Goal: Information Seeking & Learning: Find specific fact

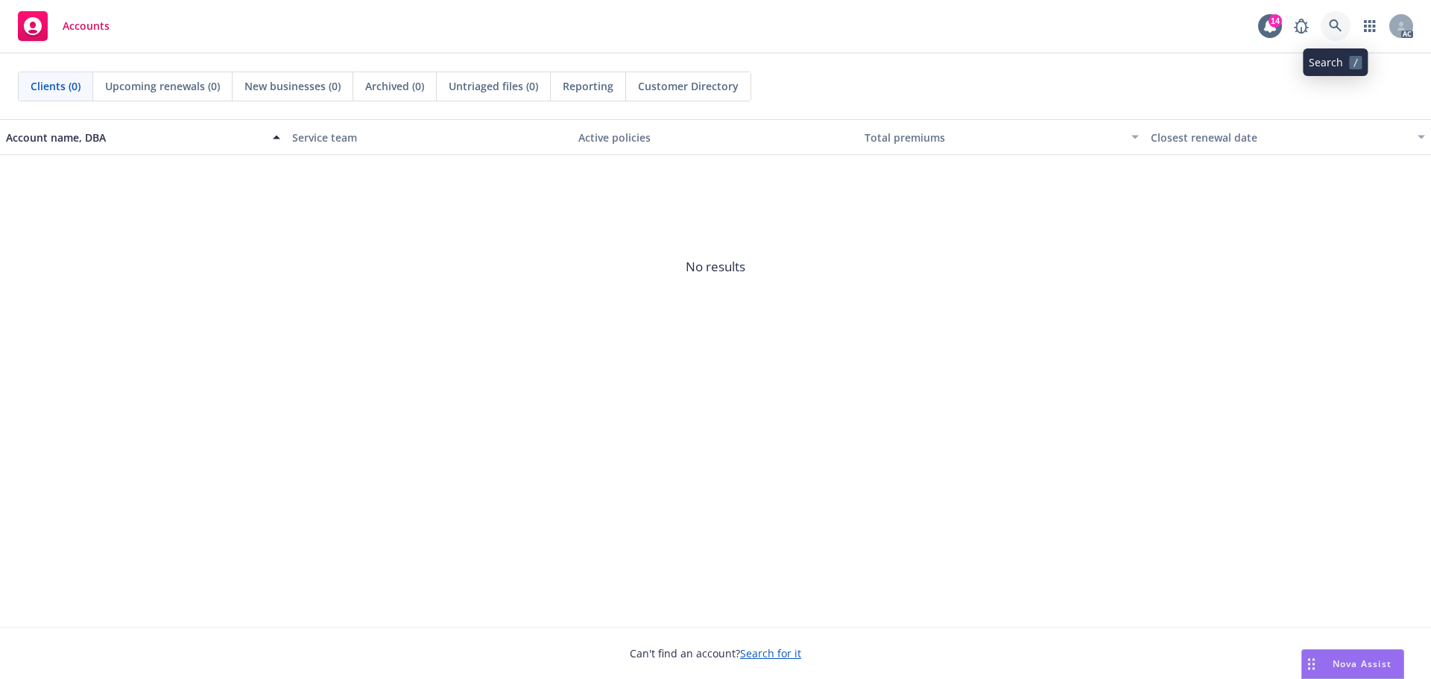
click at [1340, 29] on icon at bounding box center [1335, 25] width 13 height 13
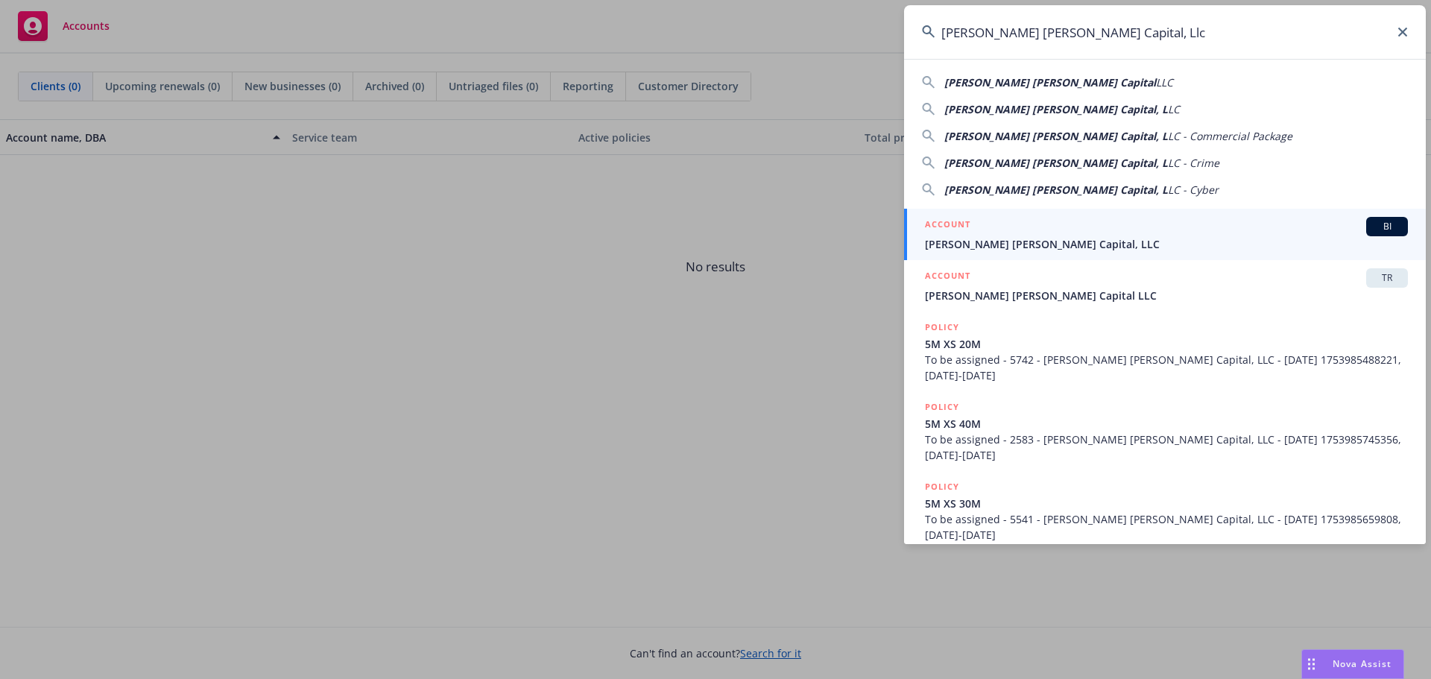
type input "[PERSON_NAME] [PERSON_NAME] Capital, Llc"
click at [1070, 241] on span "[PERSON_NAME] [PERSON_NAME] Capital, LLC" at bounding box center [1166, 244] width 483 height 16
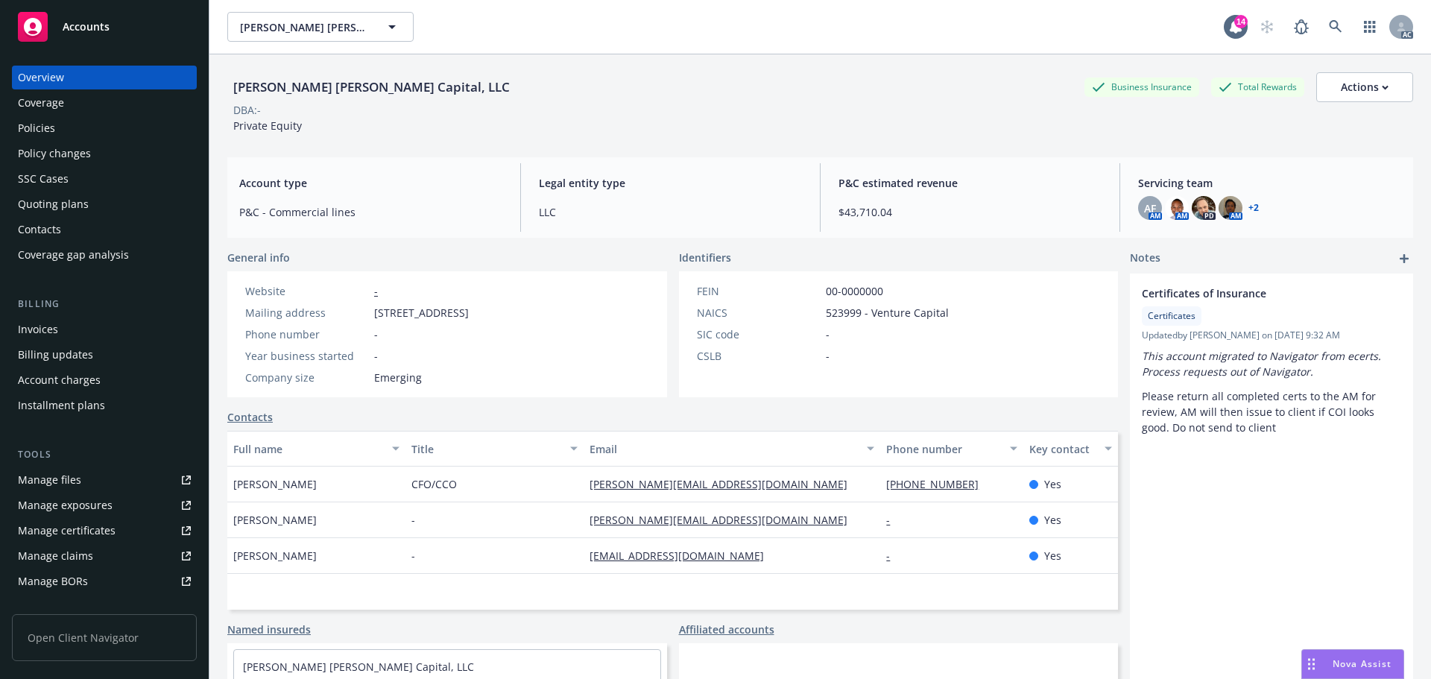
drag, startPoint x: 49, startPoint y: 152, endPoint x: 277, endPoint y: 124, distance: 229.8
click at [49, 152] on div "Policy changes" at bounding box center [54, 154] width 73 height 24
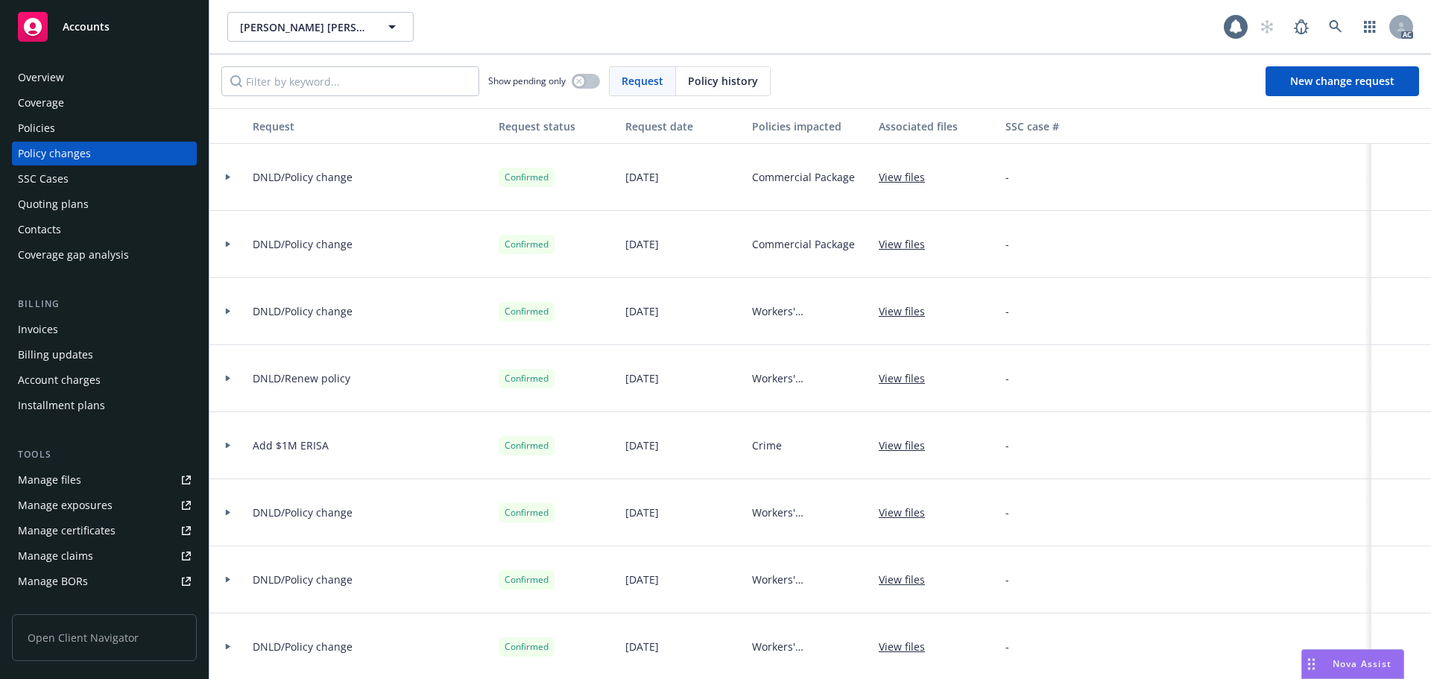
drag, startPoint x: 715, startPoint y: 84, endPoint x: 686, endPoint y: 84, distance: 29.1
click at [708, 84] on span "Policy history" at bounding box center [723, 81] width 70 height 16
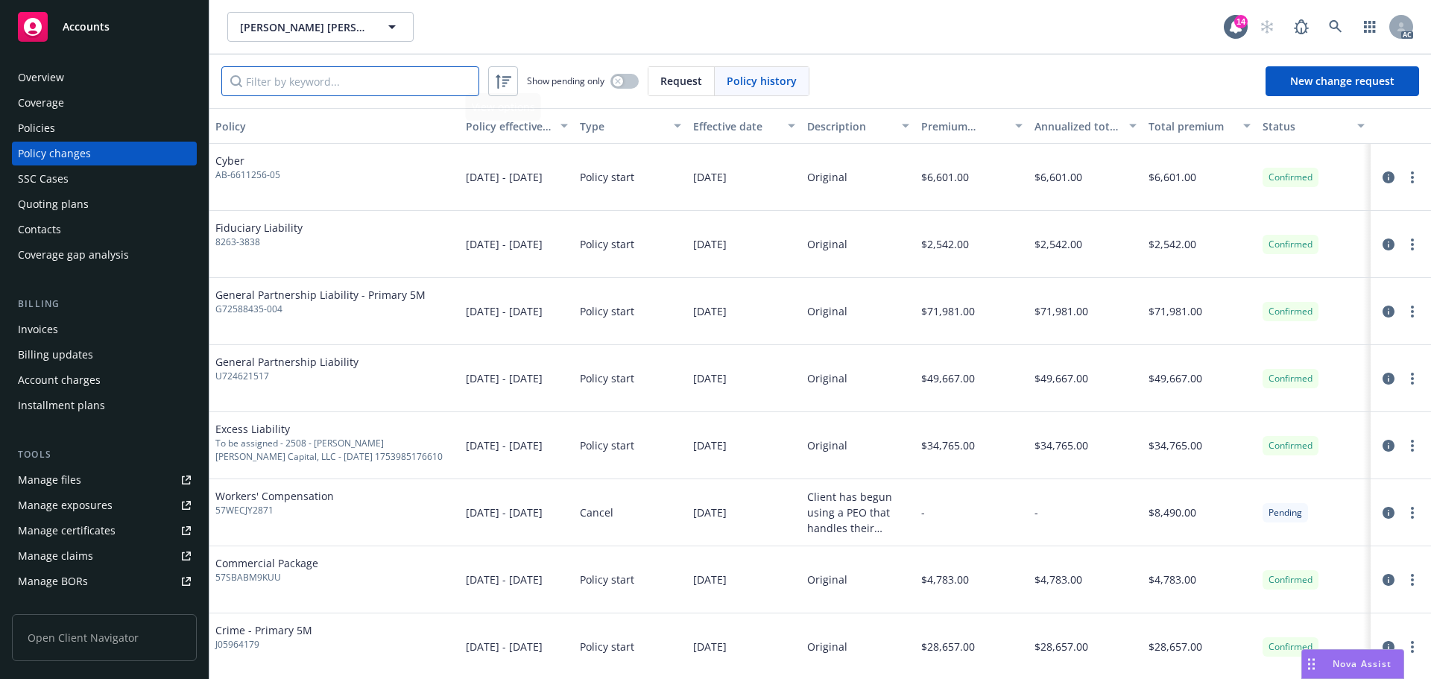
click at [428, 83] on input "Filter by keyword..." at bounding box center [350, 81] width 258 height 30
paste input "130010282"
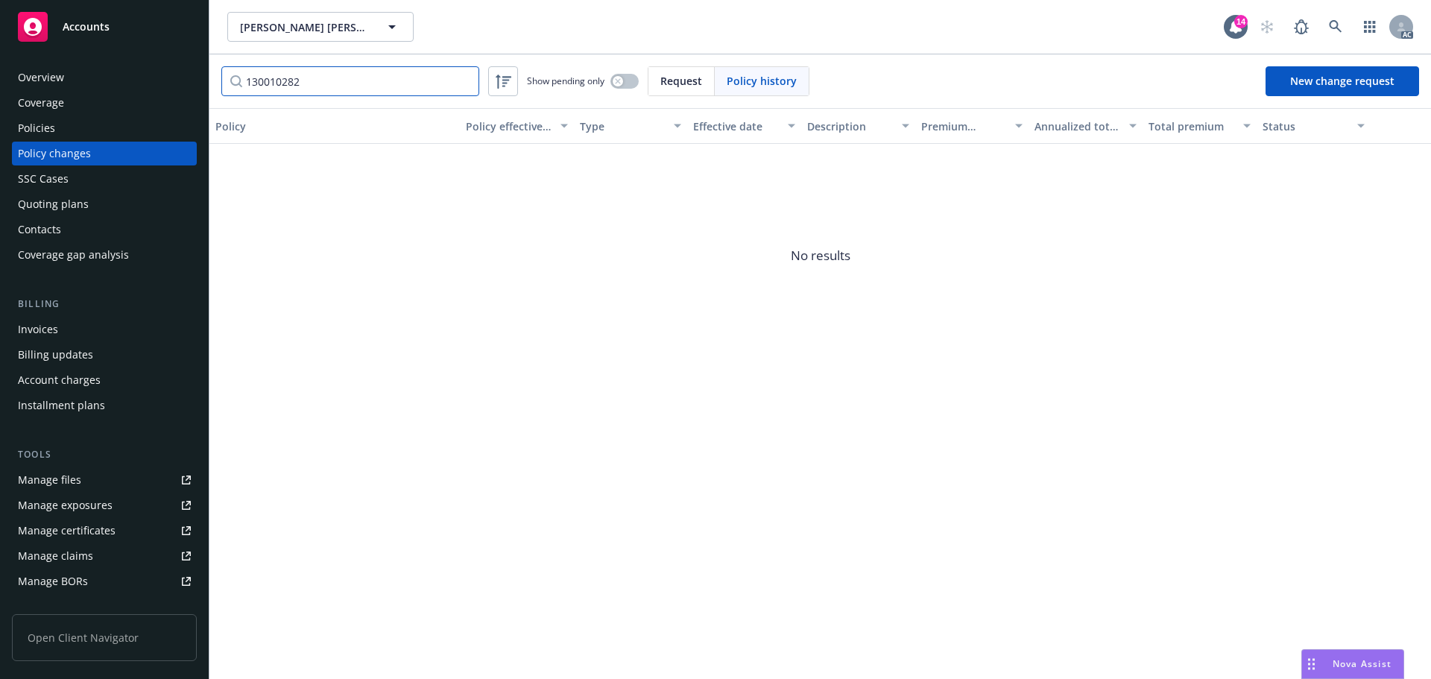
type input "130010282"
click at [114, 126] on div "Policies" at bounding box center [104, 128] width 173 height 24
click at [335, 78] on input "130010282" at bounding box center [350, 81] width 258 height 30
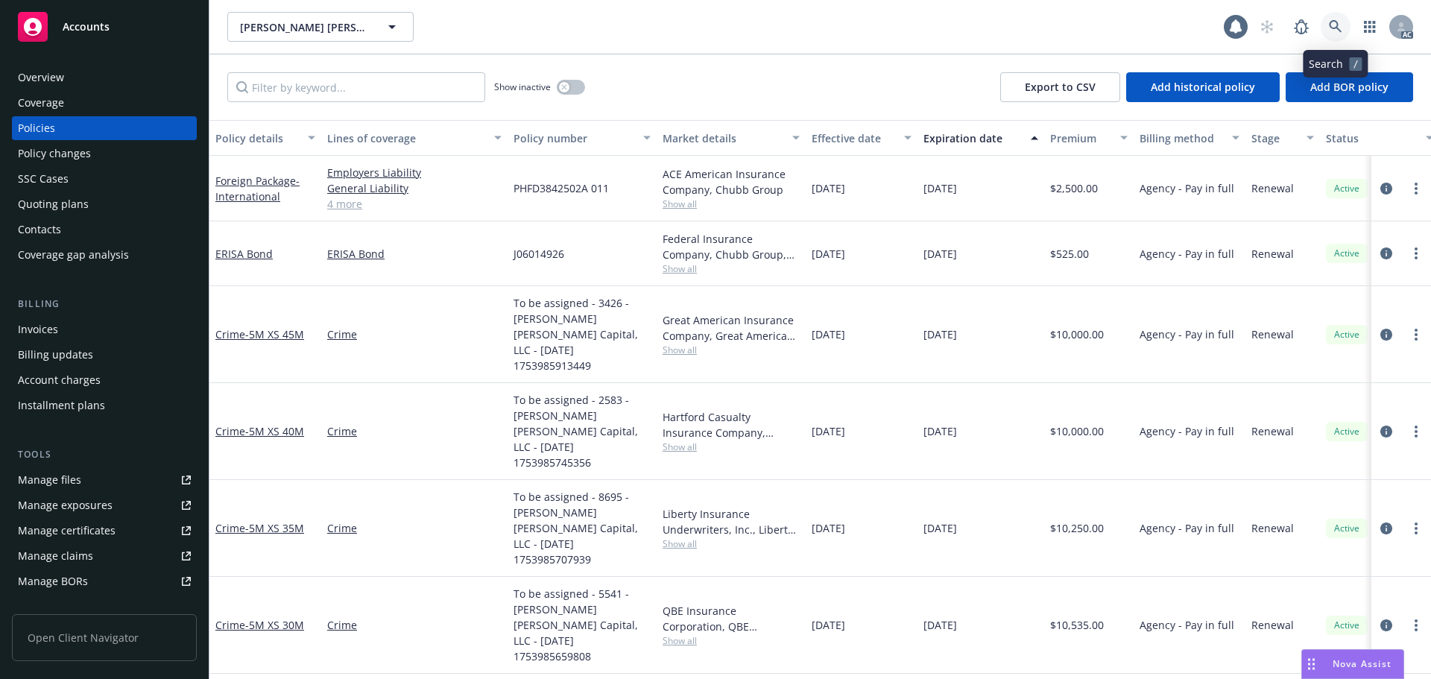
click at [1326, 28] on link at bounding box center [1336, 27] width 30 height 30
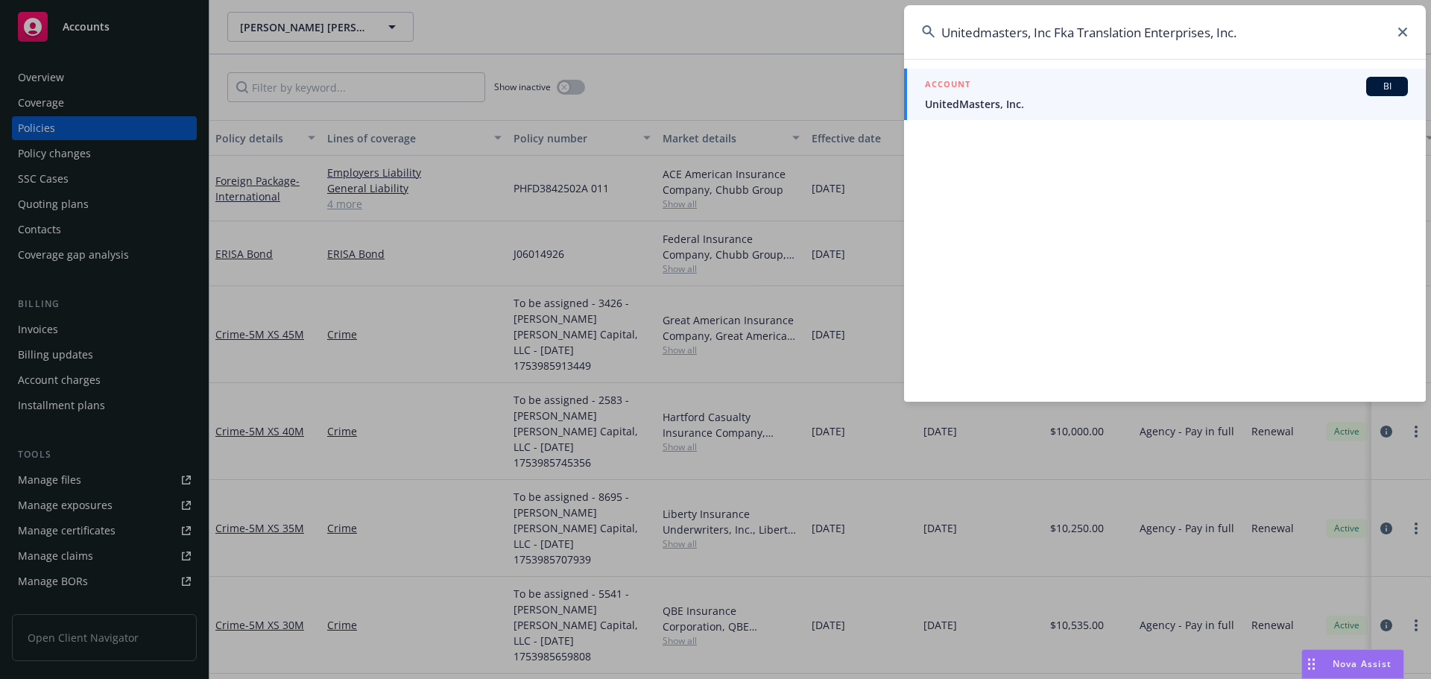
type input "Unitedmasters, Inc Fka Translation Enterprises, Inc."
click at [1038, 100] on span "UnitedMasters, Inc." at bounding box center [1166, 104] width 483 height 16
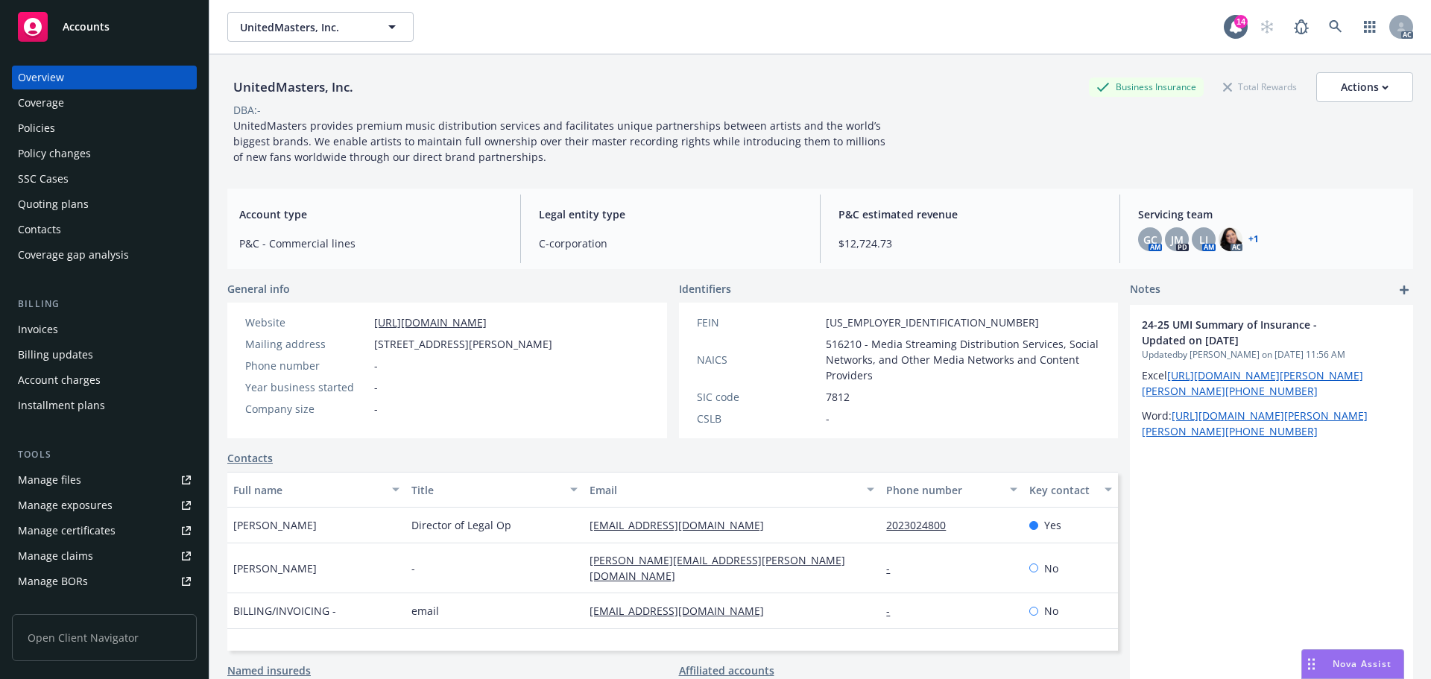
click at [54, 157] on div "Policy changes" at bounding box center [54, 154] width 73 height 24
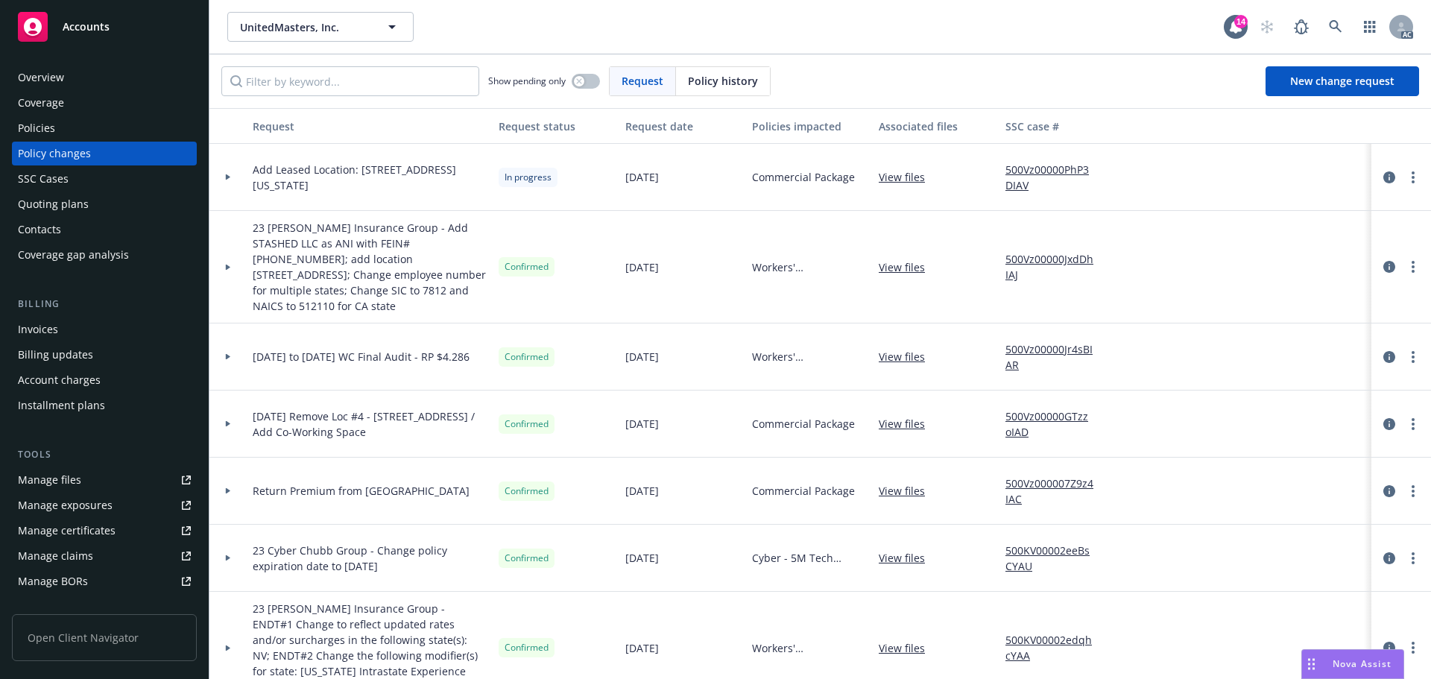
click at [727, 86] on span "Policy history" at bounding box center [723, 81] width 70 height 16
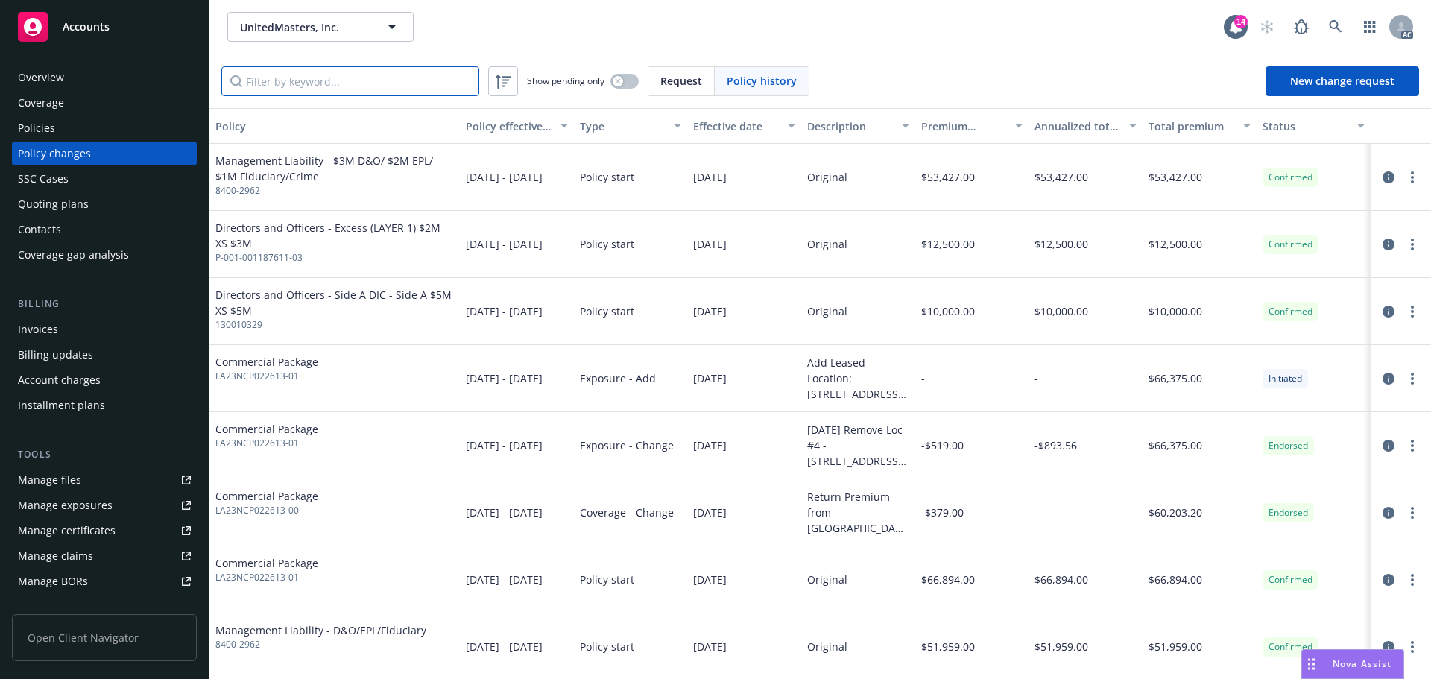
click at [450, 80] on input "Filter by keyword..." at bounding box center [350, 81] width 258 height 30
paste input "130010329"
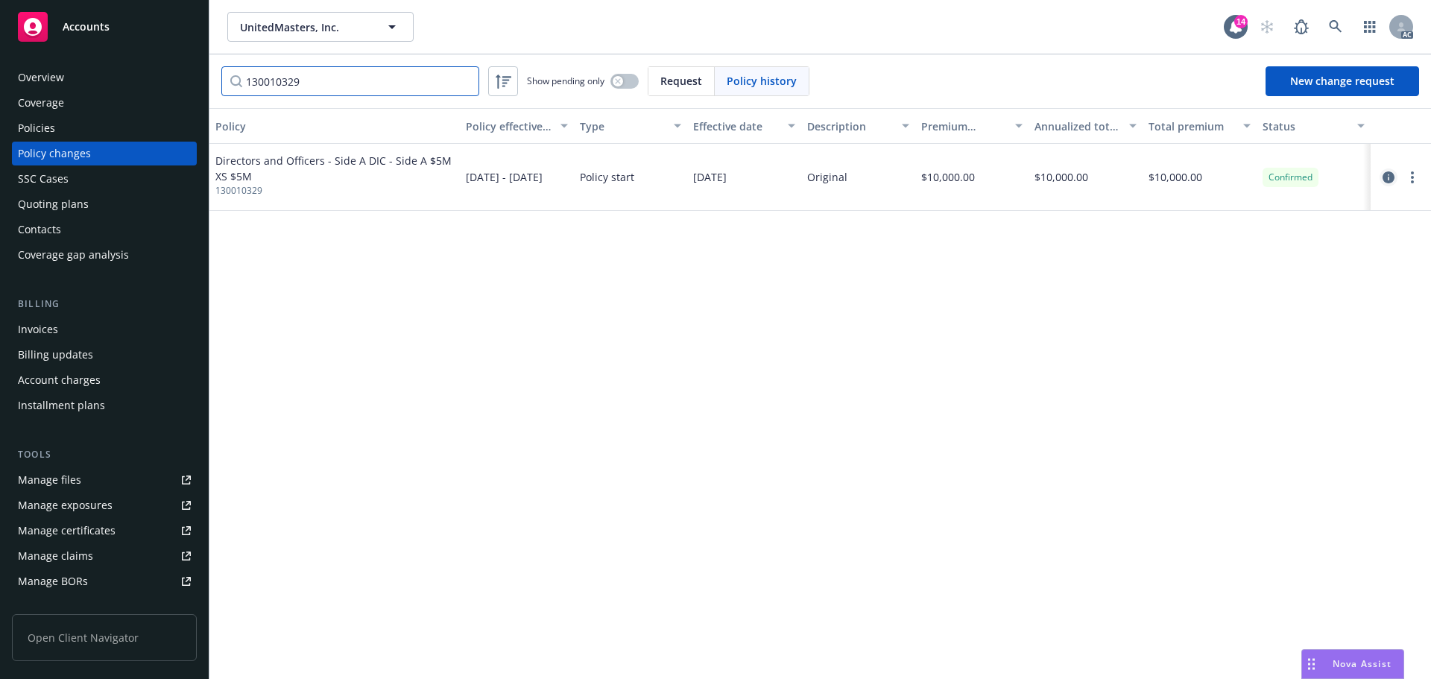
type input "130010329"
click at [1387, 182] on icon "circleInformation" at bounding box center [1388, 177] width 12 height 12
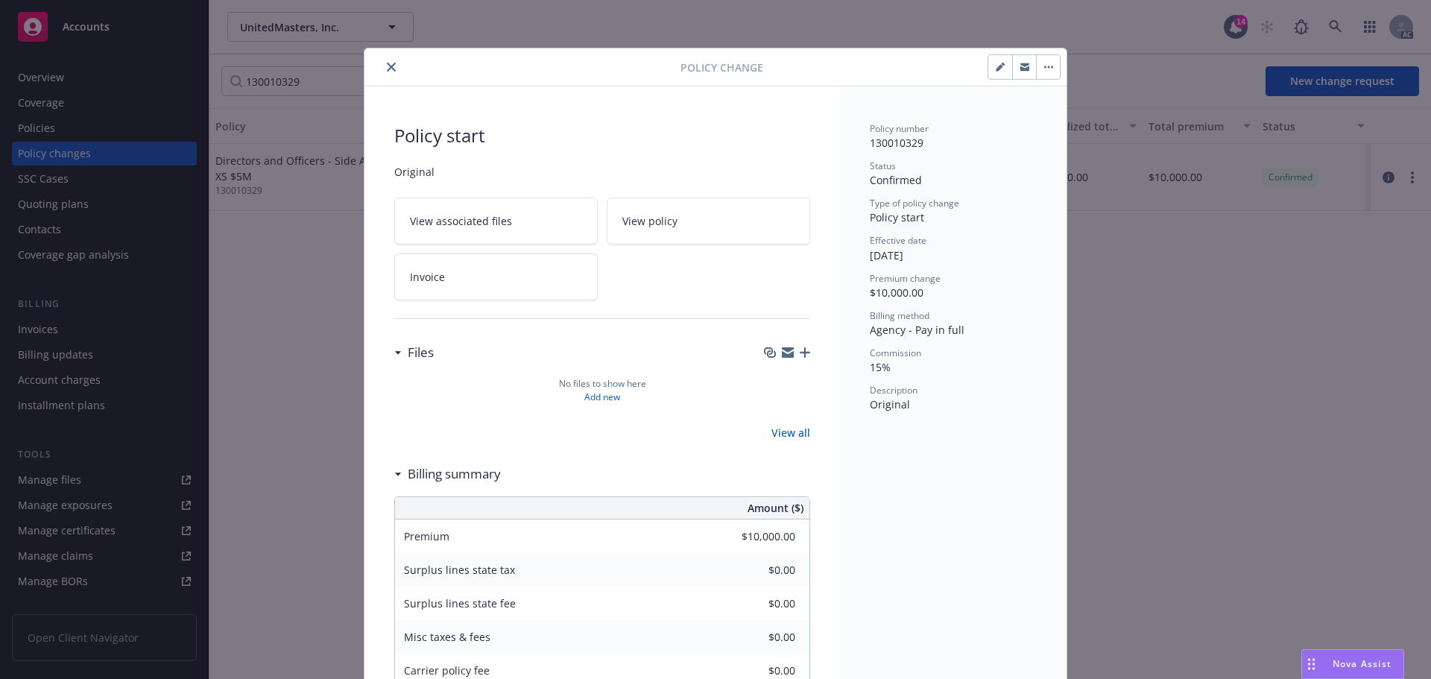
scroll to position [45, 0]
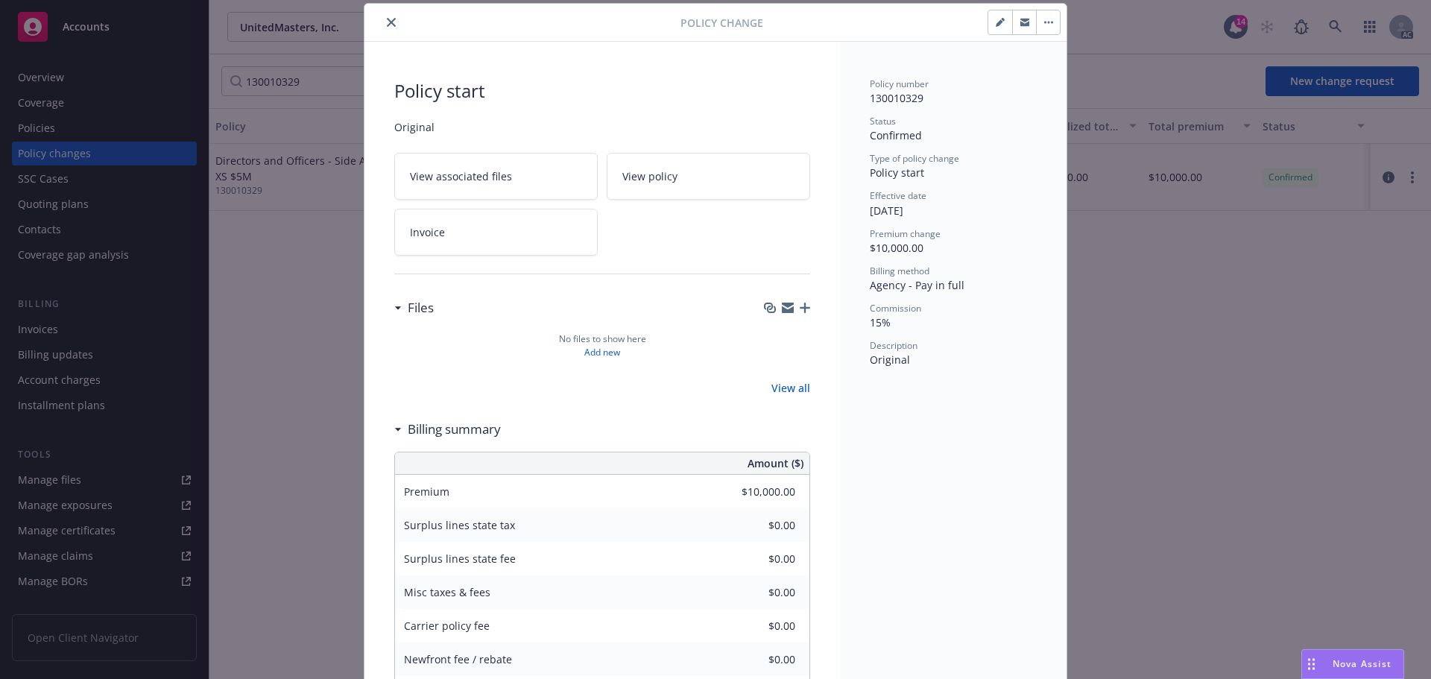
click at [382, 16] on button "close" at bounding box center [391, 22] width 18 height 18
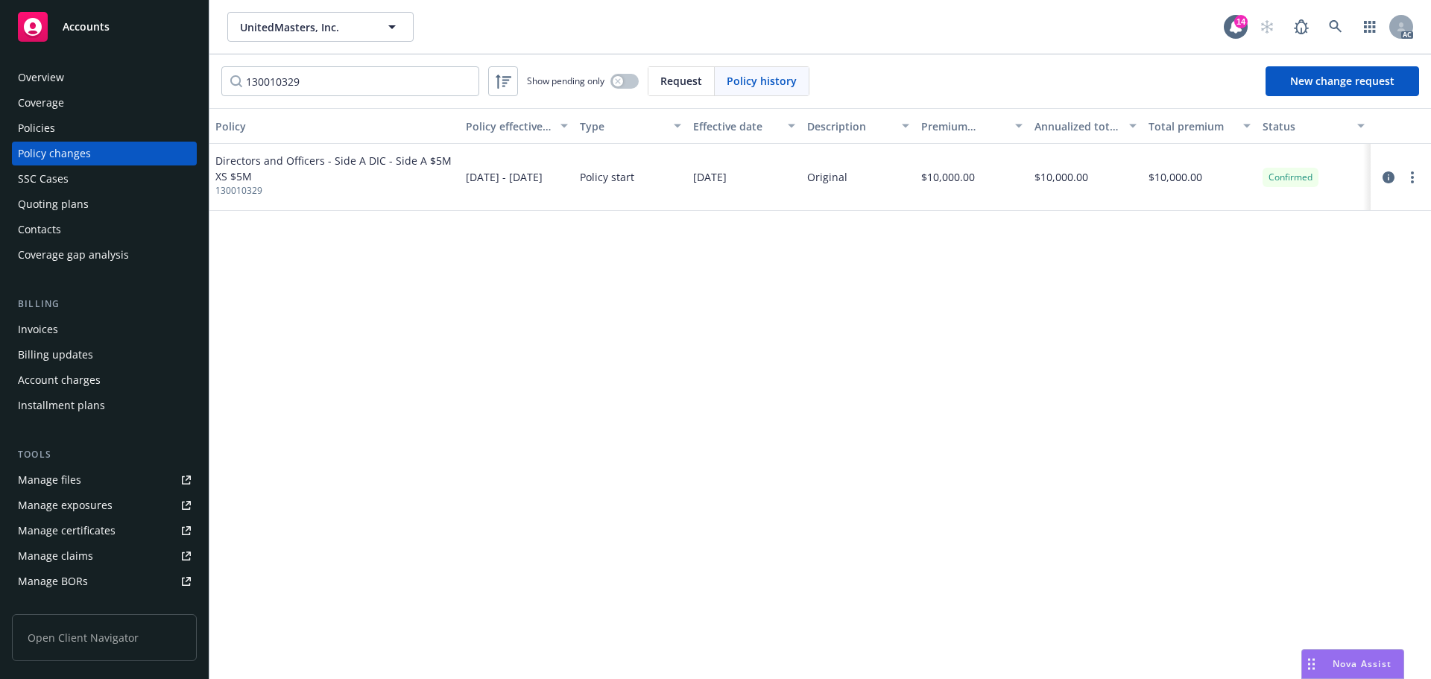
click at [111, 127] on div "Policies" at bounding box center [104, 128] width 173 height 24
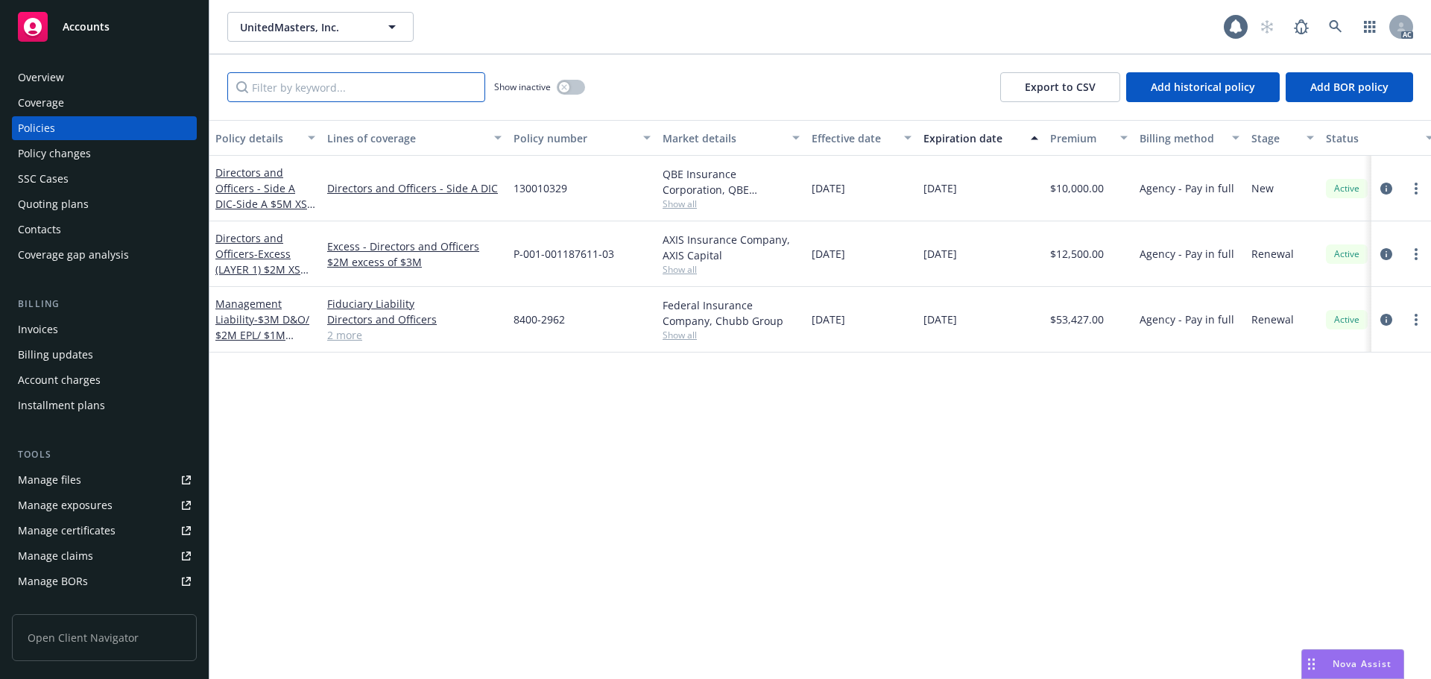
click at [380, 77] on input "Filter by keyword..." at bounding box center [356, 87] width 258 height 30
paste input "130010329"
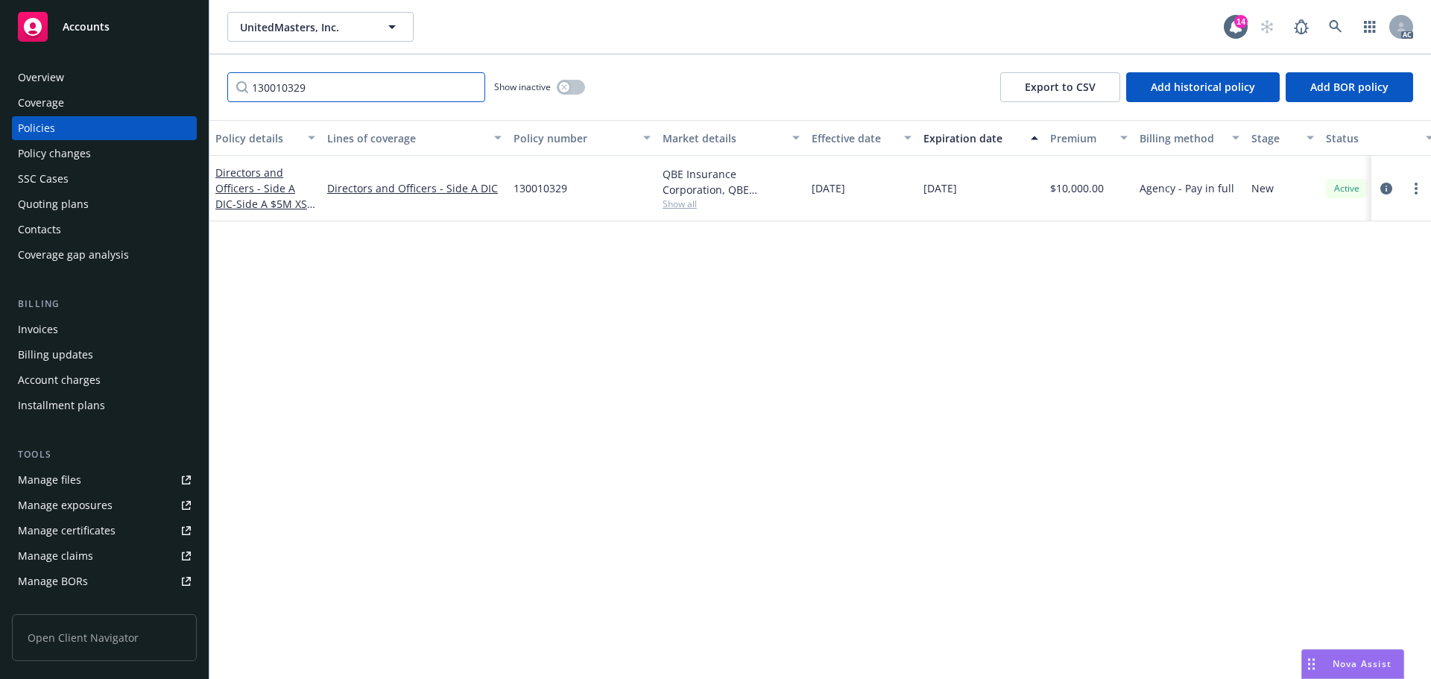
type input "130010329"
click at [1328, 25] on link at bounding box center [1336, 27] width 30 height 30
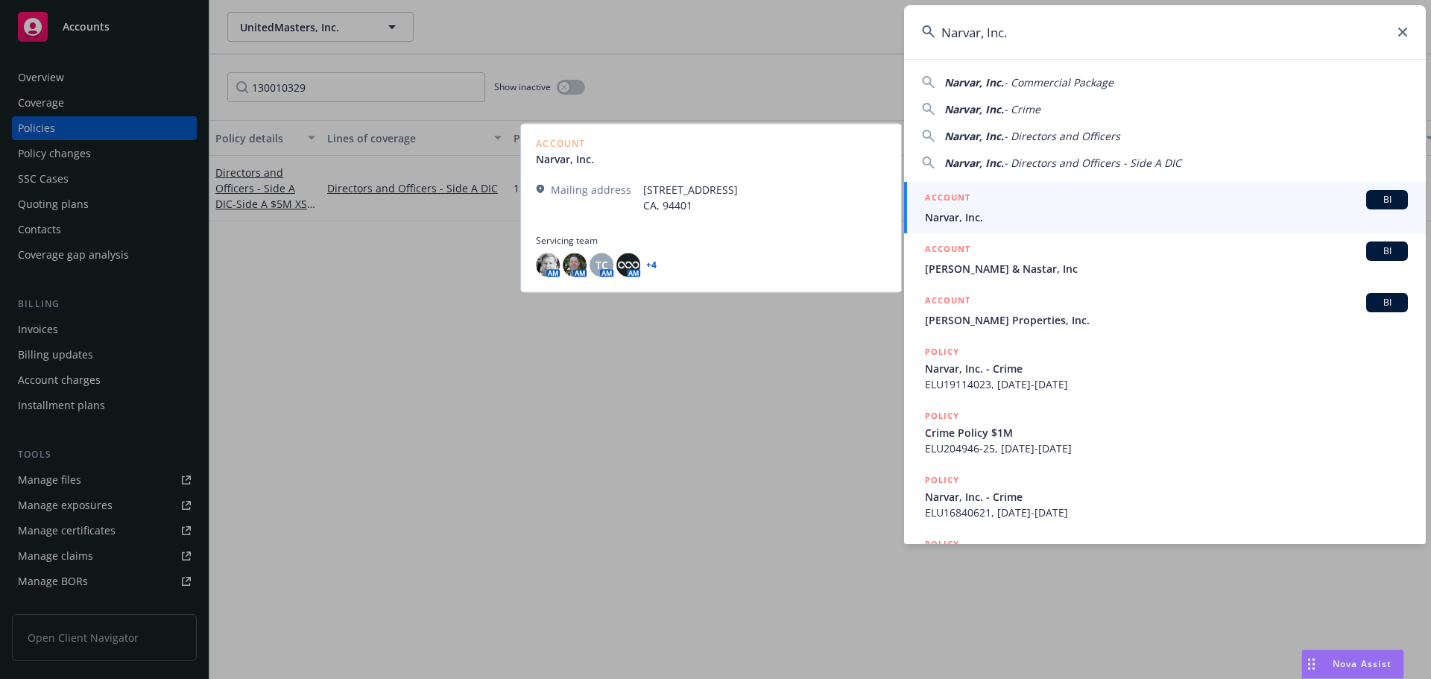
type input "Narvar, Inc."
click at [998, 215] on span "Narvar, Inc." at bounding box center [1166, 217] width 483 height 16
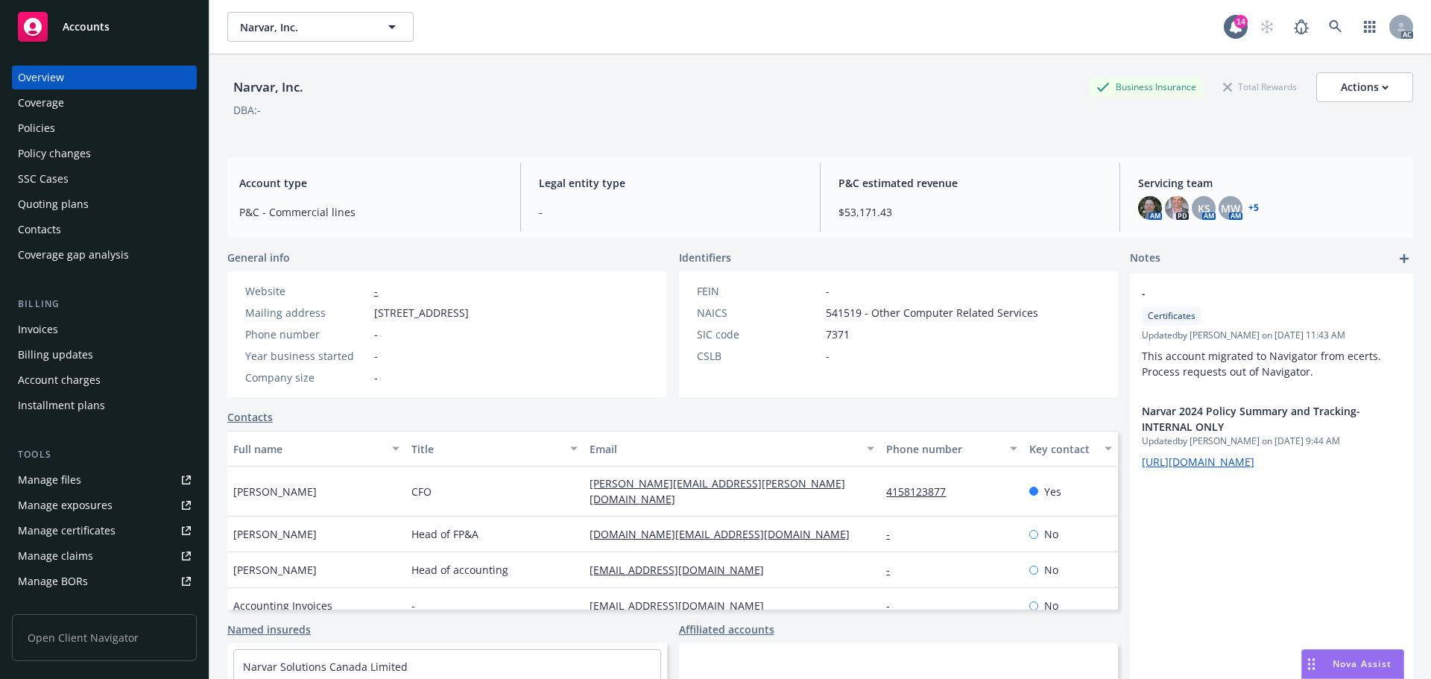
click at [72, 160] on div "Policy changes" at bounding box center [54, 154] width 73 height 24
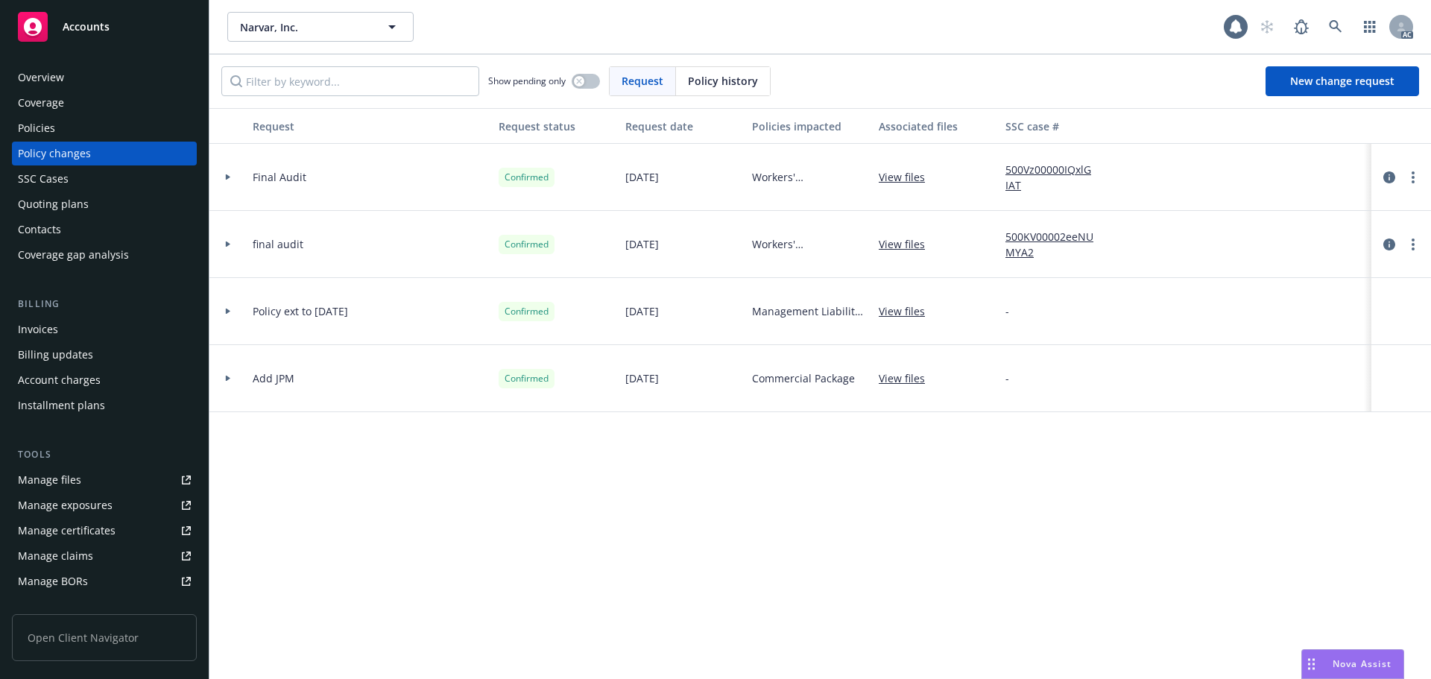
drag, startPoint x: 723, startPoint y: 79, endPoint x: 704, endPoint y: 80, distance: 19.4
click at [704, 80] on span "Policy history" at bounding box center [723, 81] width 70 height 16
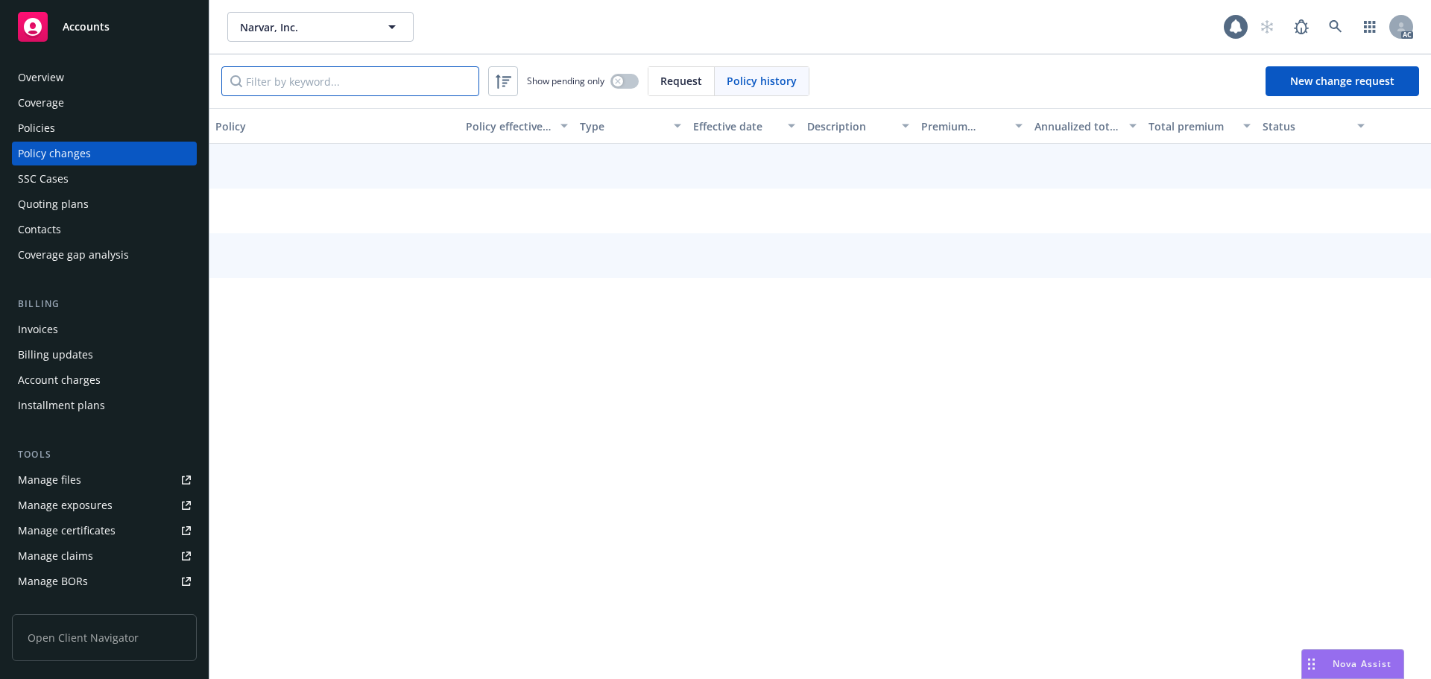
click at [450, 83] on input "Filter by keyword..." at bounding box center [350, 81] width 258 height 30
paste input "130010149"
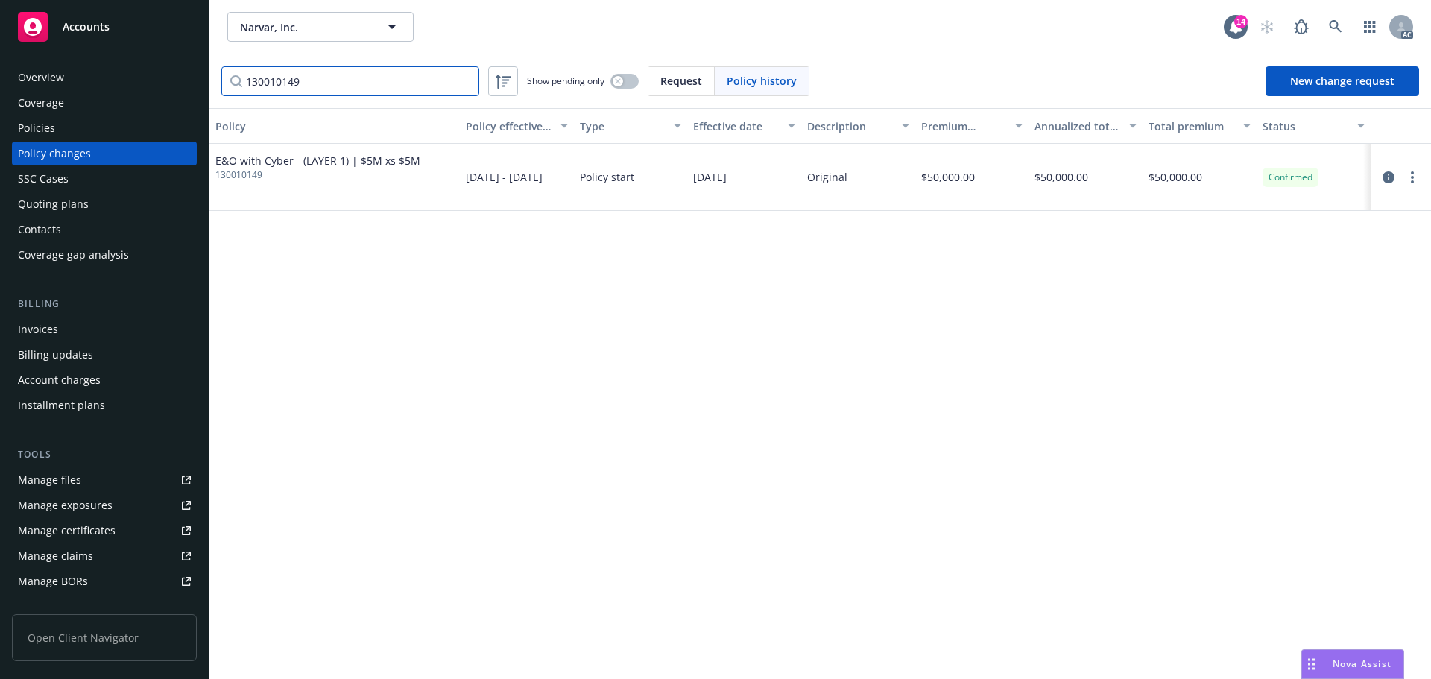
type input "130010149"
click at [60, 120] on div "Policies" at bounding box center [104, 128] width 173 height 24
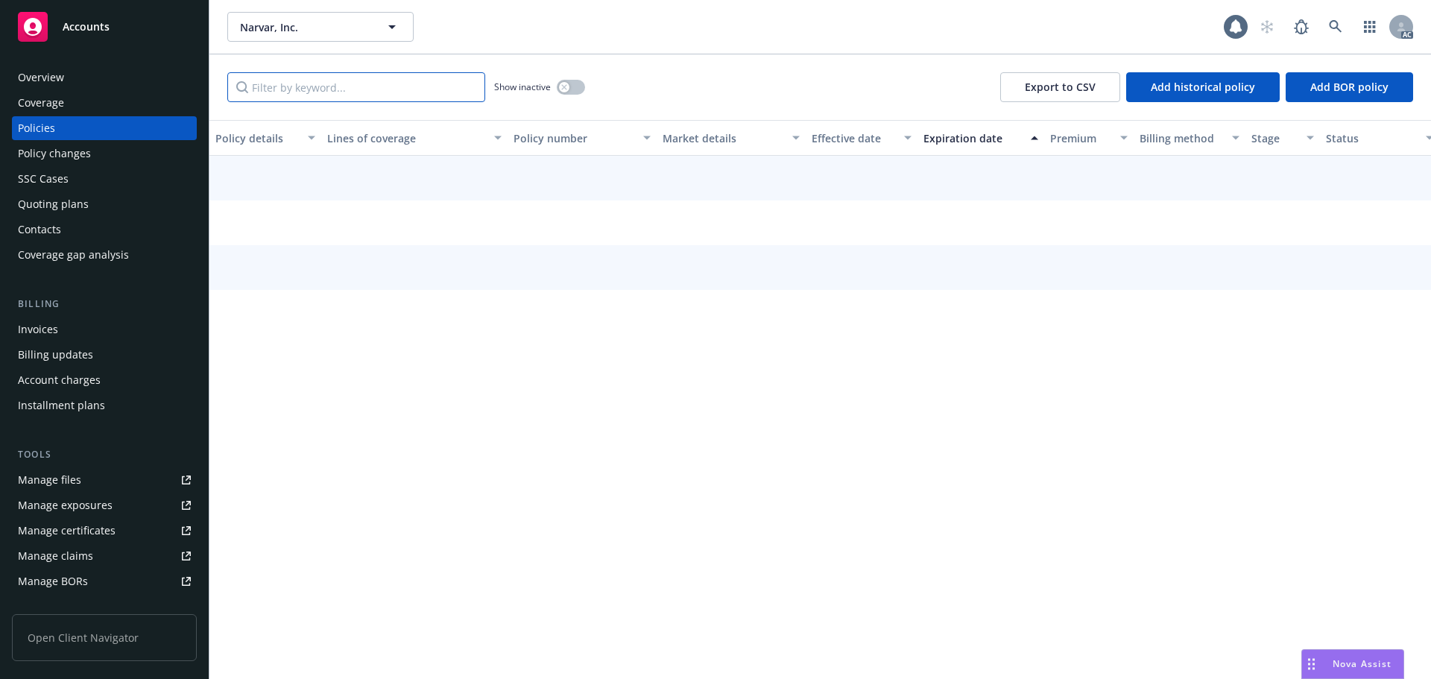
click at [419, 78] on input "Filter by keyword..." at bounding box center [356, 87] width 258 height 30
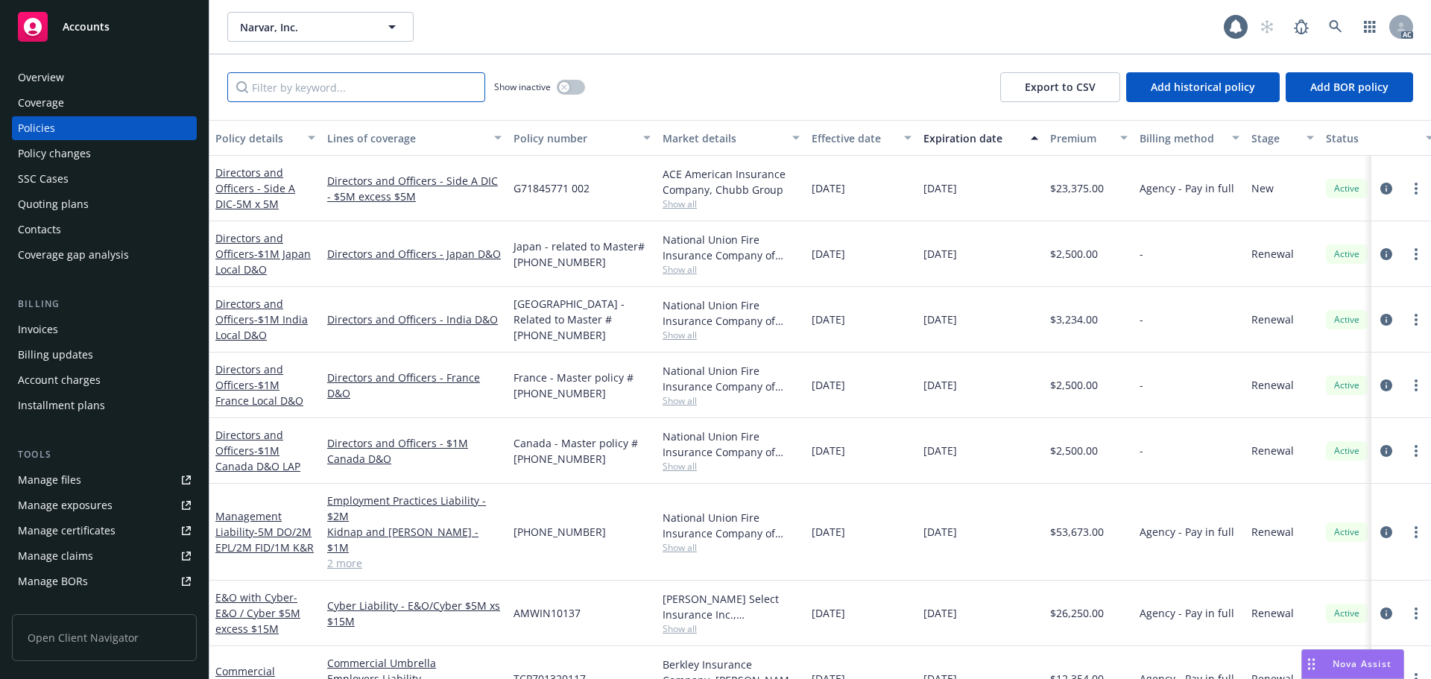
paste input "130010149"
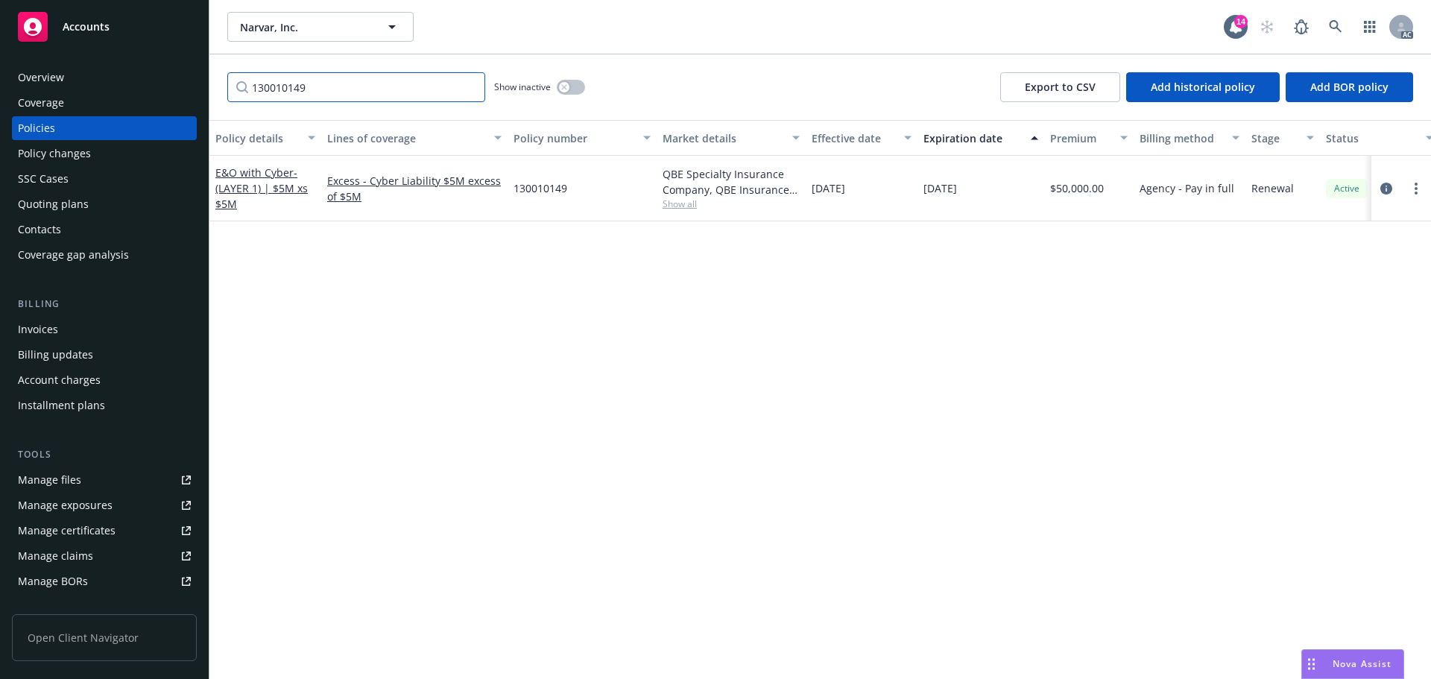
type input "130010149"
click at [1324, 30] on link at bounding box center [1336, 27] width 30 height 30
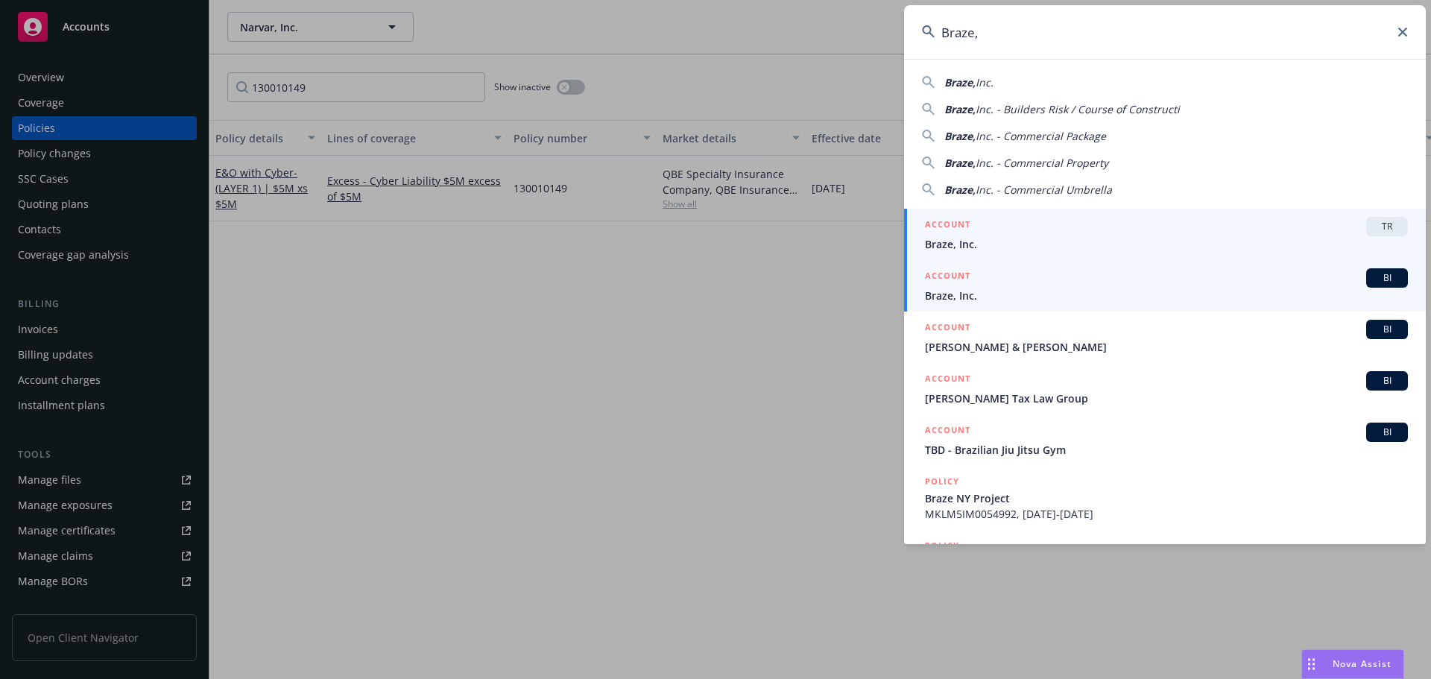
type input "Braze,"
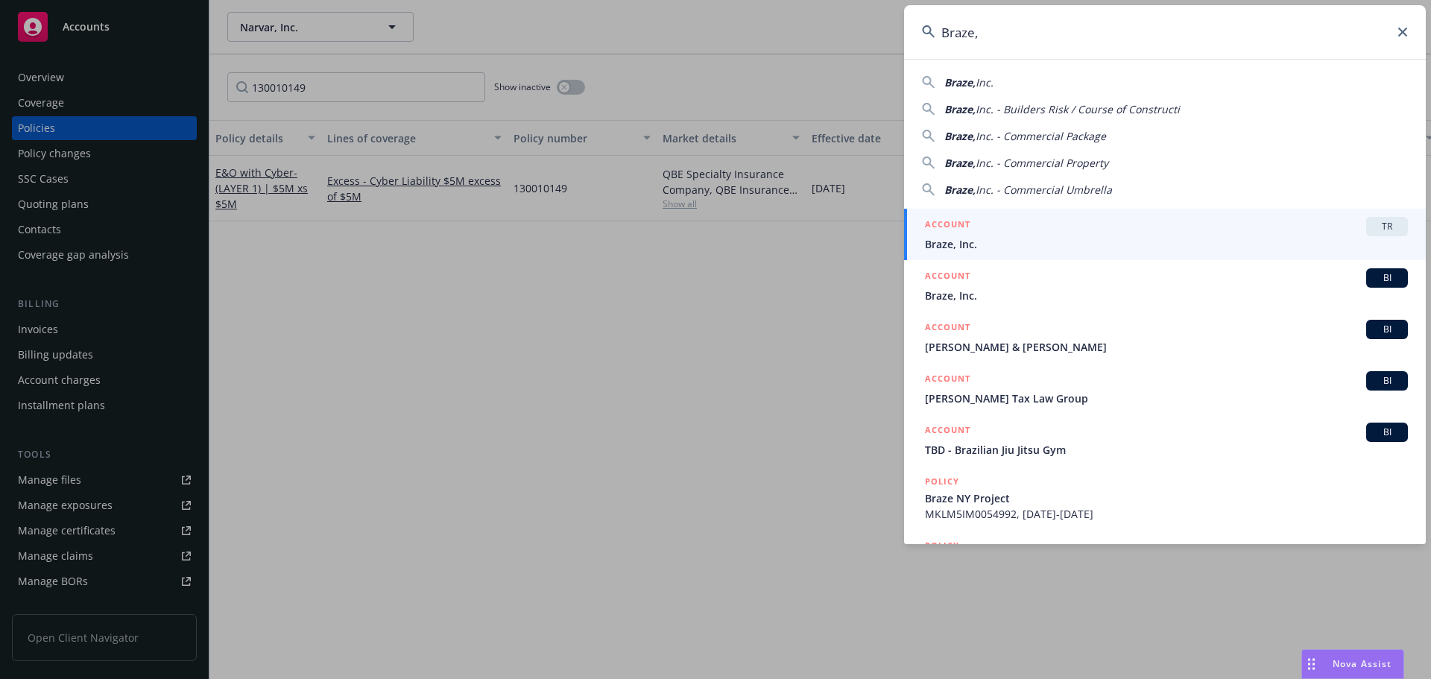
click at [1014, 279] on div "ACCOUNT BI" at bounding box center [1166, 277] width 483 height 19
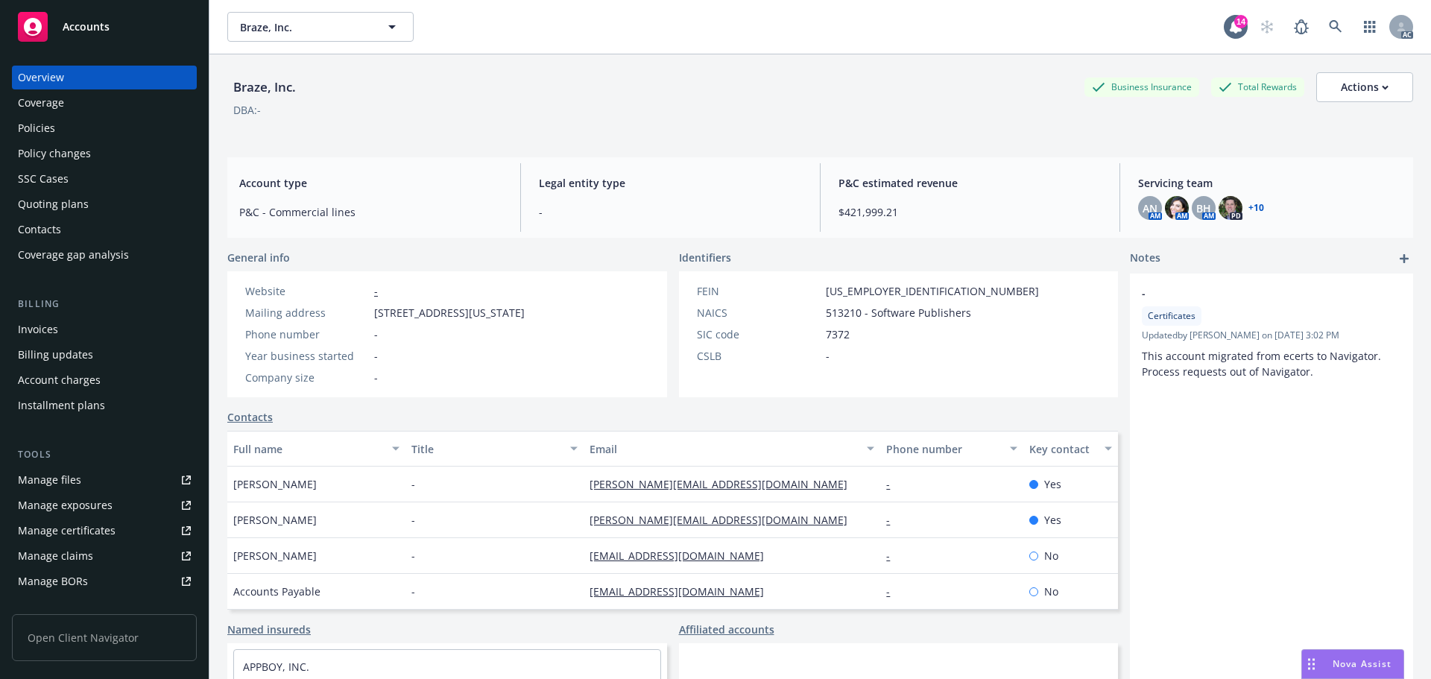
click at [94, 153] on div "Policy changes" at bounding box center [104, 154] width 173 height 24
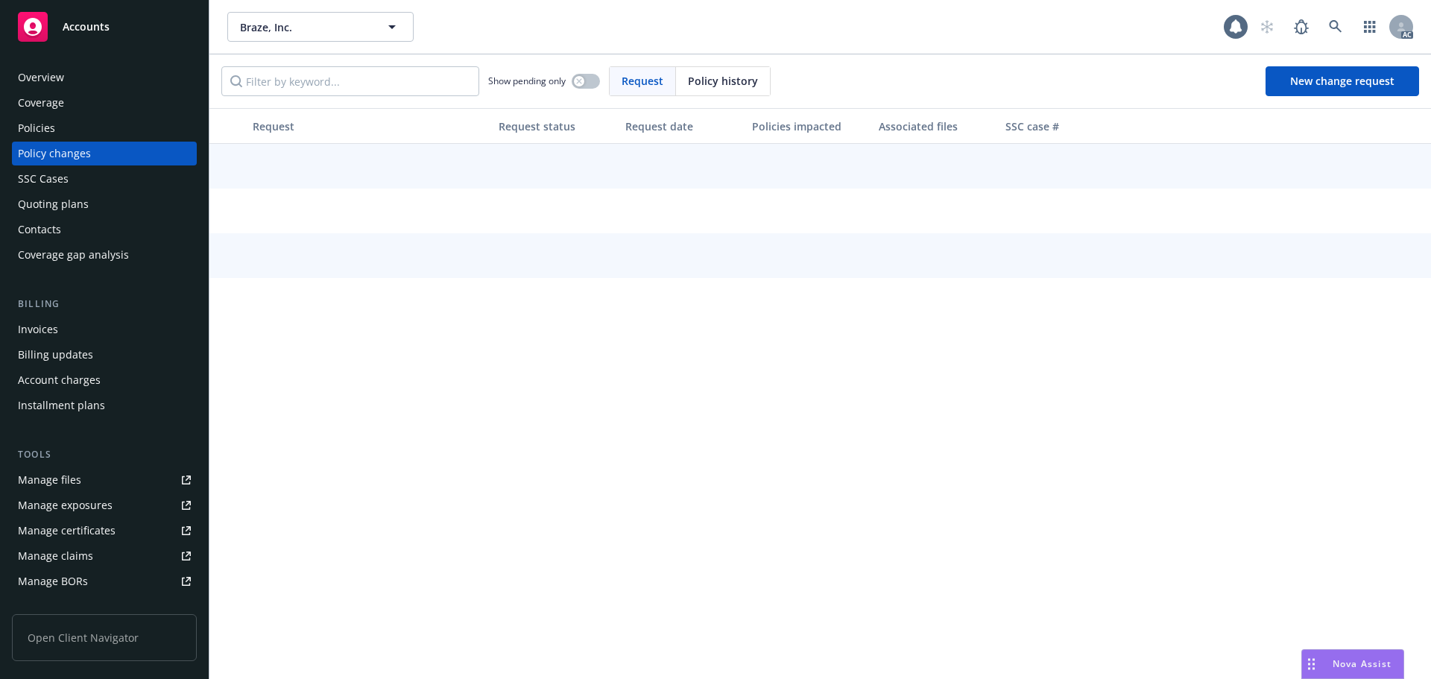
drag, startPoint x: 745, startPoint y: 84, endPoint x: 732, endPoint y: 83, distance: 13.4
click at [732, 83] on span "Policy history" at bounding box center [723, 81] width 70 height 16
click at [408, 93] on input "Filter by keyword..." at bounding box center [350, 81] width 258 height 30
paste input "CPO0957934702"
type input "CPO0957934702"
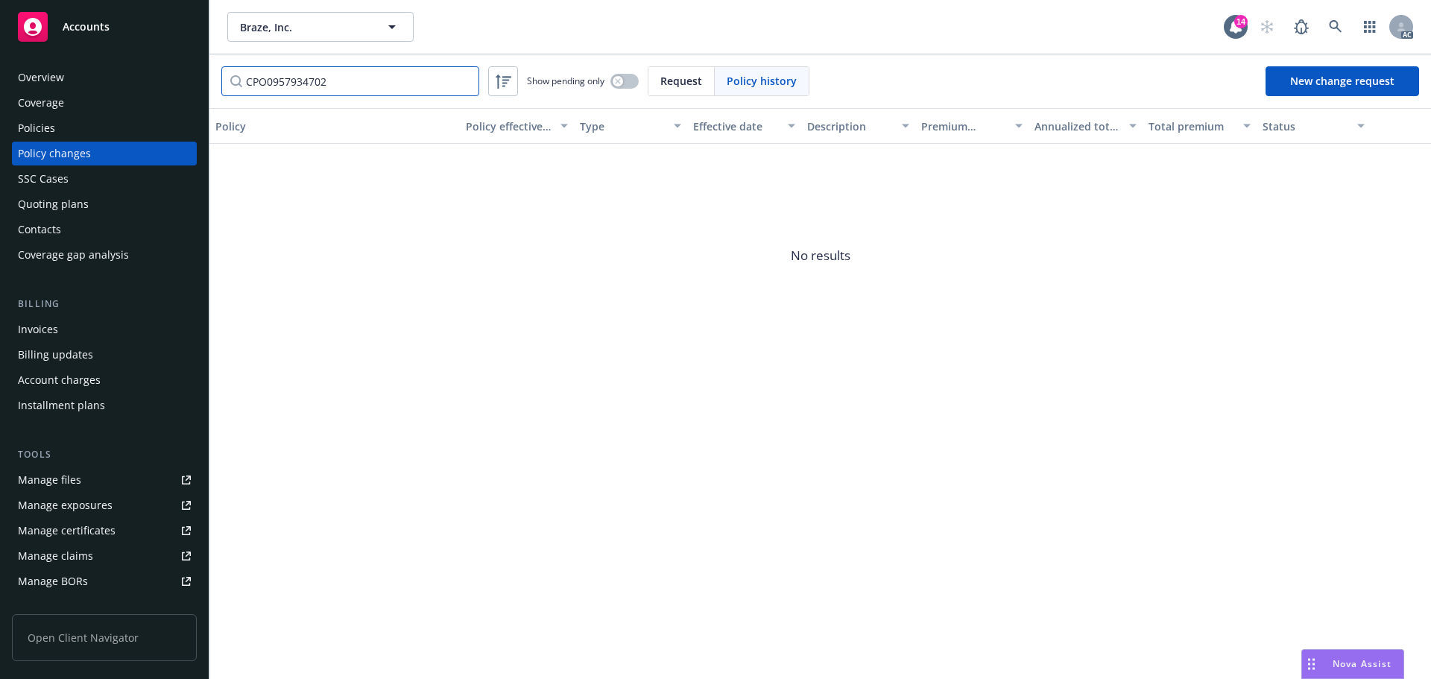
click at [464, 82] on input "CPO0957934702" at bounding box center [350, 81] width 258 height 30
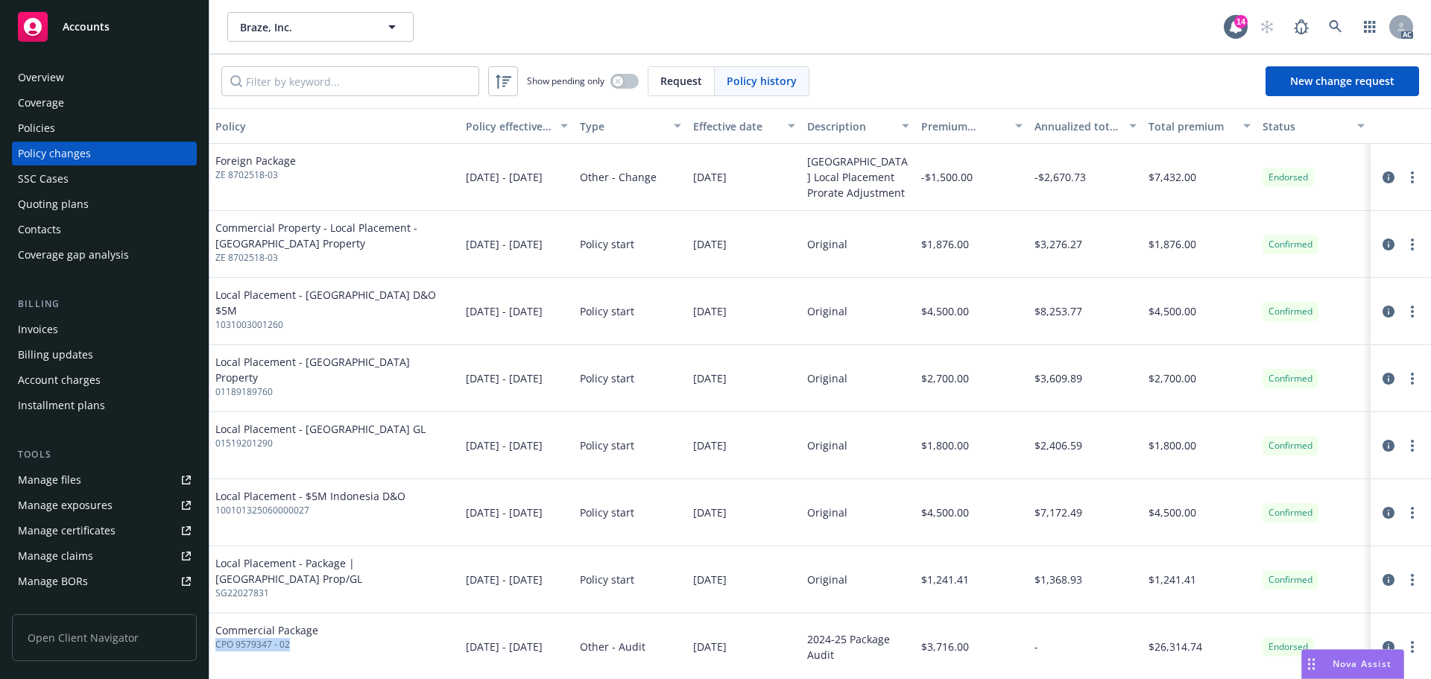
drag, startPoint x: 300, startPoint y: 645, endPoint x: 217, endPoint y: 648, distance: 82.8
click at [217, 648] on span "CPO 9579347 - 02" at bounding box center [266, 644] width 103 height 13
copy span "CPO 9579347 - 02"
click at [329, 69] on input "Filter by keyword..." at bounding box center [350, 81] width 258 height 30
paste input "CPO 9579347 - 02"
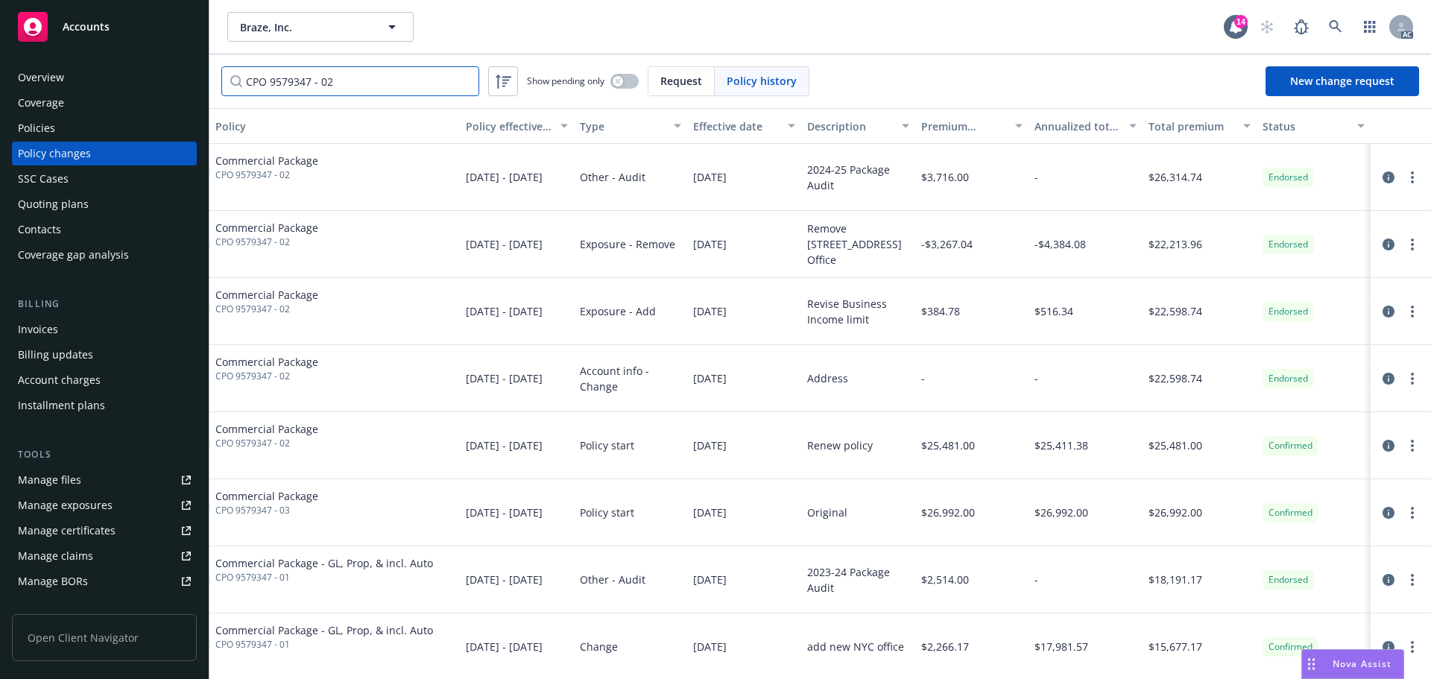
type input "CPO 9579347 - 02"
click at [1340, 20] on icon at bounding box center [1335, 26] width 13 height 13
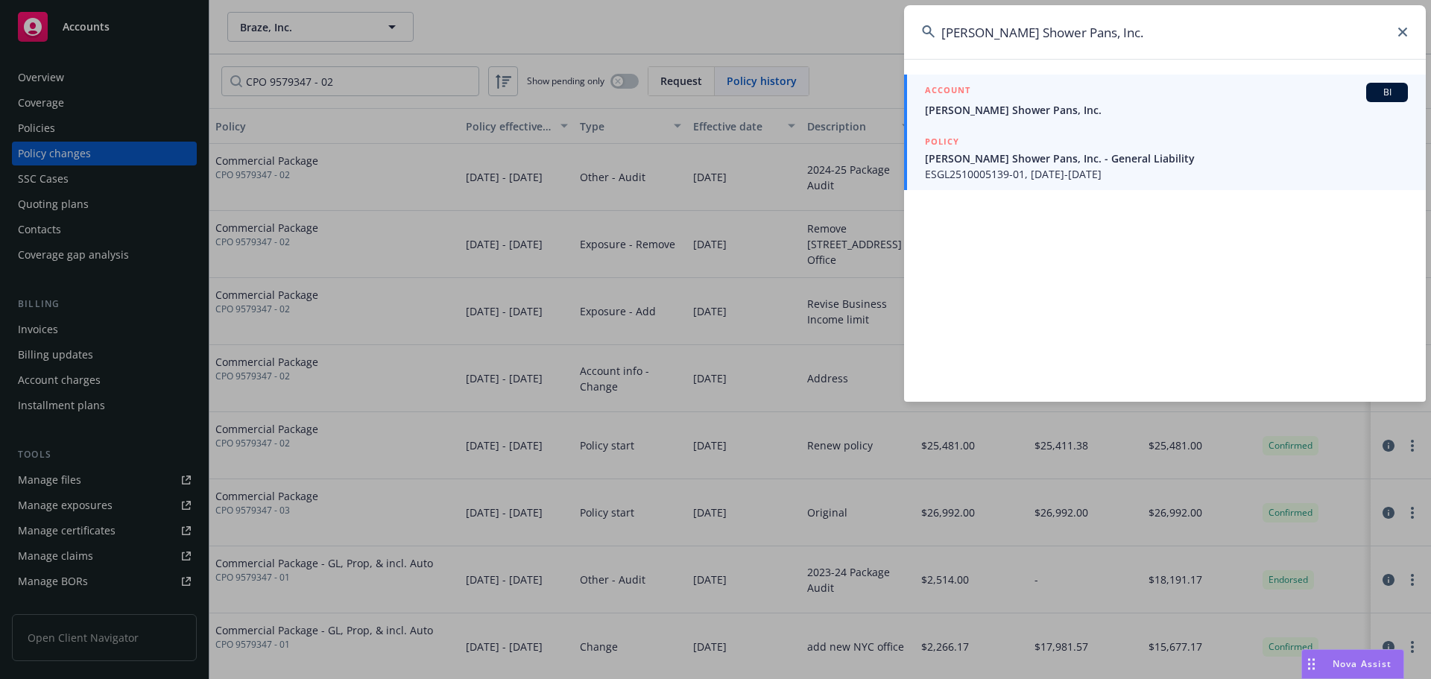
type input "[PERSON_NAME] Shower Pans, Inc."
click at [1033, 111] on span "[PERSON_NAME] Shower Pans, Inc." at bounding box center [1166, 110] width 483 height 16
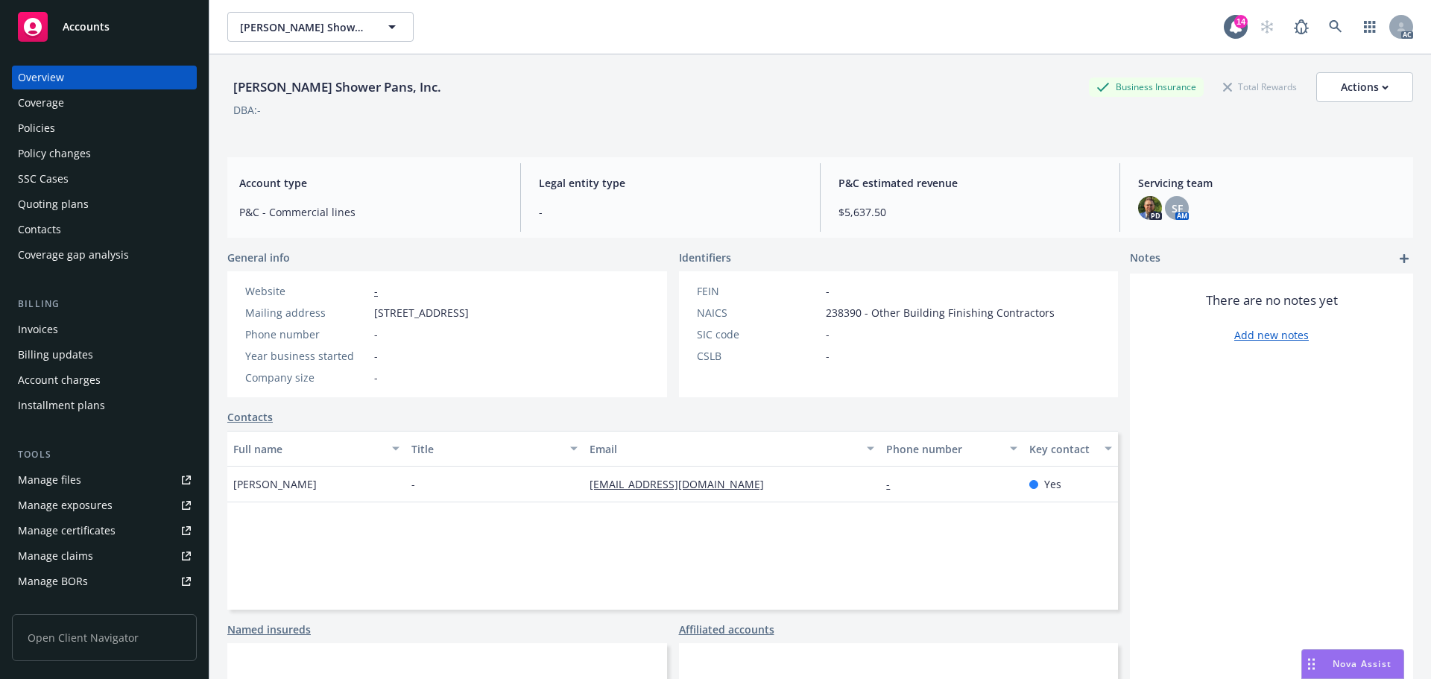
click at [31, 148] on div "Policy changes" at bounding box center [54, 154] width 73 height 24
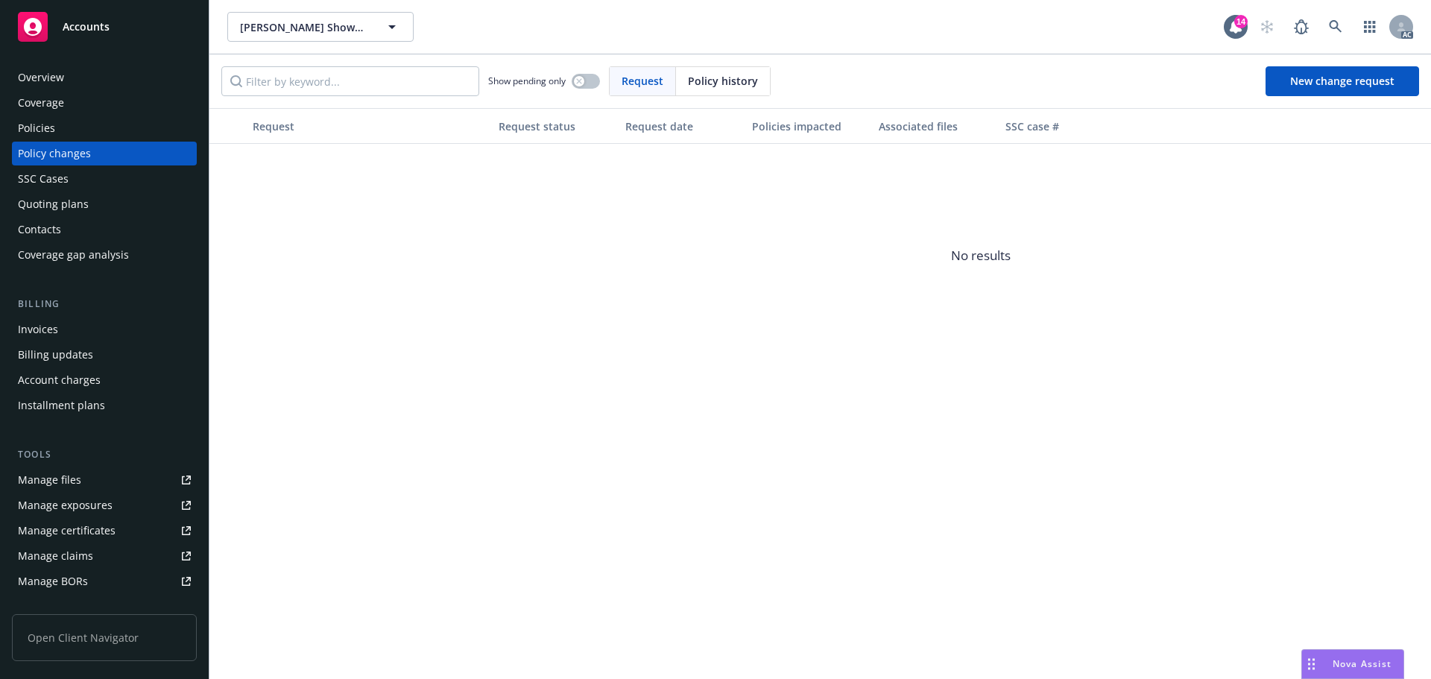
drag, startPoint x: 738, startPoint y: 76, endPoint x: 658, endPoint y: 75, distance: 79.8
click at [728, 76] on span "Policy history" at bounding box center [723, 81] width 70 height 16
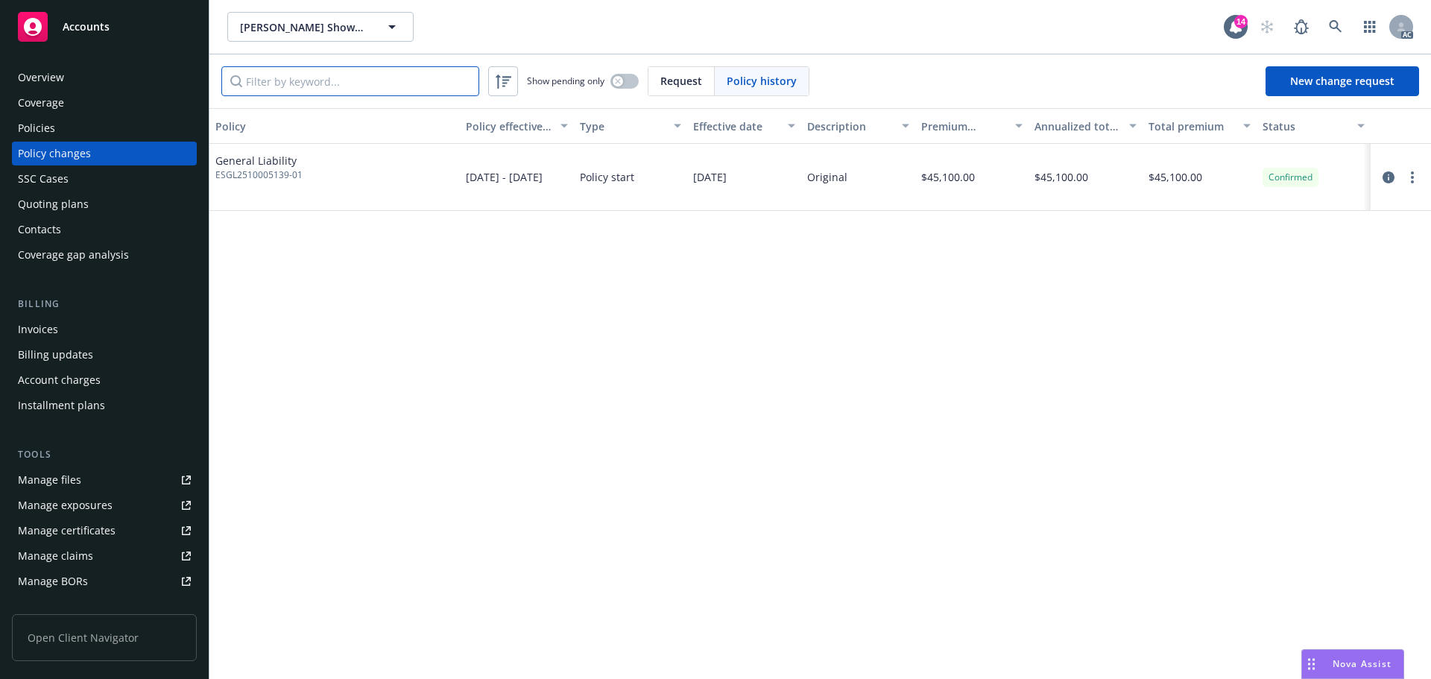
click at [346, 83] on input "Filter by keyword..." at bounding box center [350, 81] width 258 height 30
paste input "ESGL2510005139-01"
type input "ESGL2510005139-01"
click at [72, 129] on div "Policies" at bounding box center [104, 128] width 173 height 24
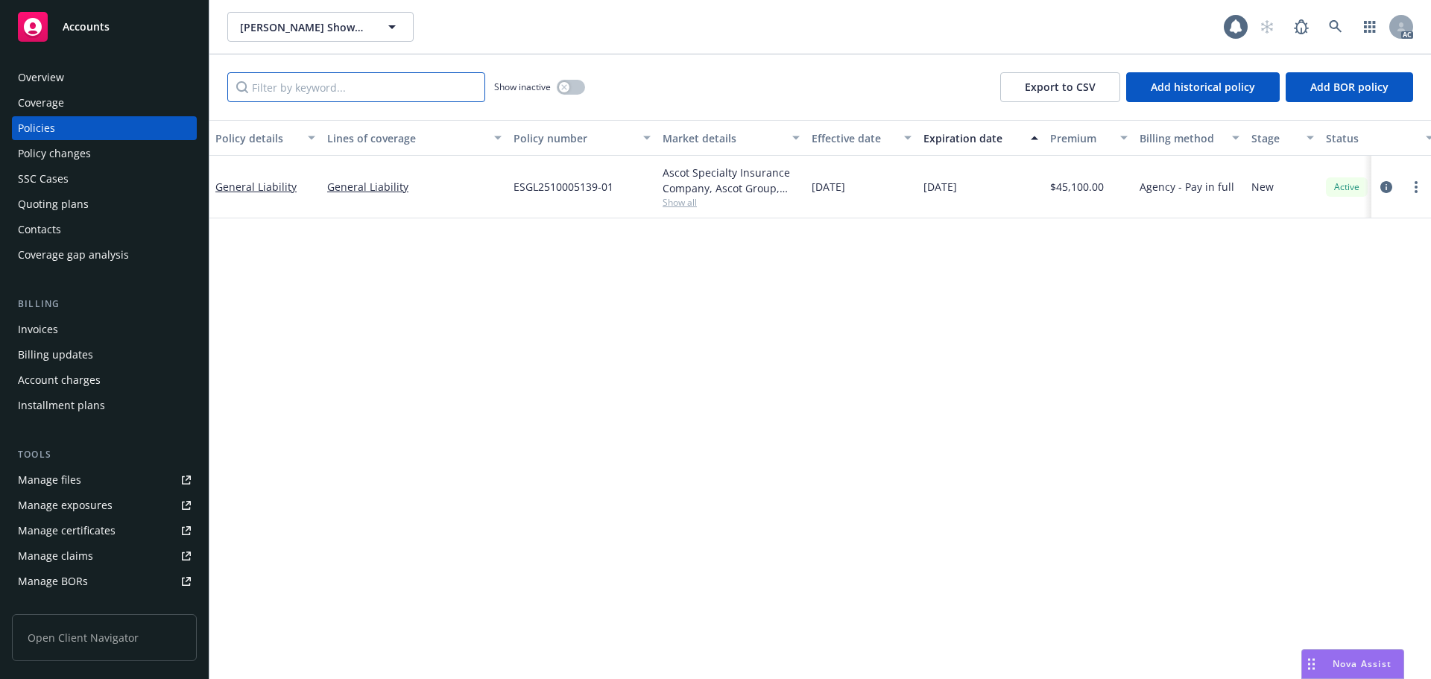
click at [379, 89] on input "Filter by keyword..." at bounding box center [356, 87] width 258 height 30
paste input "ESGL2510005139-01"
type input "ESGL2510005139-01"
click at [1337, 25] on icon at bounding box center [1335, 26] width 13 height 13
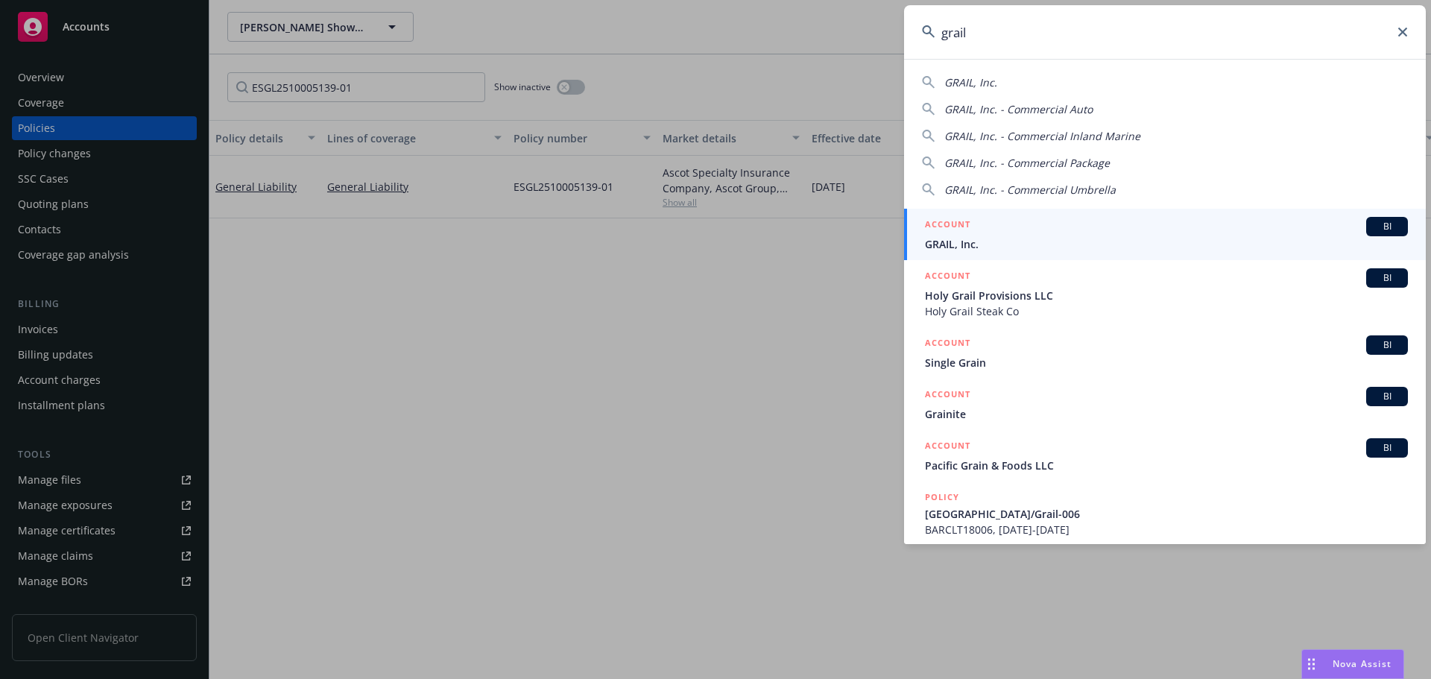
type input "grail"
click at [1108, 238] on span "GRAIL, Inc." at bounding box center [1166, 244] width 483 height 16
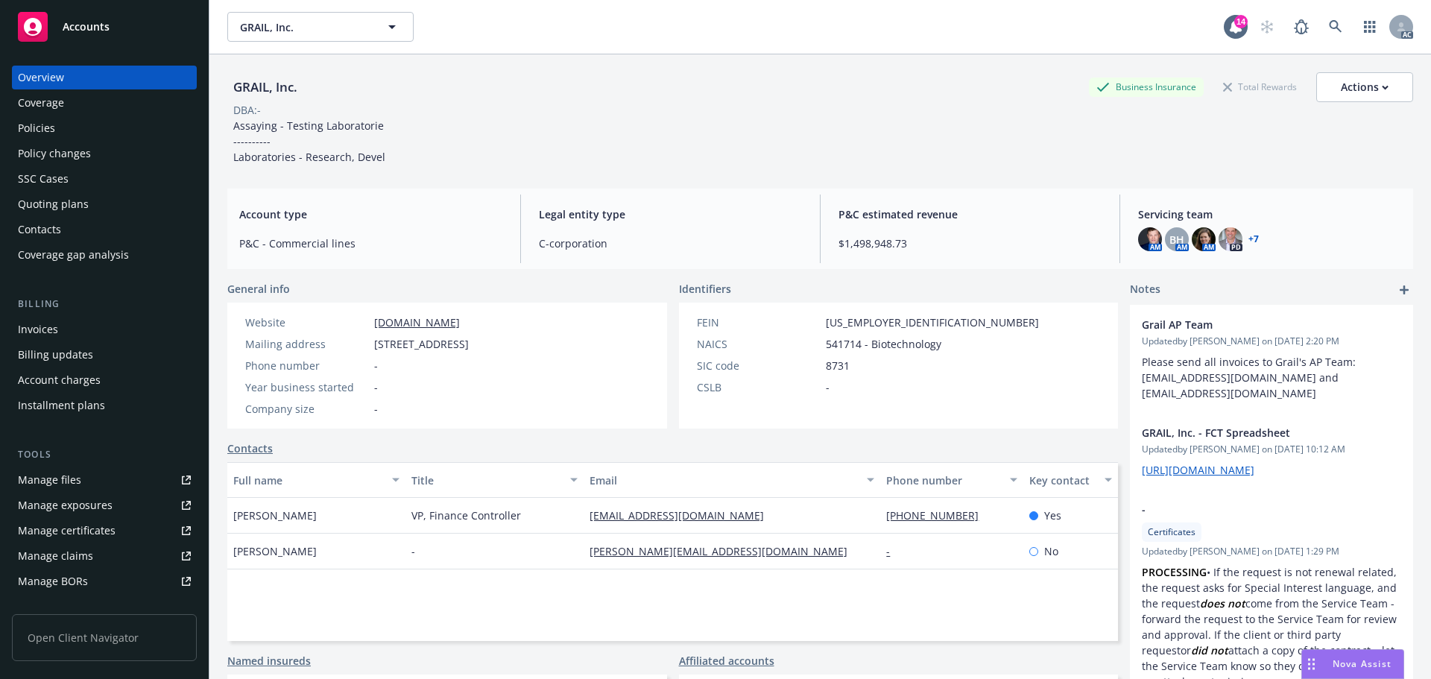
click at [72, 145] on div "Policy changes" at bounding box center [54, 154] width 73 height 24
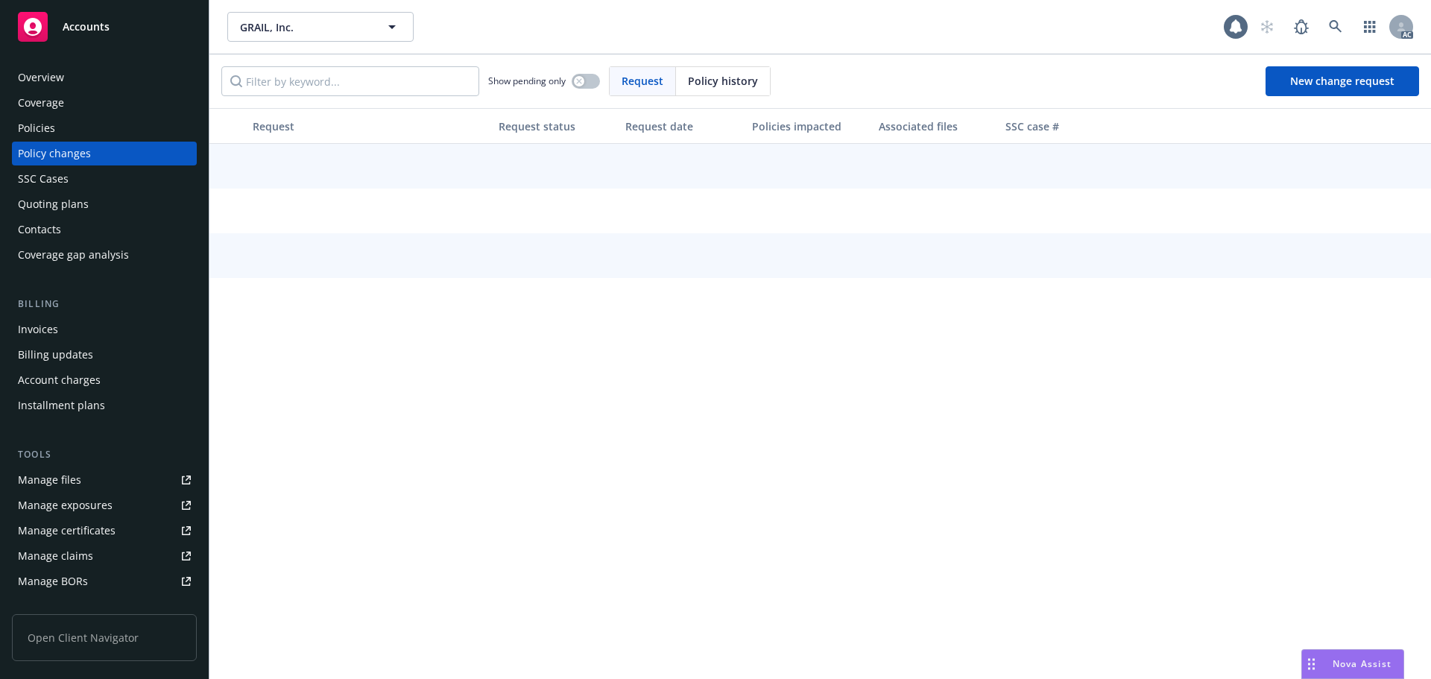
drag, startPoint x: 709, startPoint y: 78, endPoint x: 687, endPoint y: 79, distance: 21.7
click at [702, 79] on span "Policy history" at bounding box center [723, 81] width 70 height 16
click at [384, 89] on input "Filter by keyword..." at bounding box center [350, 81] width 258 height 30
paste input "HN-0303-11675-062425"
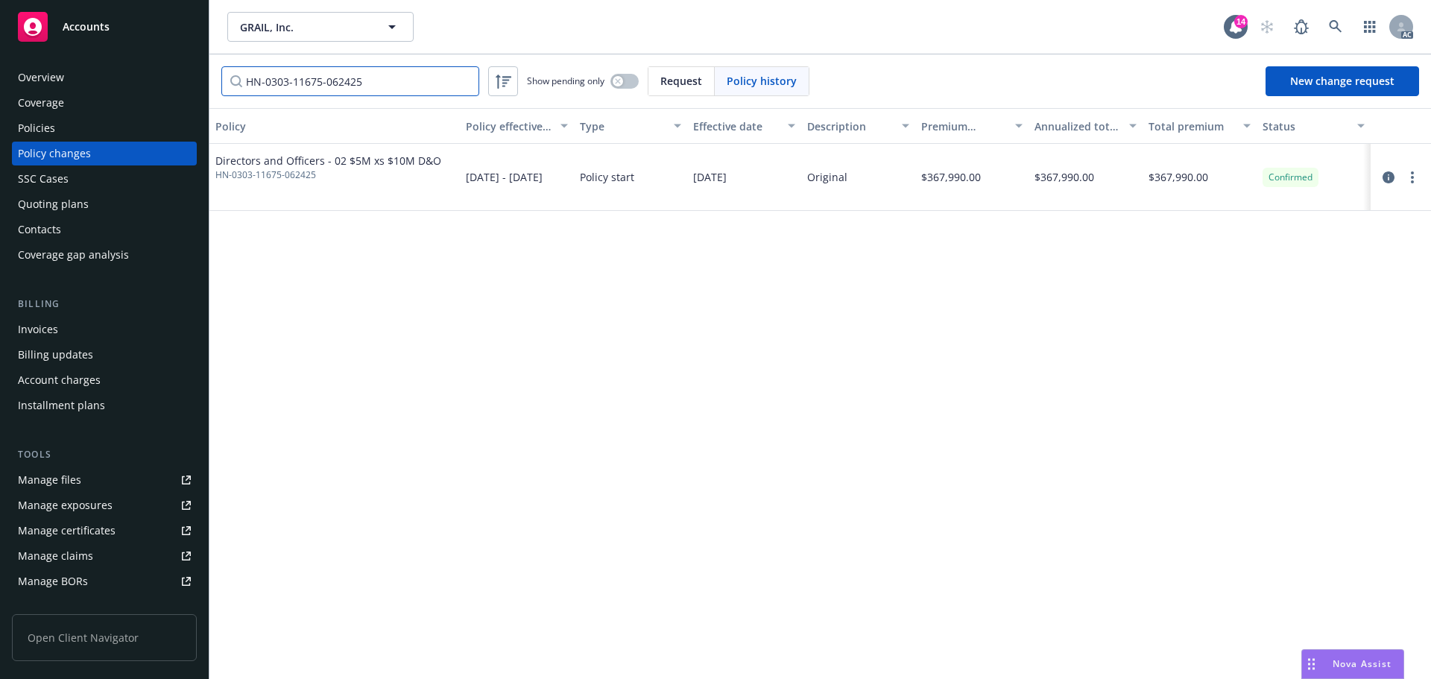
type input "HN-0303-11675-062425"
click at [126, 138] on div "Policies" at bounding box center [104, 128] width 173 height 24
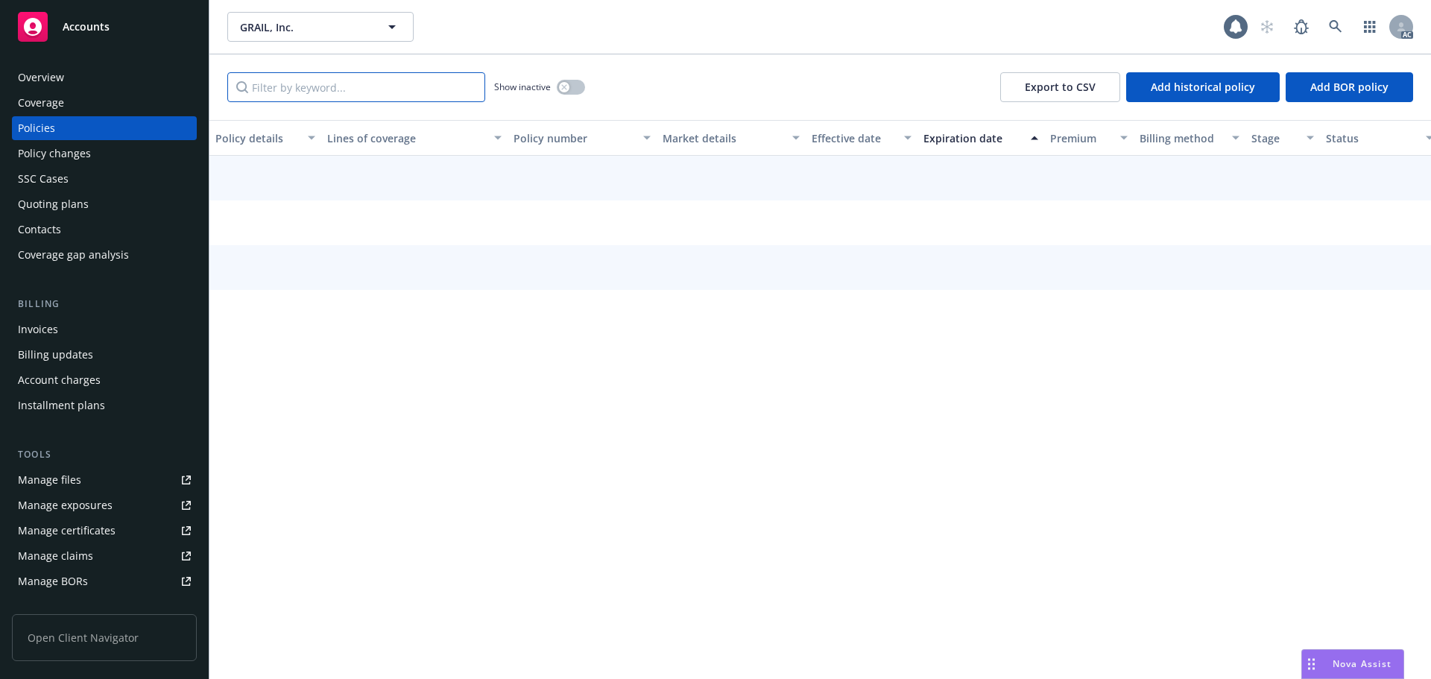
click at [329, 75] on input "Filter by keyword..." at bounding box center [356, 87] width 258 height 30
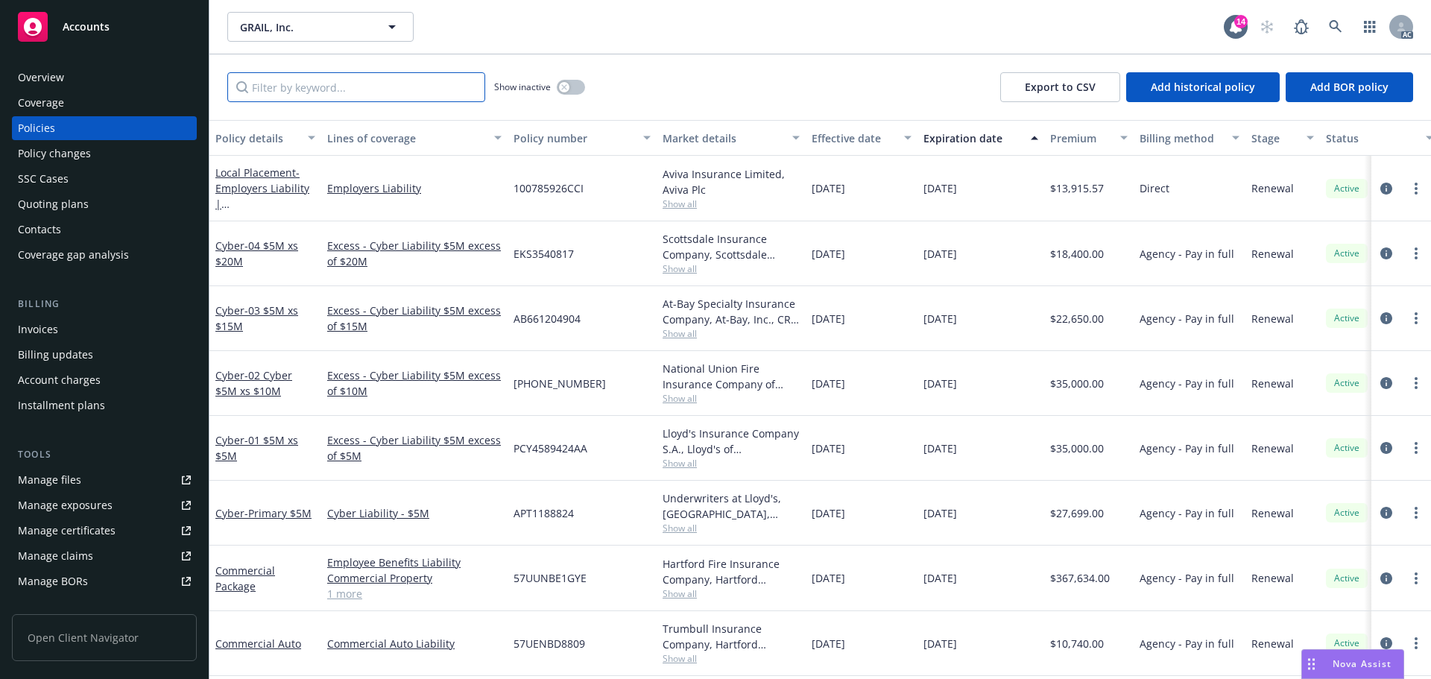
paste input "HN-0303-11675-062425"
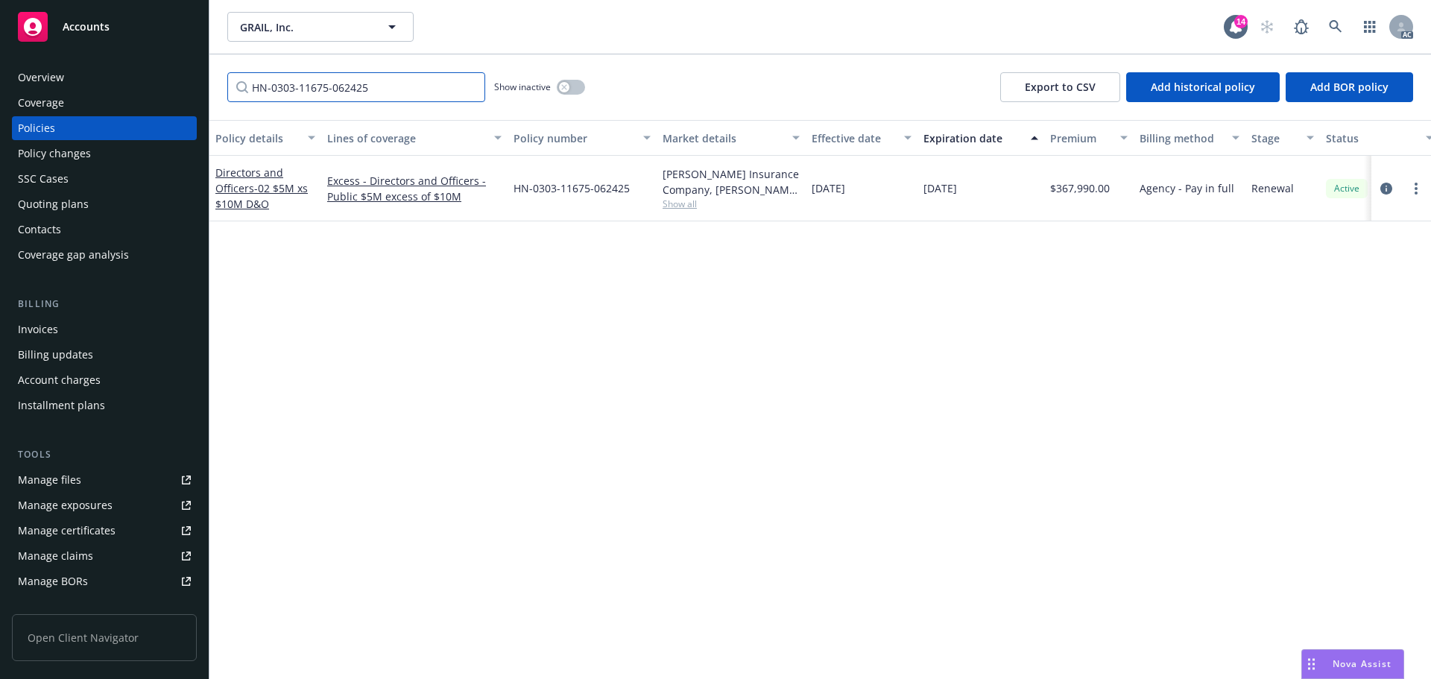
type input "HN-0303-11675-062425"
drag, startPoint x: 1330, startPoint y: 23, endPoint x: 1330, endPoint y: 31, distance: 7.5
click at [1330, 31] on icon at bounding box center [1335, 26] width 13 height 13
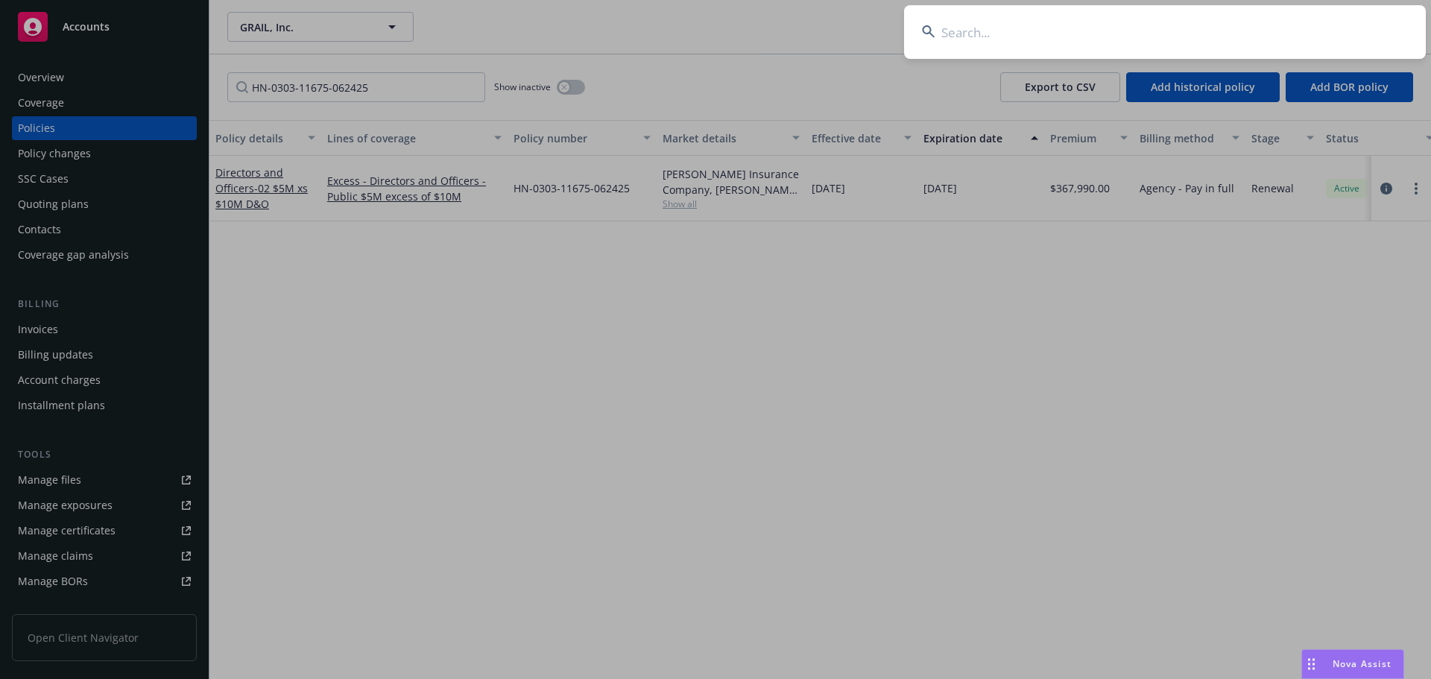
type input "d"
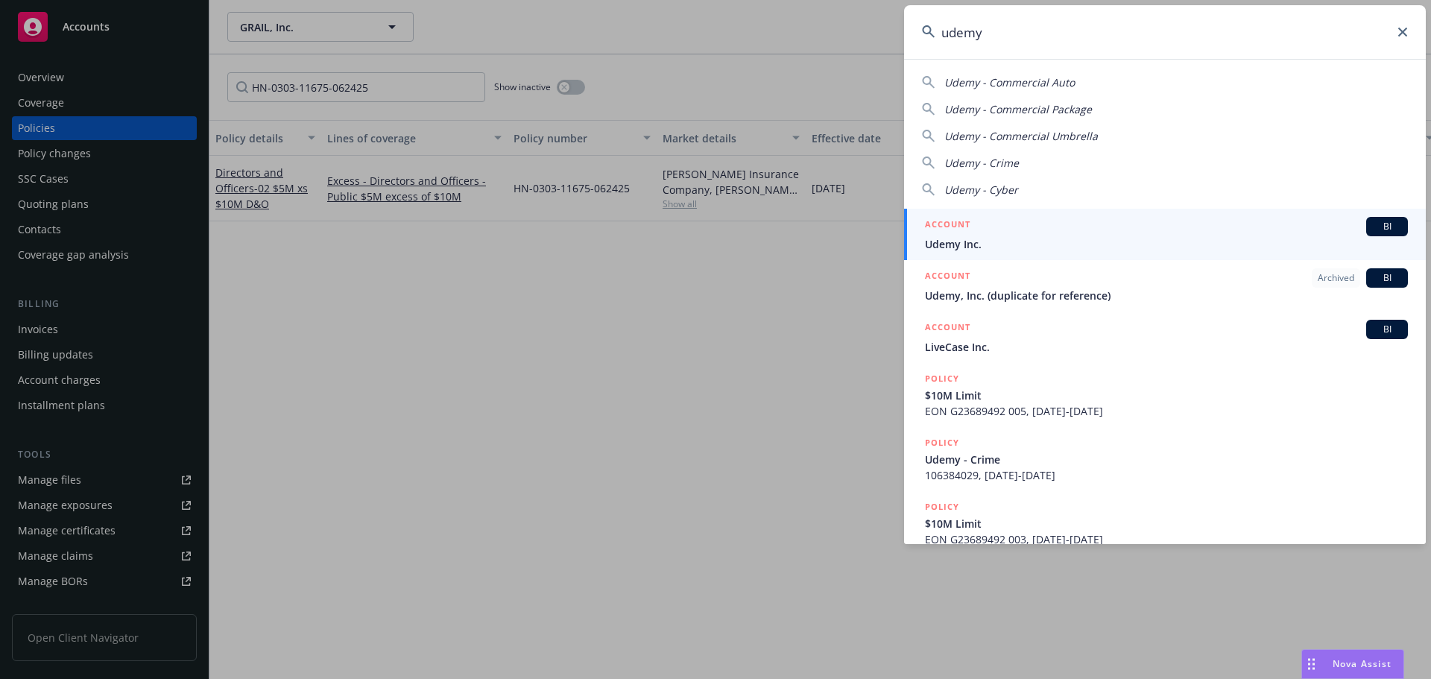
type input "udemy"
click at [1190, 241] on span "Udemy Inc." at bounding box center [1166, 244] width 483 height 16
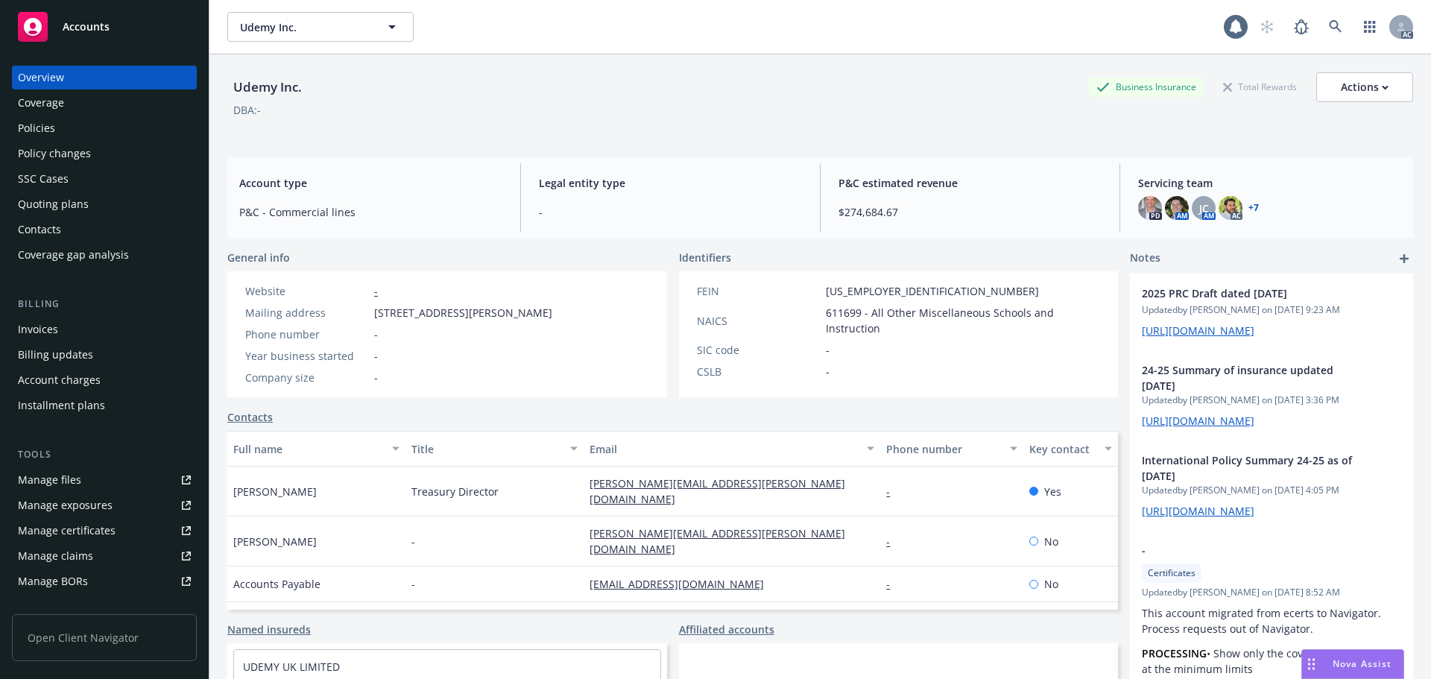
click at [65, 151] on div "Policy changes" at bounding box center [54, 154] width 73 height 24
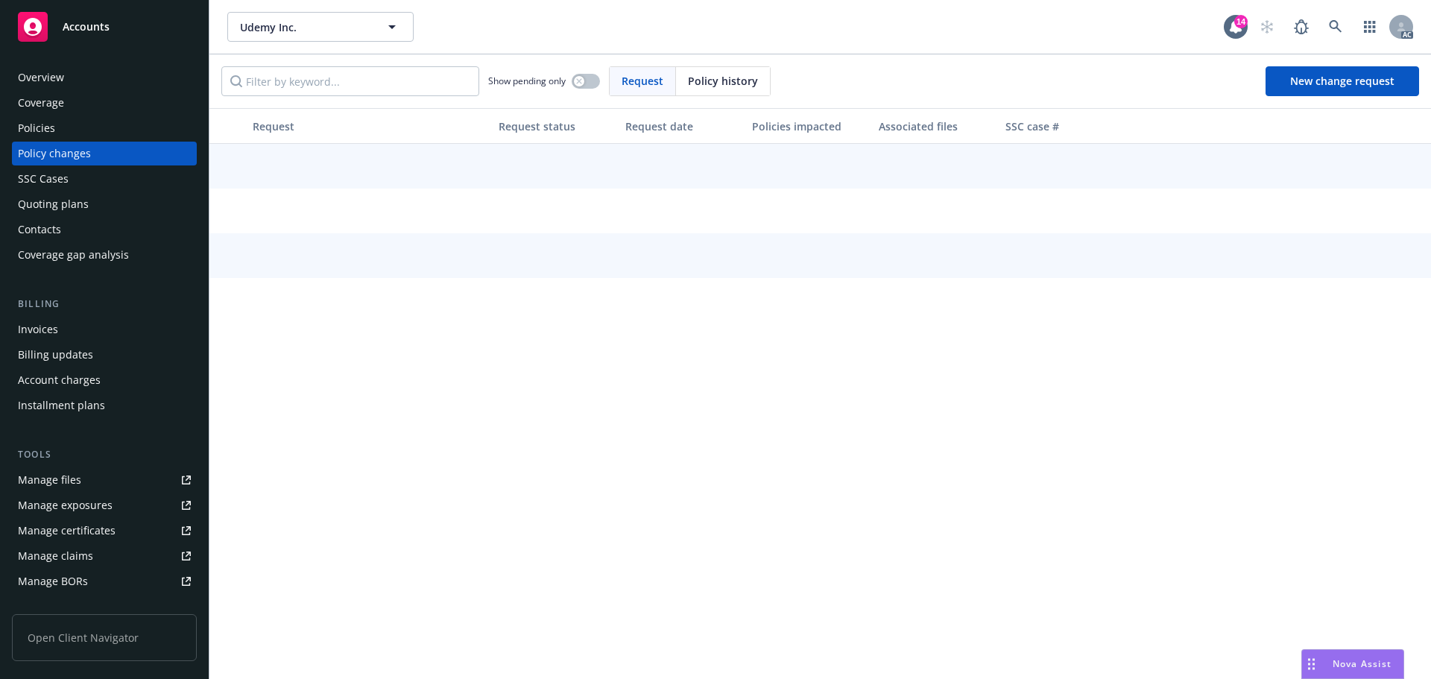
drag, startPoint x: 736, startPoint y: 77, endPoint x: 723, endPoint y: 78, distance: 12.8
click at [723, 78] on span "Policy history" at bounding box center [723, 81] width 70 height 16
click at [326, 89] on input "Filter by keyword..." at bounding box center [350, 81] width 258 height 30
paste input "0314-7528"
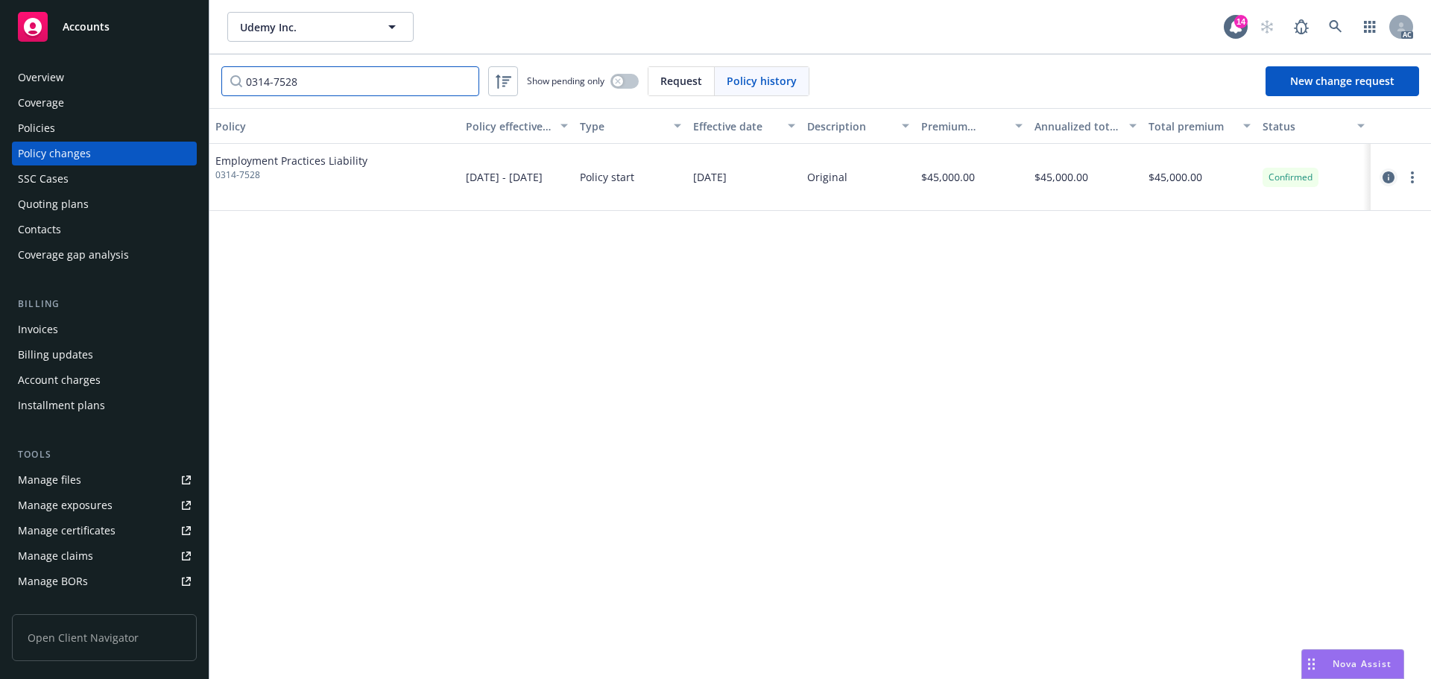
type input "0314-7528"
click at [1393, 177] on icon "circleInformation" at bounding box center [1388, 177] width 12 height 12
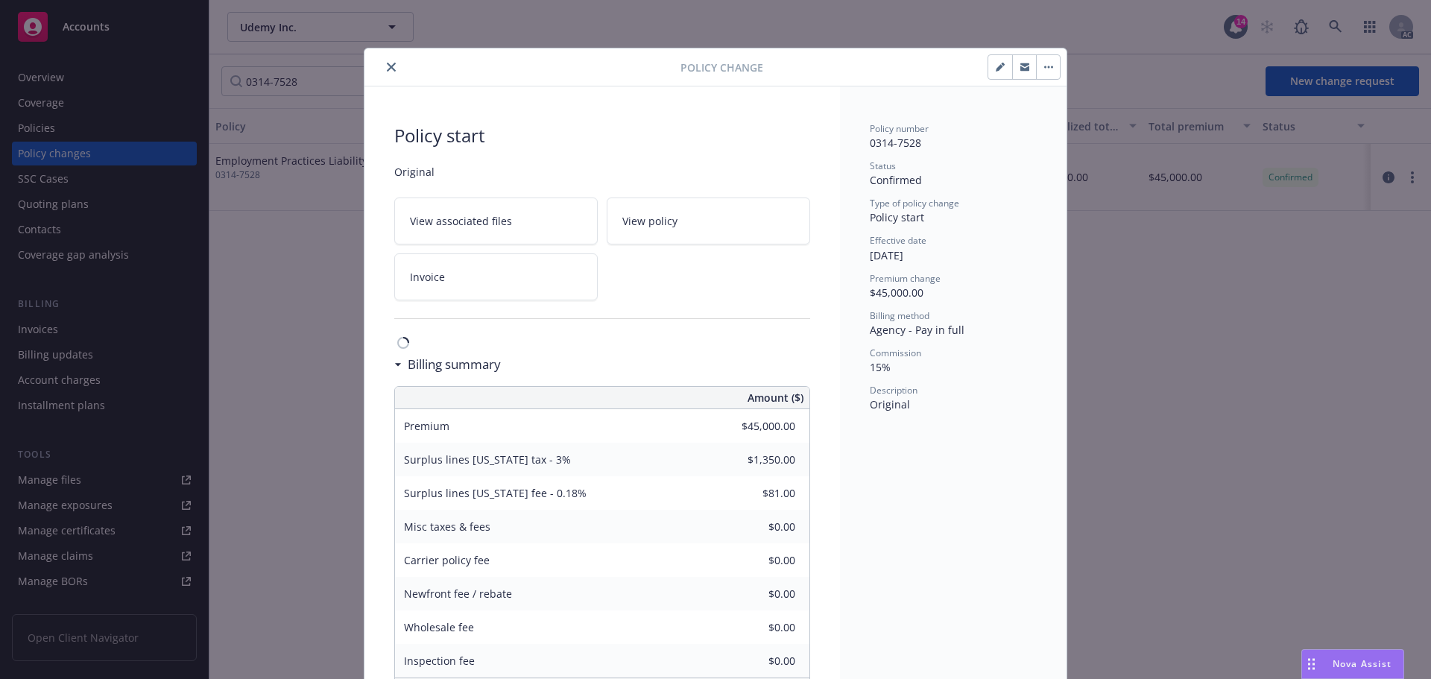
scroll to position [45, 0]
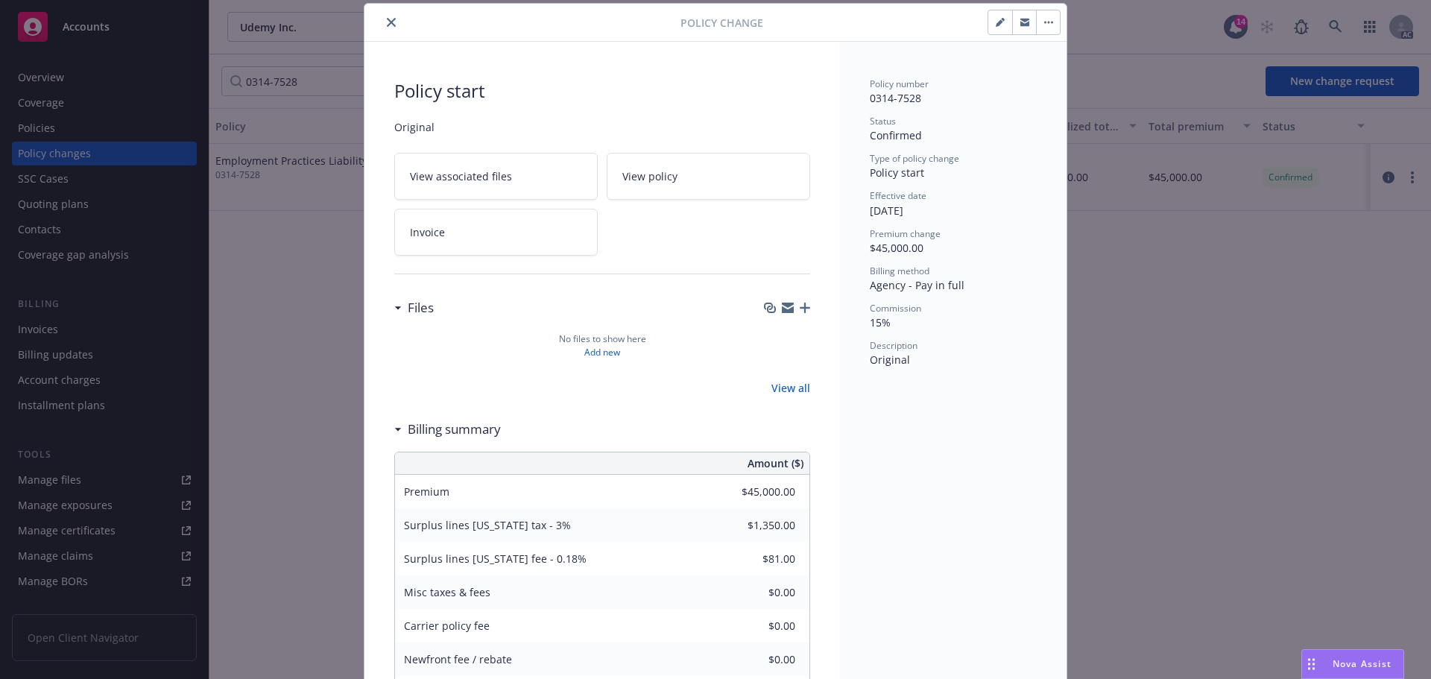
click at [388, 22] on icon "close" at bounding box center [391, 22] width 9 height 9
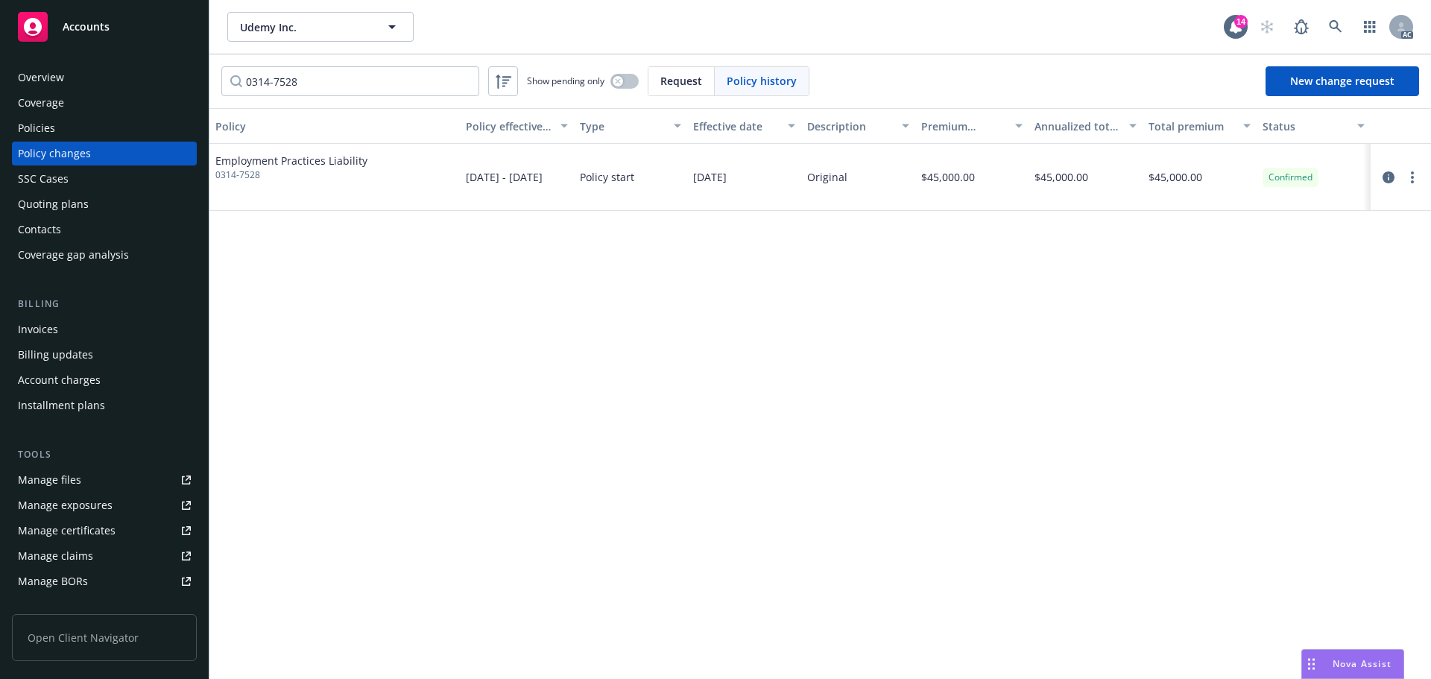
click at [120, 127] on div "Policies" at bounding box center [104, 128] width 173 height 24
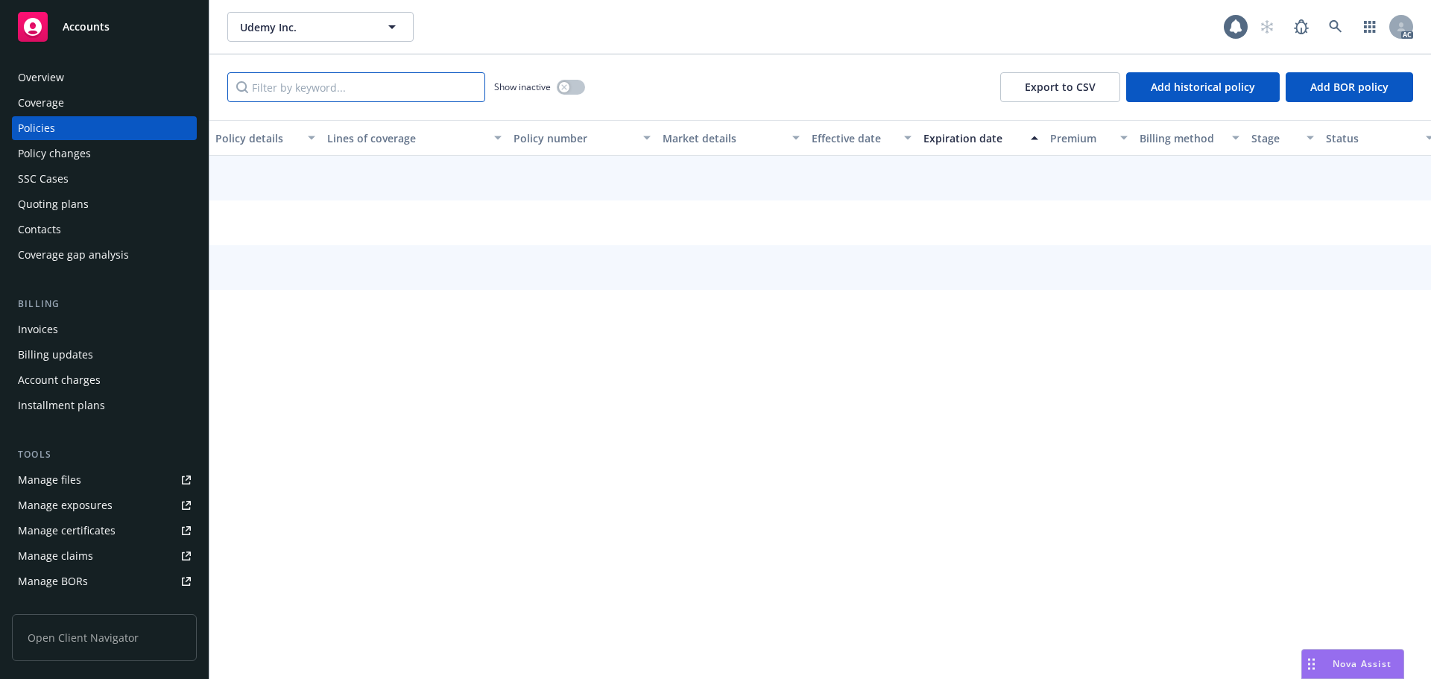
click at [279, 89] on input "Filter by keyword..." at bounding box center [356, 87] width 258 height 30
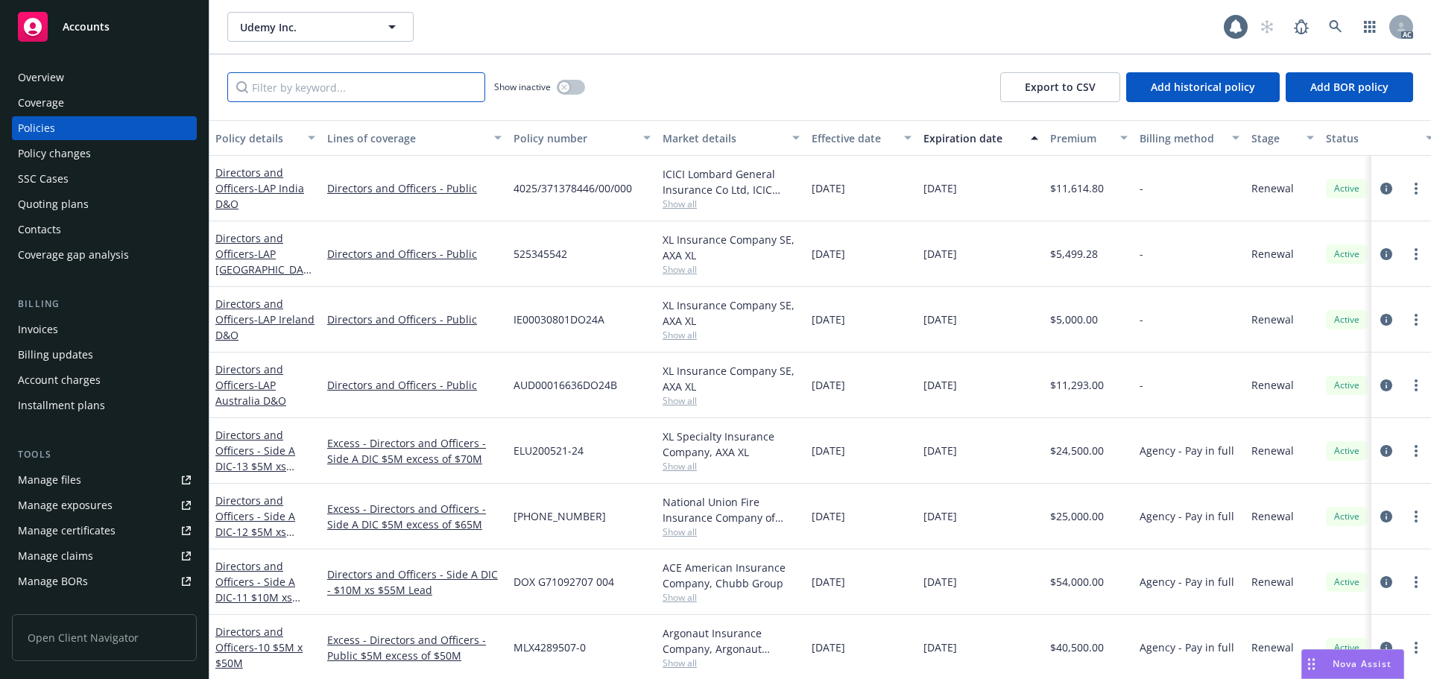
paste input "0314-7528"
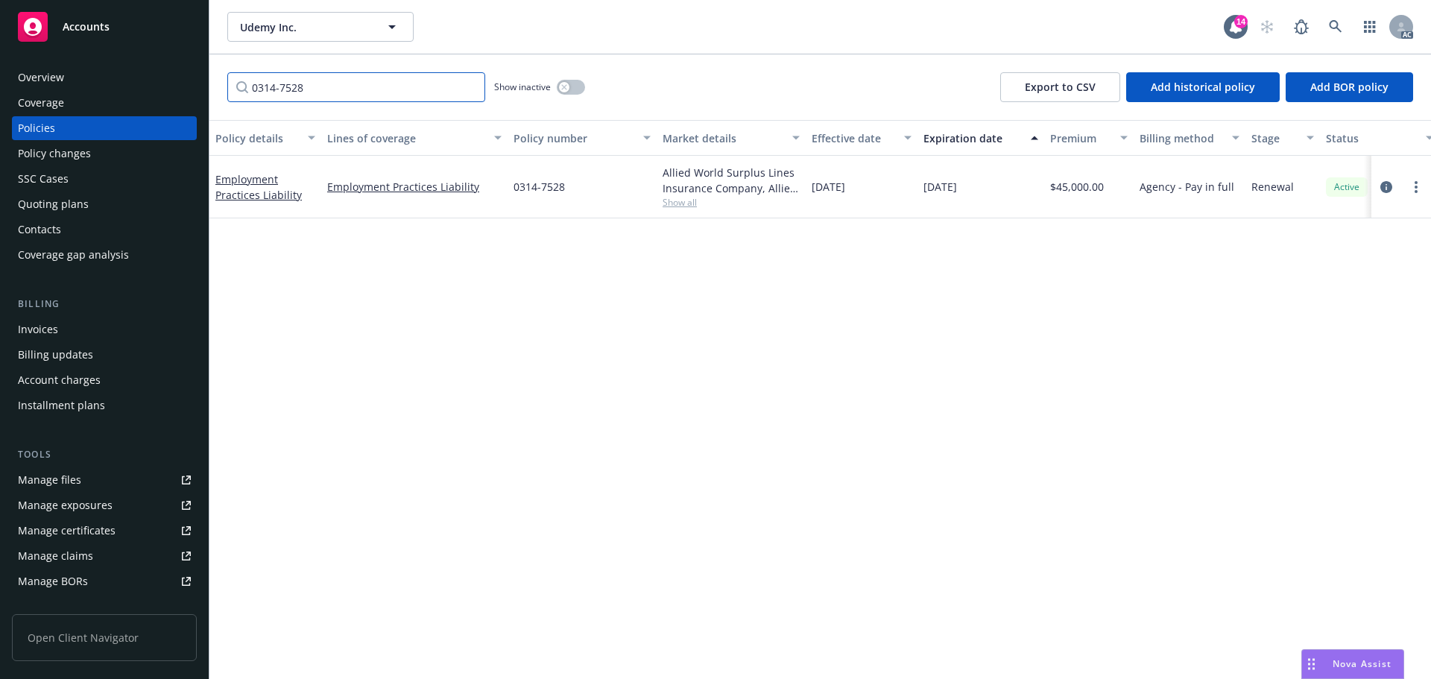
type input "0314-7528"
click at [1332, 23] on icon at bounding box center [1335, 26] width 13 height 13
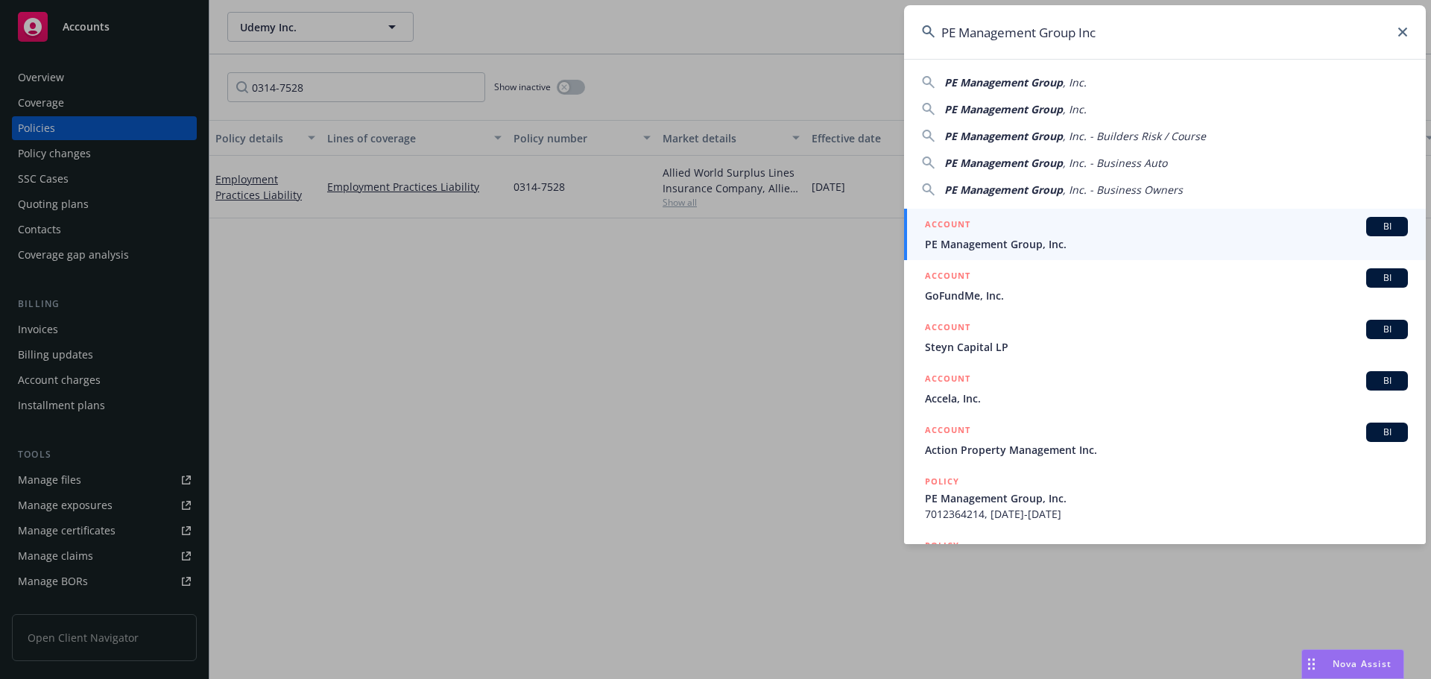
type input "PE Management Group Inc"
drag, startPoint x: 1024, startPoint y: 228, endPoint x: 1017, endPoint y: 230, distance: 7.6
click at [1023, 229] on div "ACCOUNT BI" at bounding box center [1166, 226] width 483 height 19
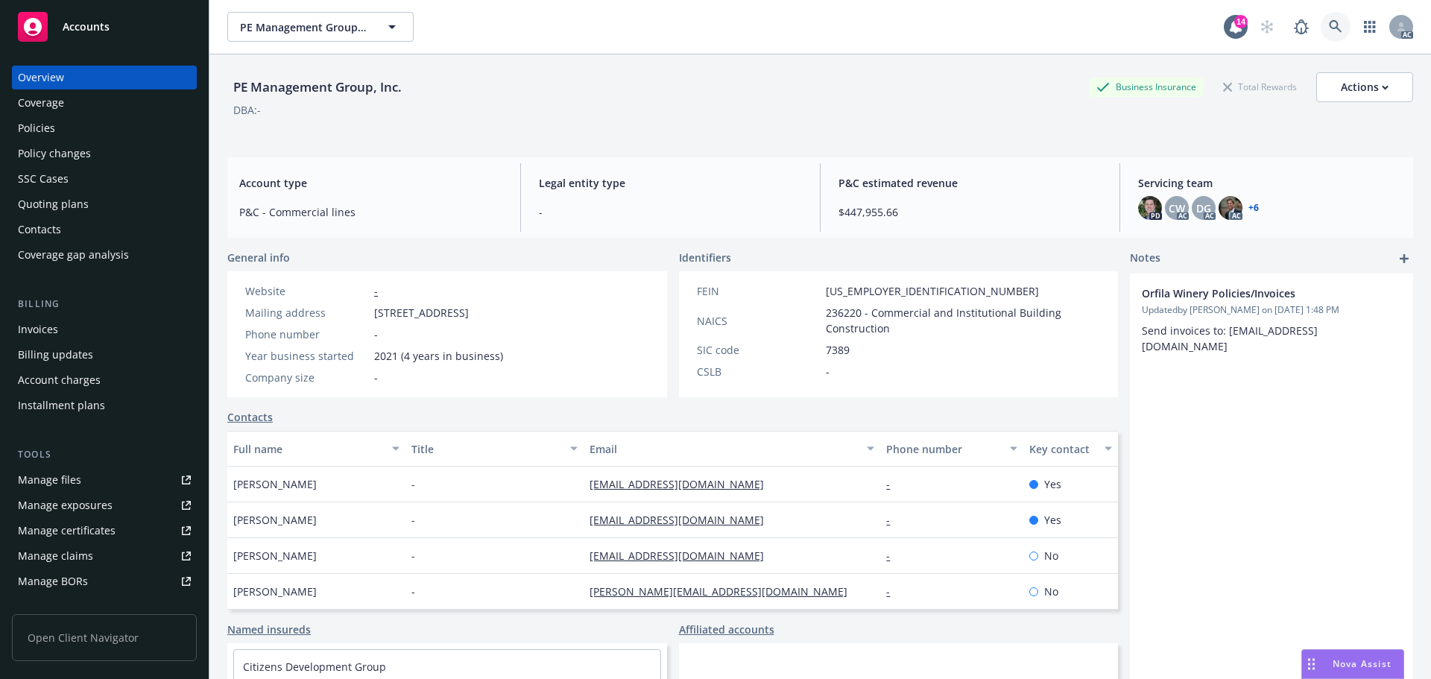
click at [1334, 28] on link at bounding box center [1336, 27] width 30 height 30
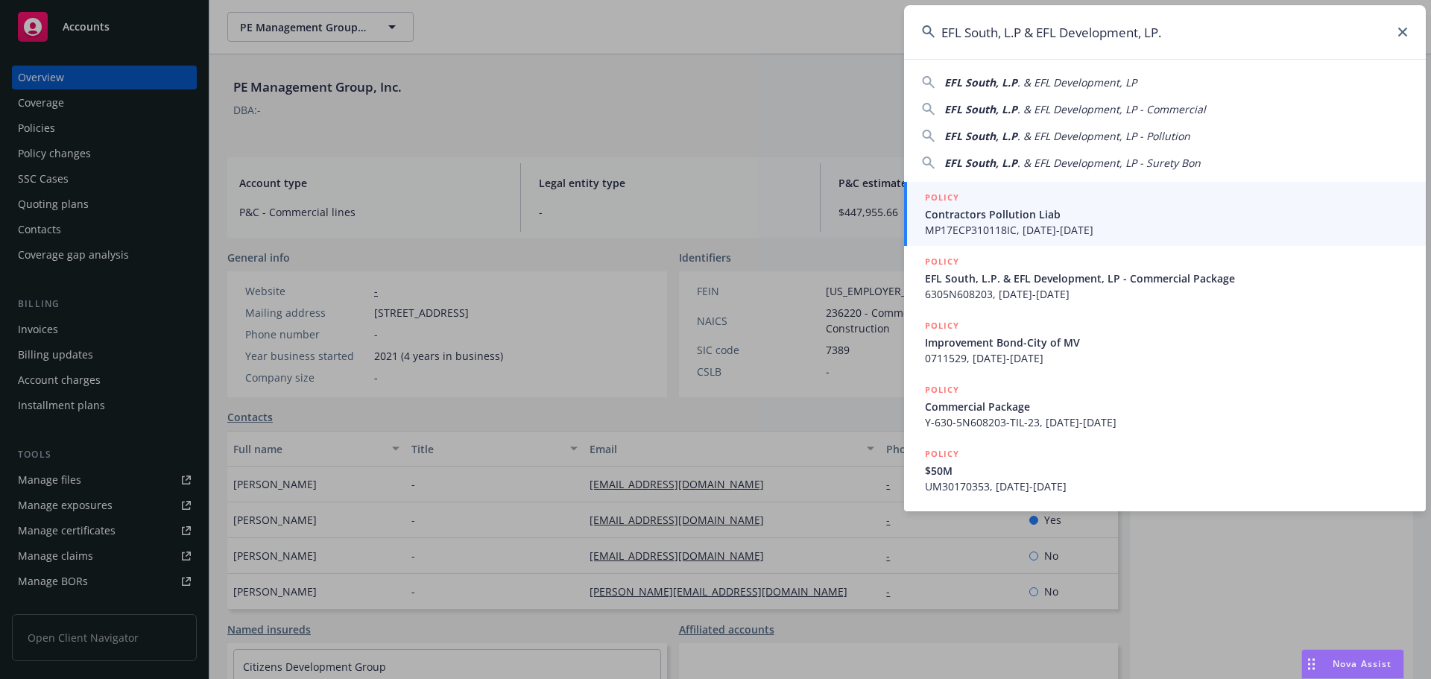
type input "EFL South, L.P & EFL Development, LP."
click at [1030, 215] on span "Contractors Pollution Liab" at bounding box center [1166, 214] width 483 height 16
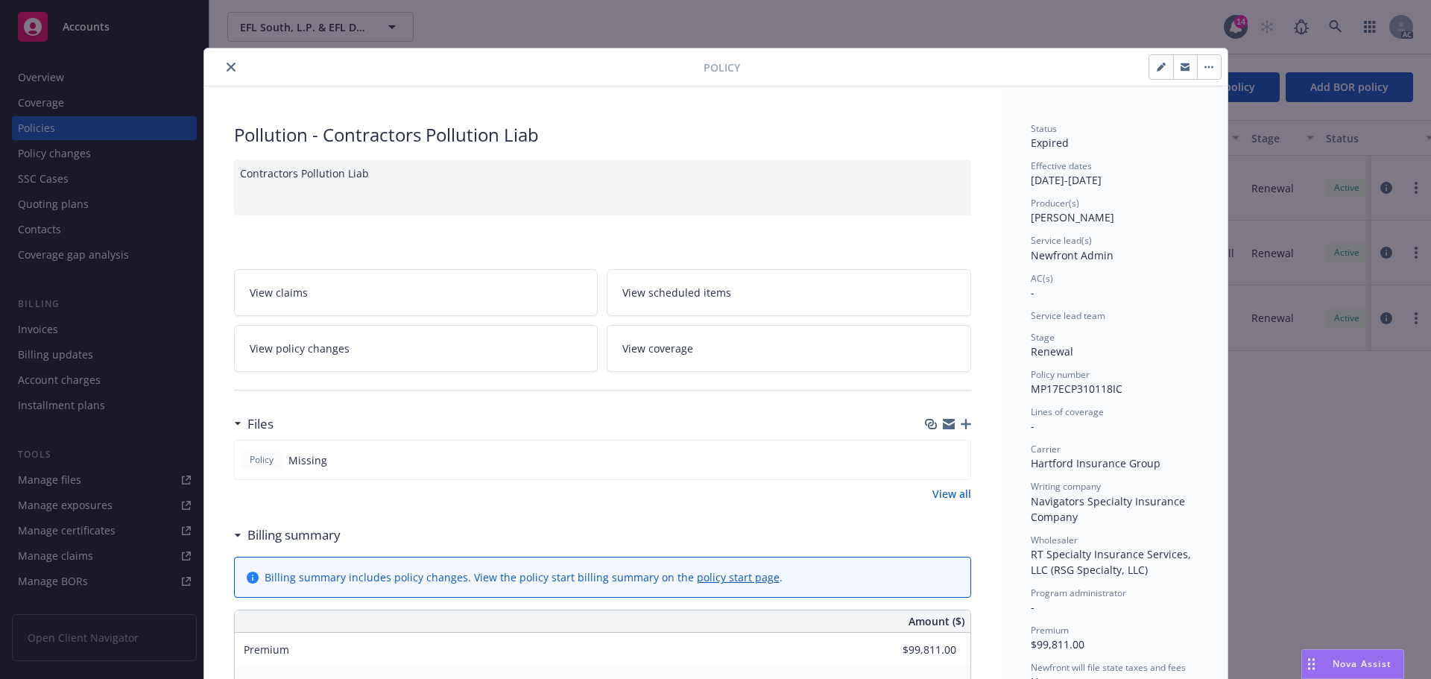
drag, startPoint x: 225, startPoint y: 61, endPoint x: 161, endPoint y: 90, distance: 70.4
click at [224, 61] on button "close" at bounding box center [231, 67] width 18 height 18
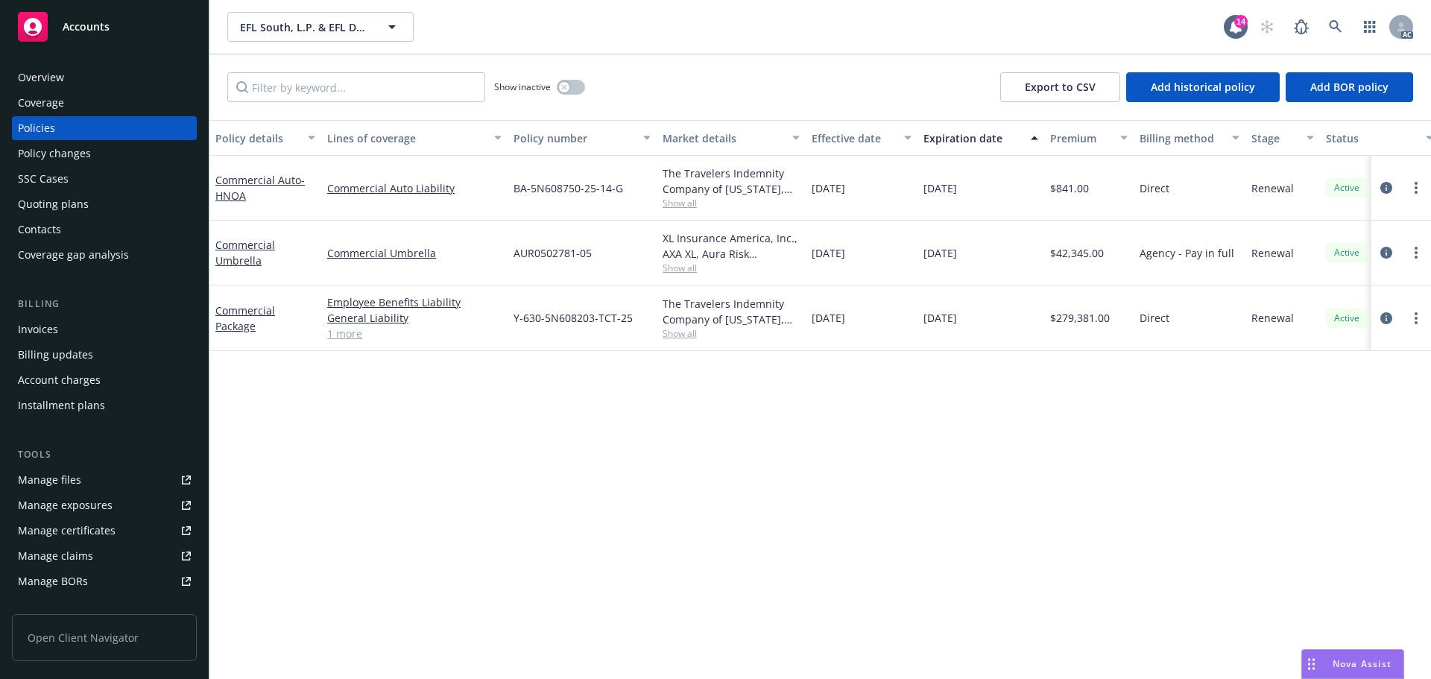
click at [58, 166] on div "Overview Coverage Policies Policy changes SSC Cases Quoting plans Contacts Cove…" at bounding box center [104, 166] width 185 height 201
click at [60, 162] on div "Policy changes" at bounding box center [54, 154] width 73 height 24
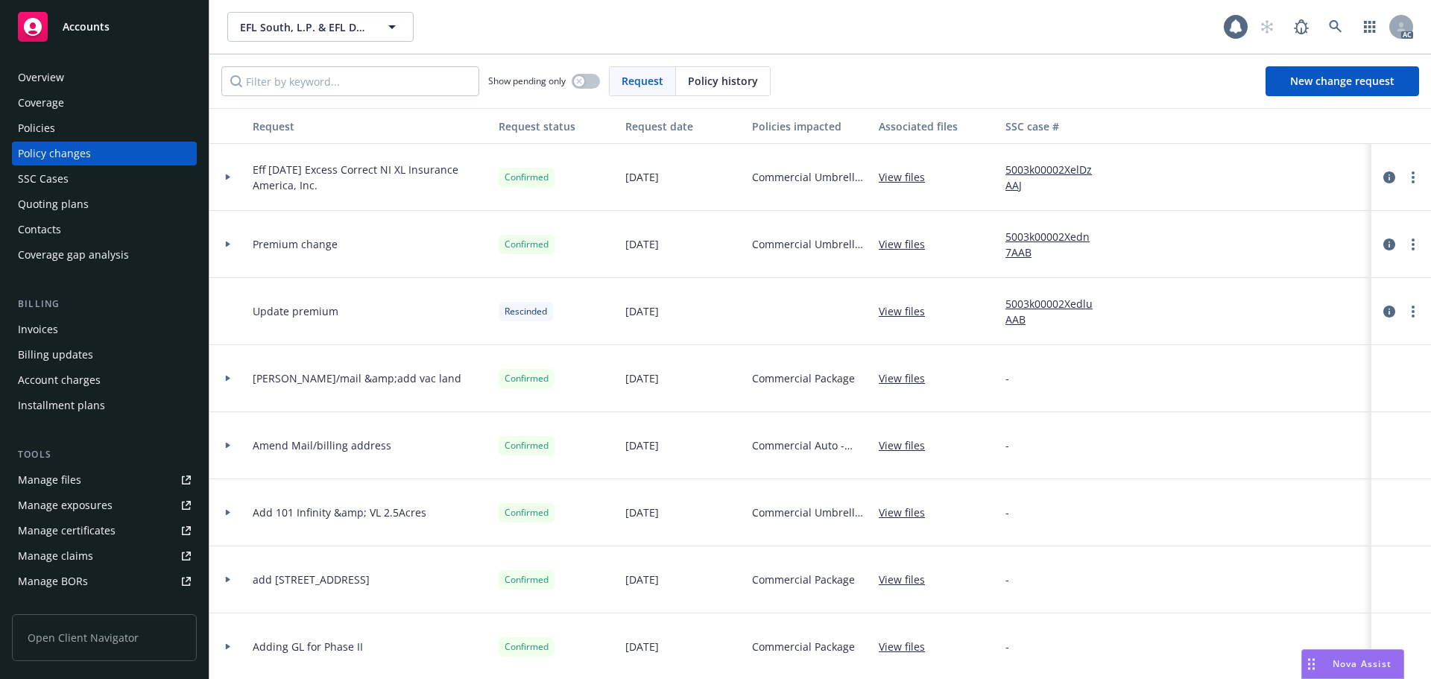
click at [725, 80] on span "Policy history" at bounding box center [723, 81] width 70 height 16
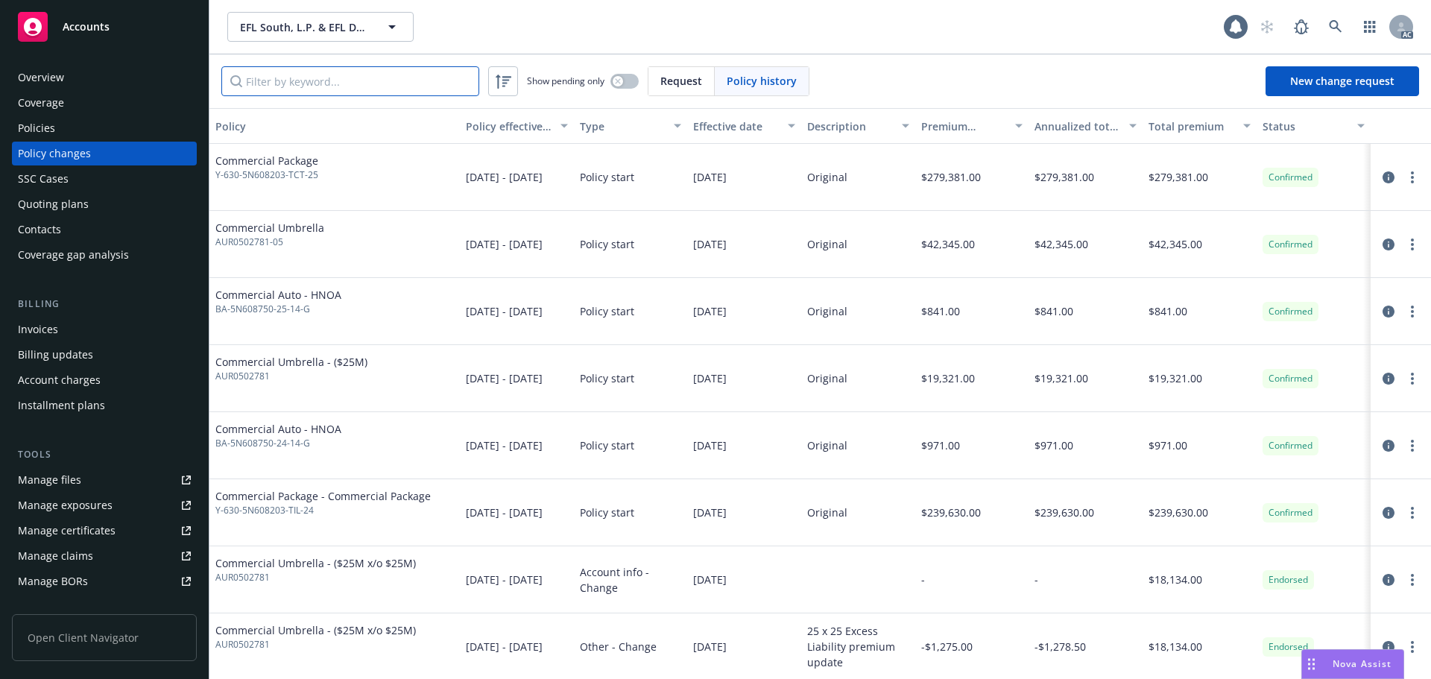
click at [379, 91] on input "Filter by keyword..." at bounding box center [350, 81] width 258 height 30
paste input "AUR0502781"
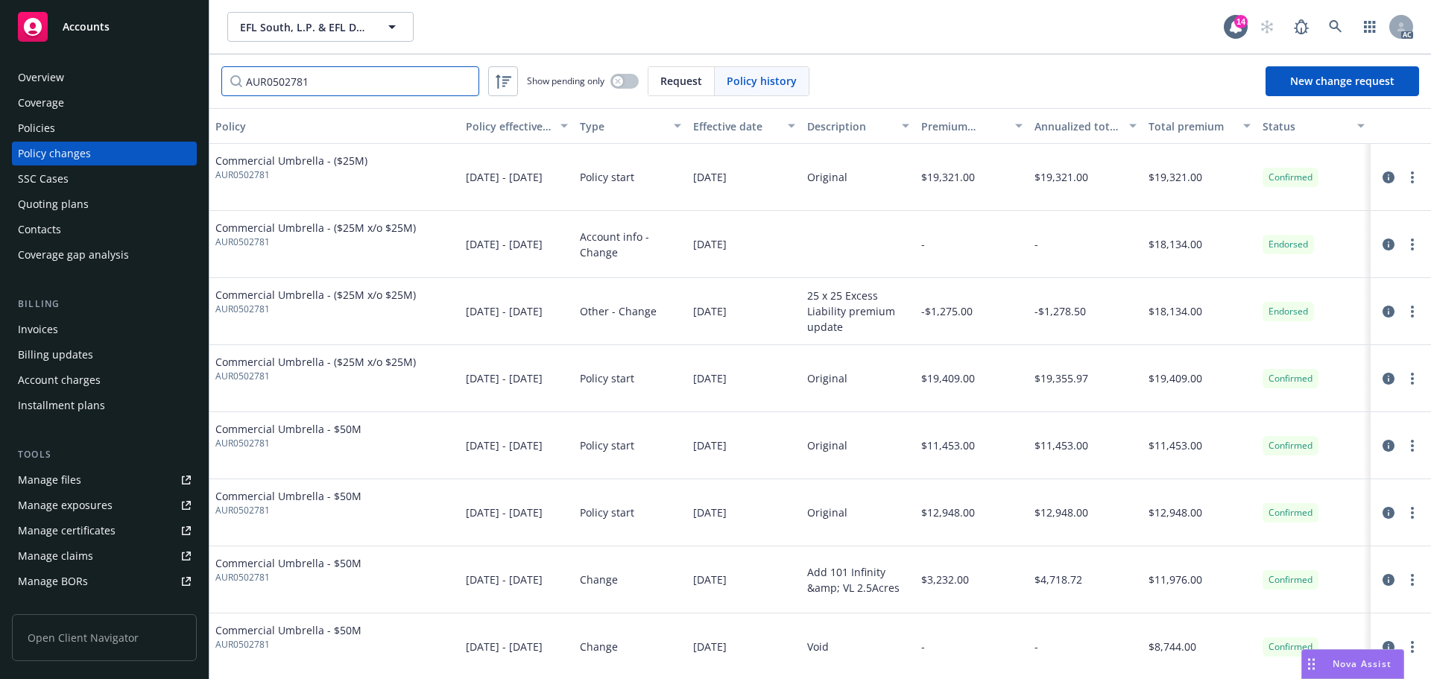
type input "AUR0502781"
click at [102, 126] on div "Policies" at bounding box center [104, 128] width 173 height 24
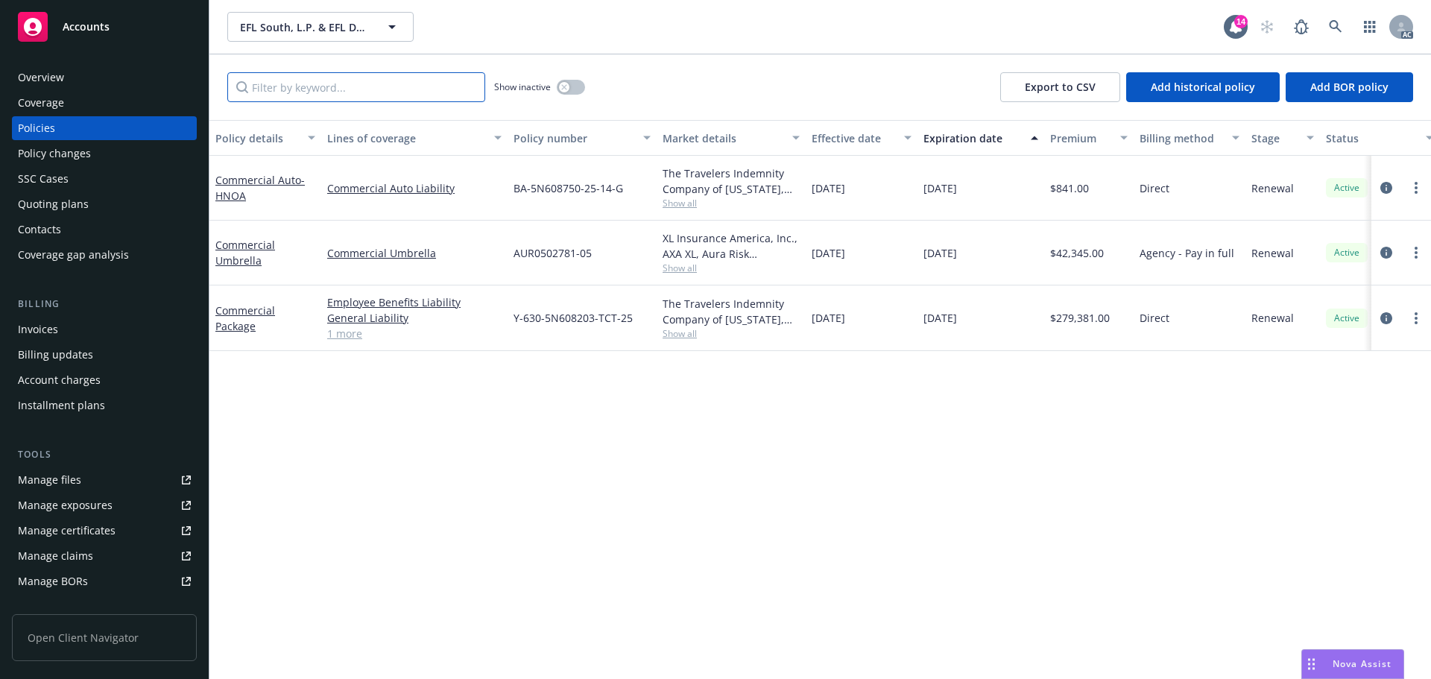
click at [306, 86] on input "Filter by keyword..." at bounding box center [356, 87] width 258 height 30
paste input "AUR0502781"
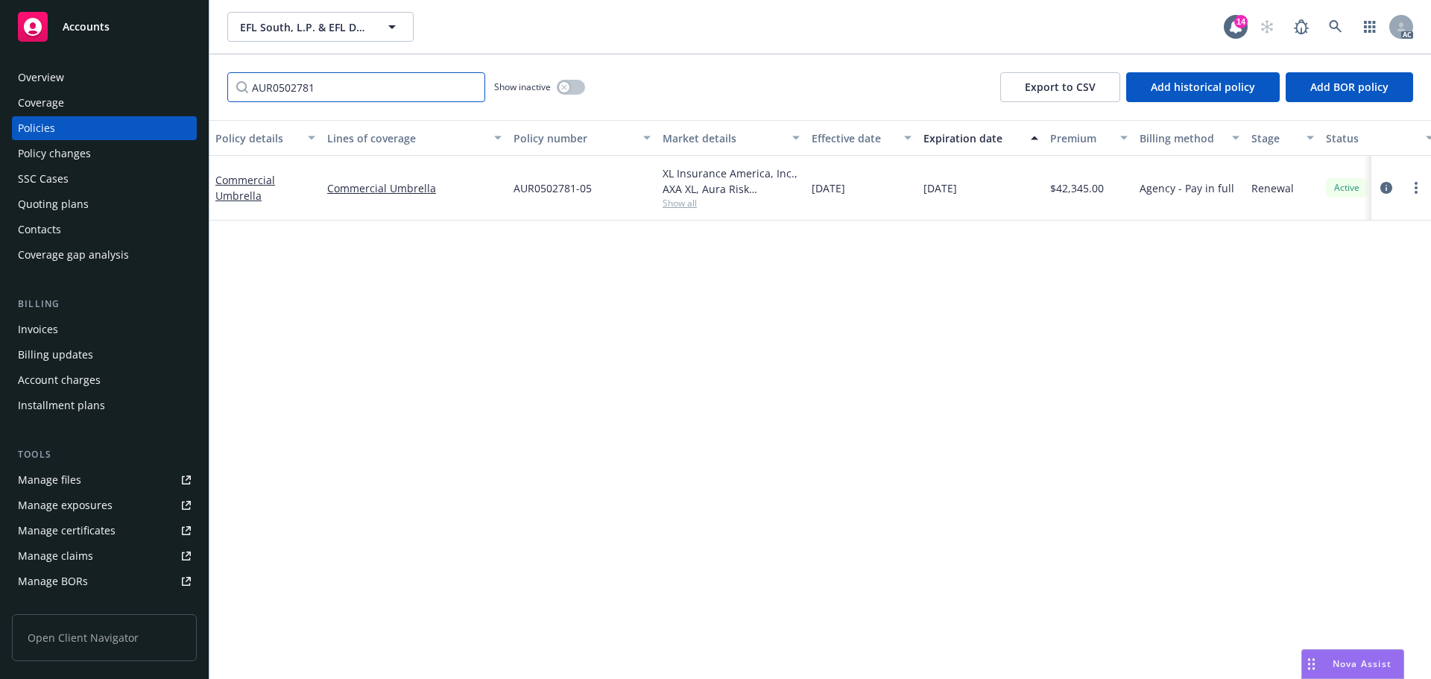
type input "AUR0502781"
click at [1341, 22] on icon at bounding box center [1335, 26] width 13 height 13
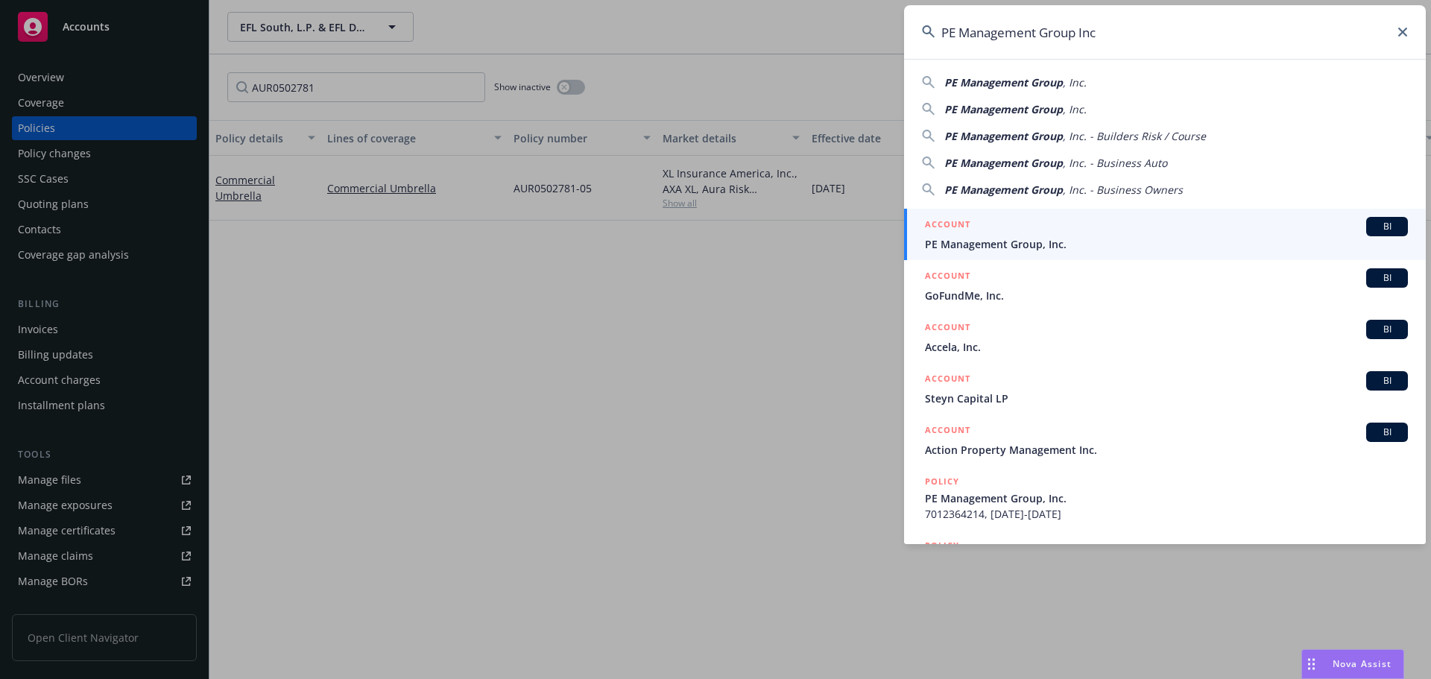
type input "PE Management Group Inc"
click at [1028, 238] on span "PE Management Group, Inc." at bounding box center [1166, 244] width 483 height 16
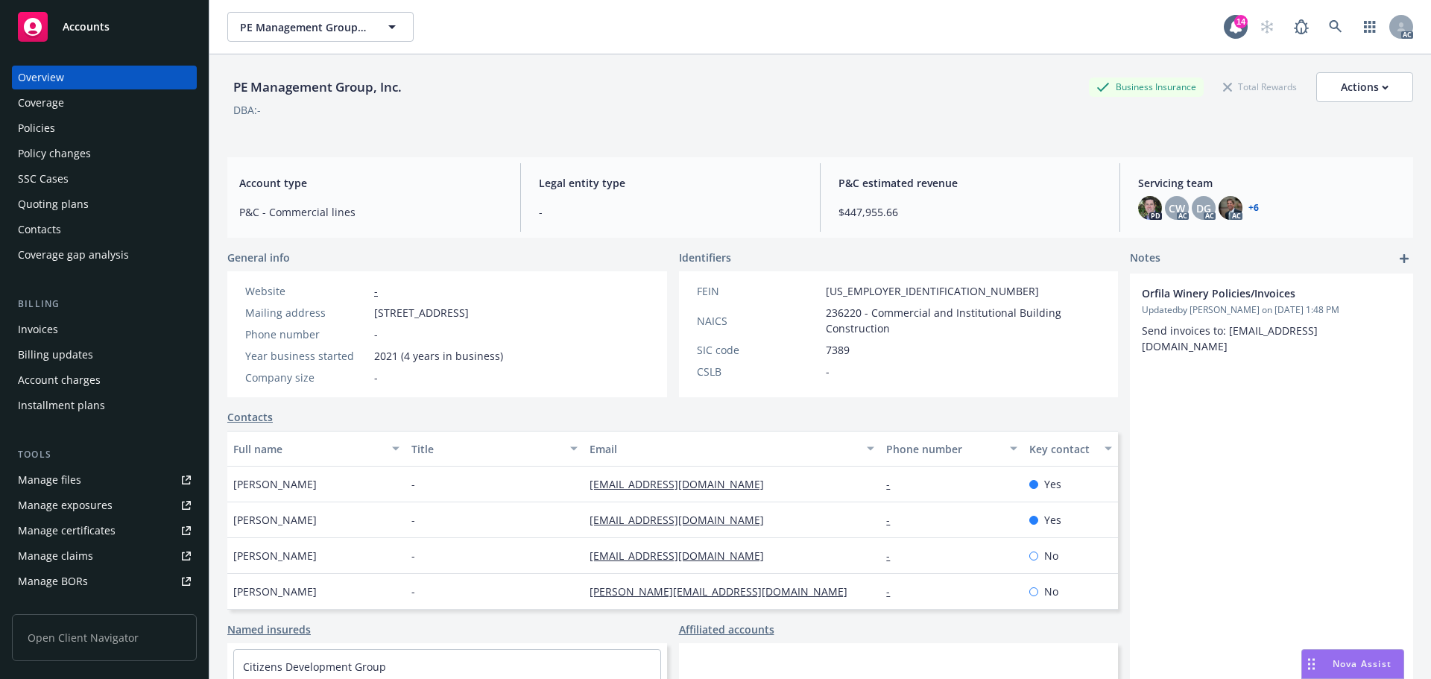
click at [69, 135] on div "Policies" at bounding box center [104, 128] width 173 height 24
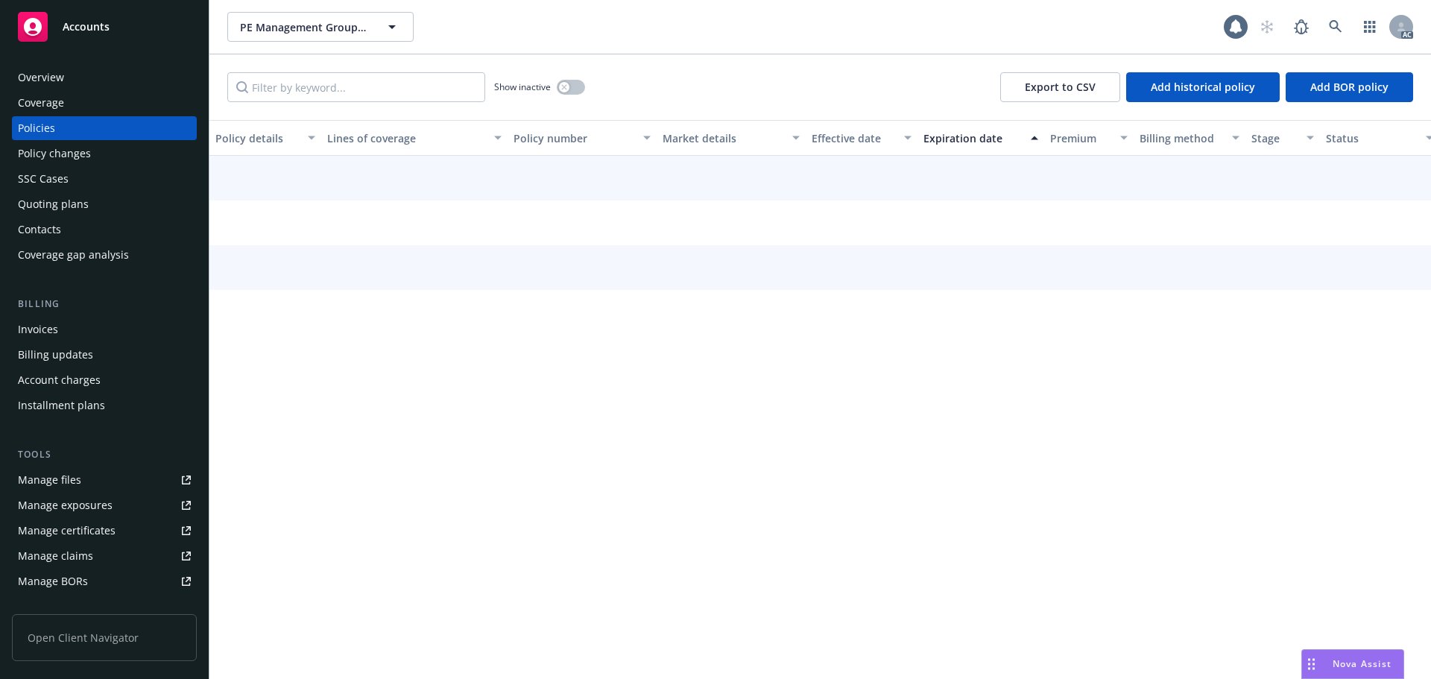
click at [69, 160] on div "Policy changes" at bounding box center [54, 154] width 73 height 24
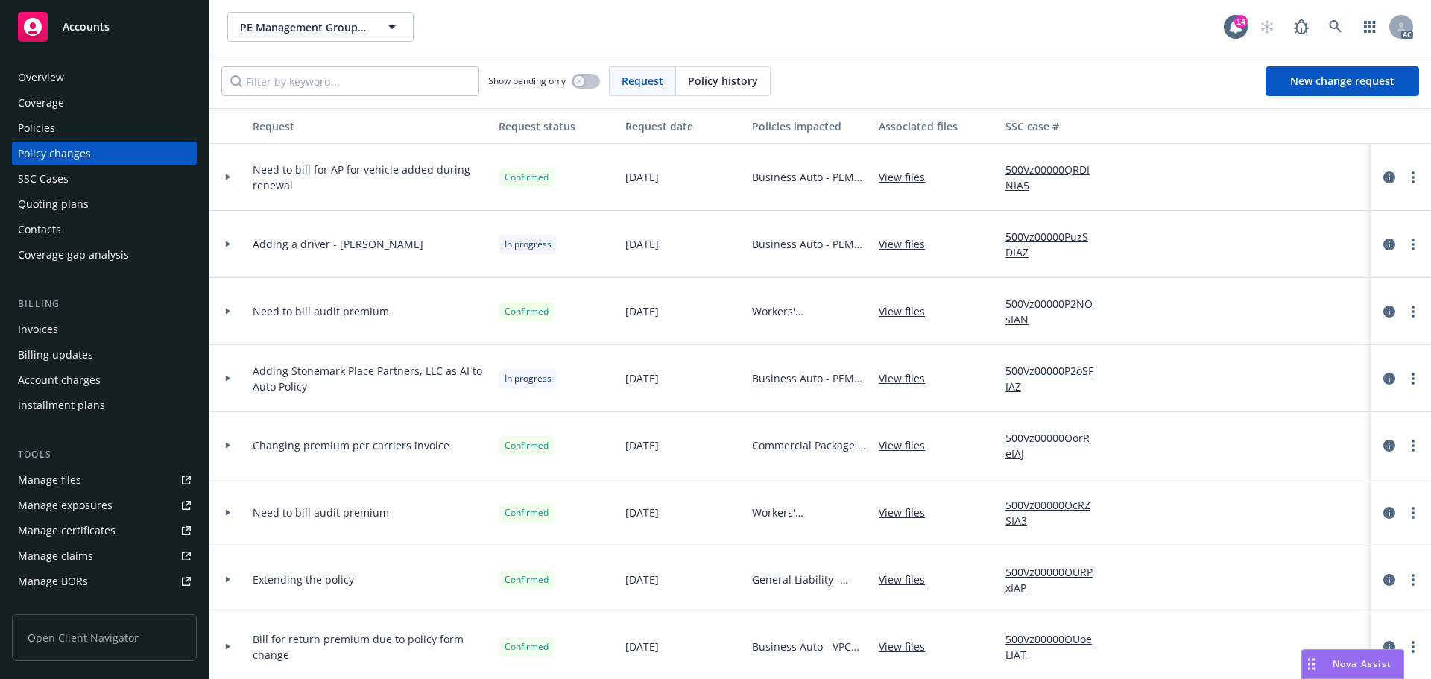
drag, startPoint x: 726, startPoint y: 77, endPoint x: 686, endPoint y: 77, distance: 40.2
click at [714, 77] on span "Policy history" at bounding box center [723, 81] width 70 height 16
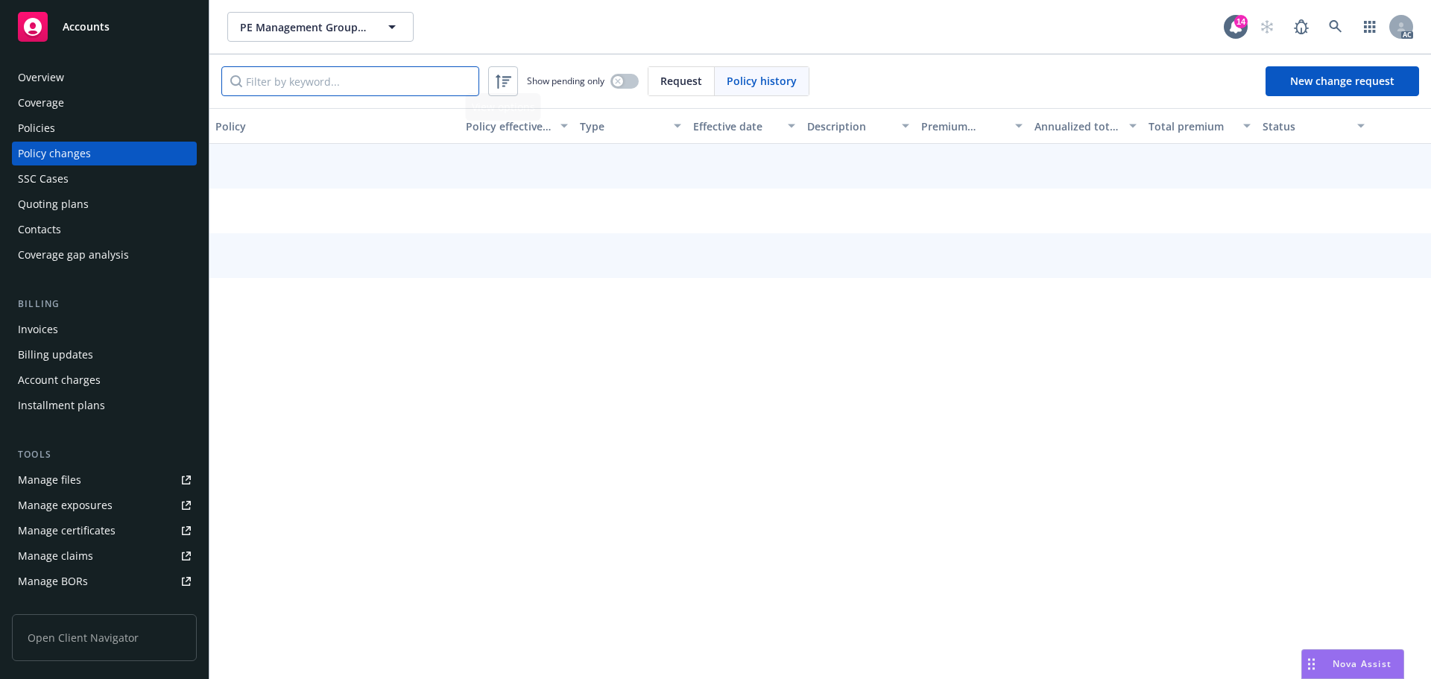
click at [385, 95] on input "Filter by keyword..." at bounding box center [350, 81] width 258 height 30
paste input "AUR0502674"
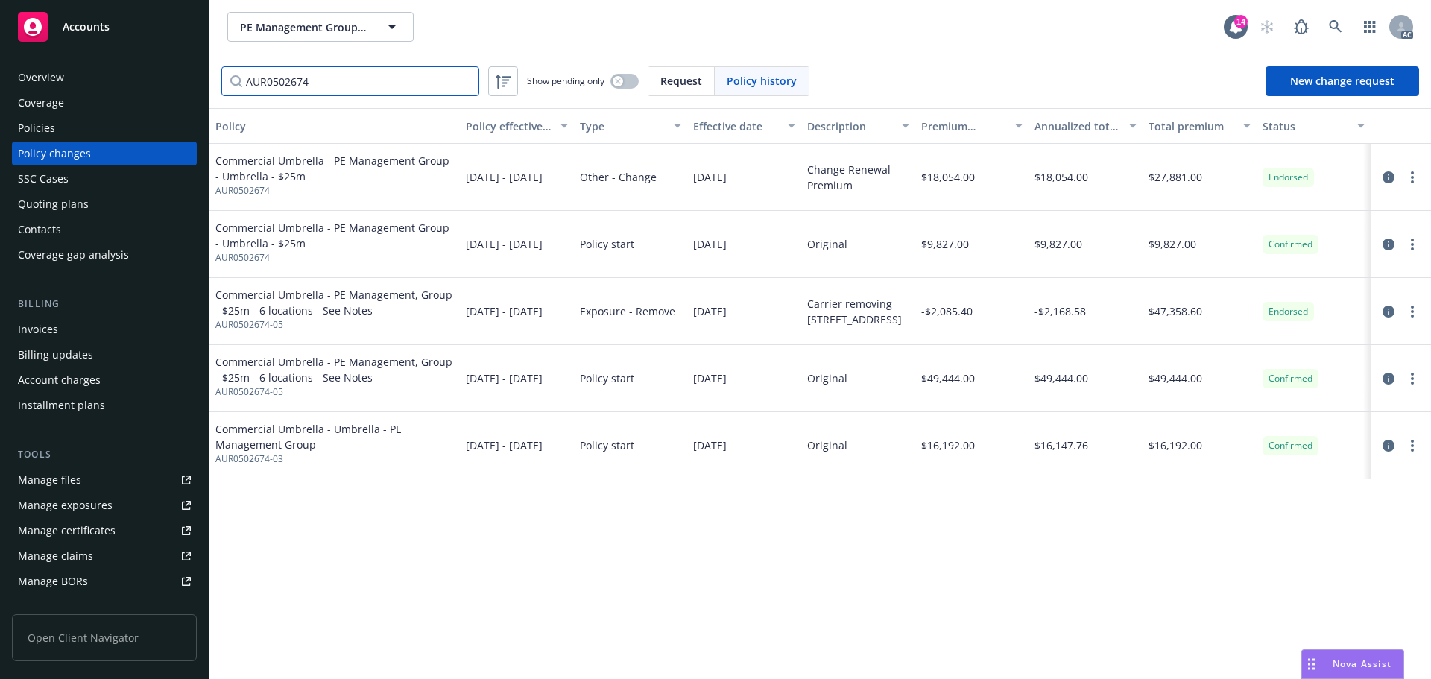
type input "AUR0502674"
drag, startPoint x: 89, startPoint y: 122, endPoint x: 125, endPoint y: 122, distance: 36.5
click at [89, 122] on div "Policies" at bounding box center [104, 128] width 173 height 24
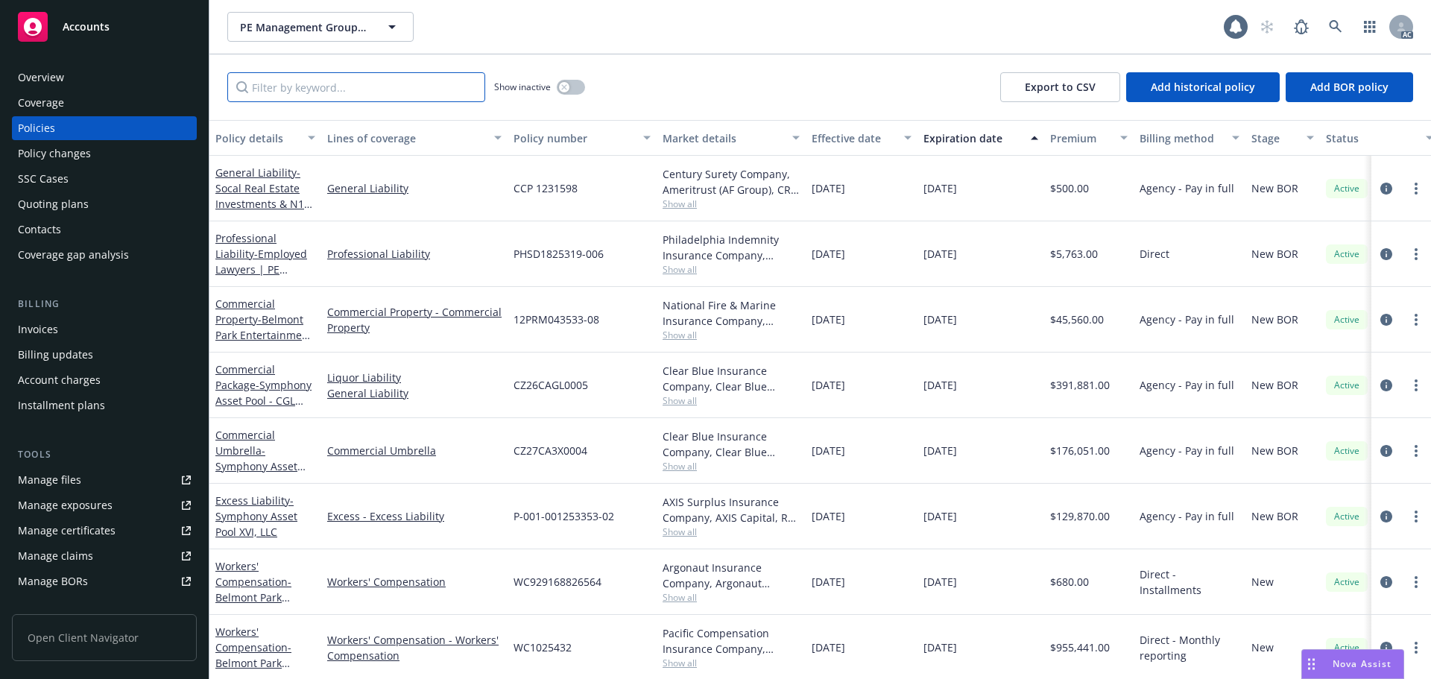
click at [290, 98] on input "Filter by keyword..." at bounding box center [356, 87] width 258 height 30
paste input "AUR0502674"
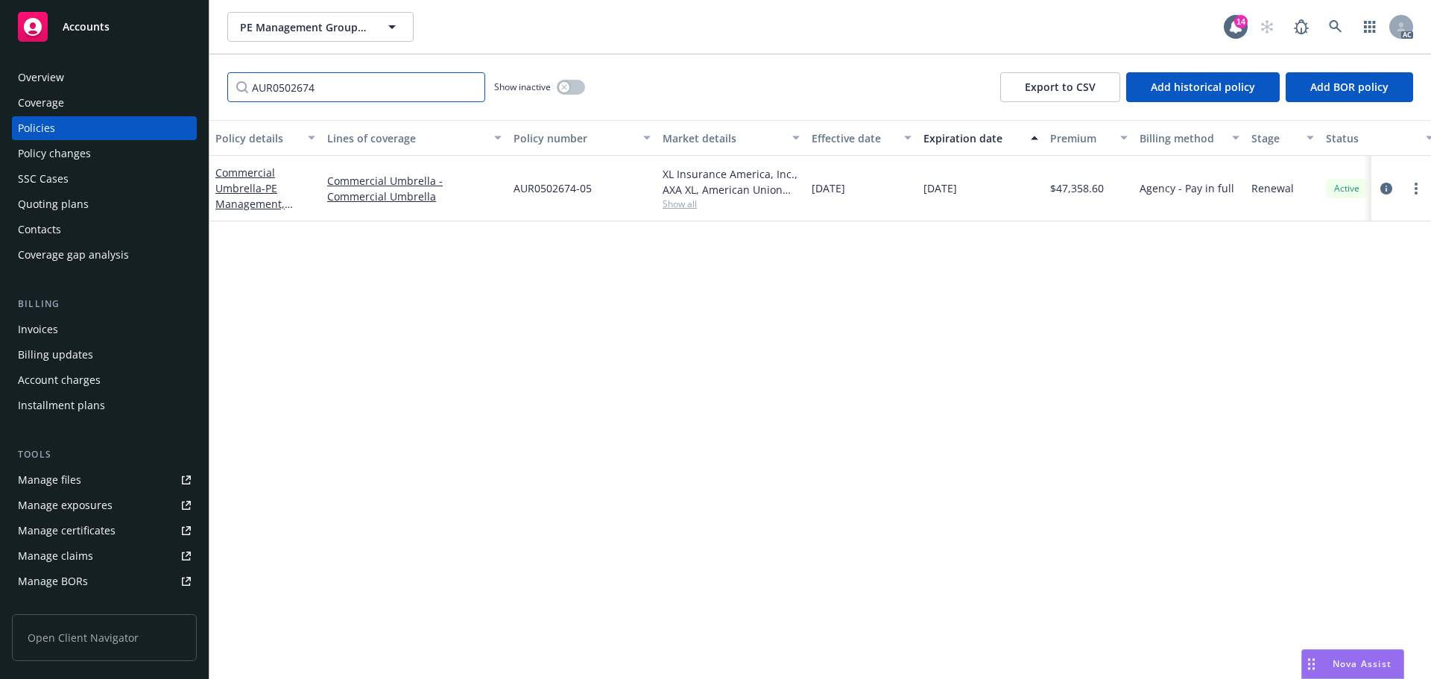
type input "AUR0502674"
